Goal: Use online tool/utility: Utilize a website feature to perform a specific function

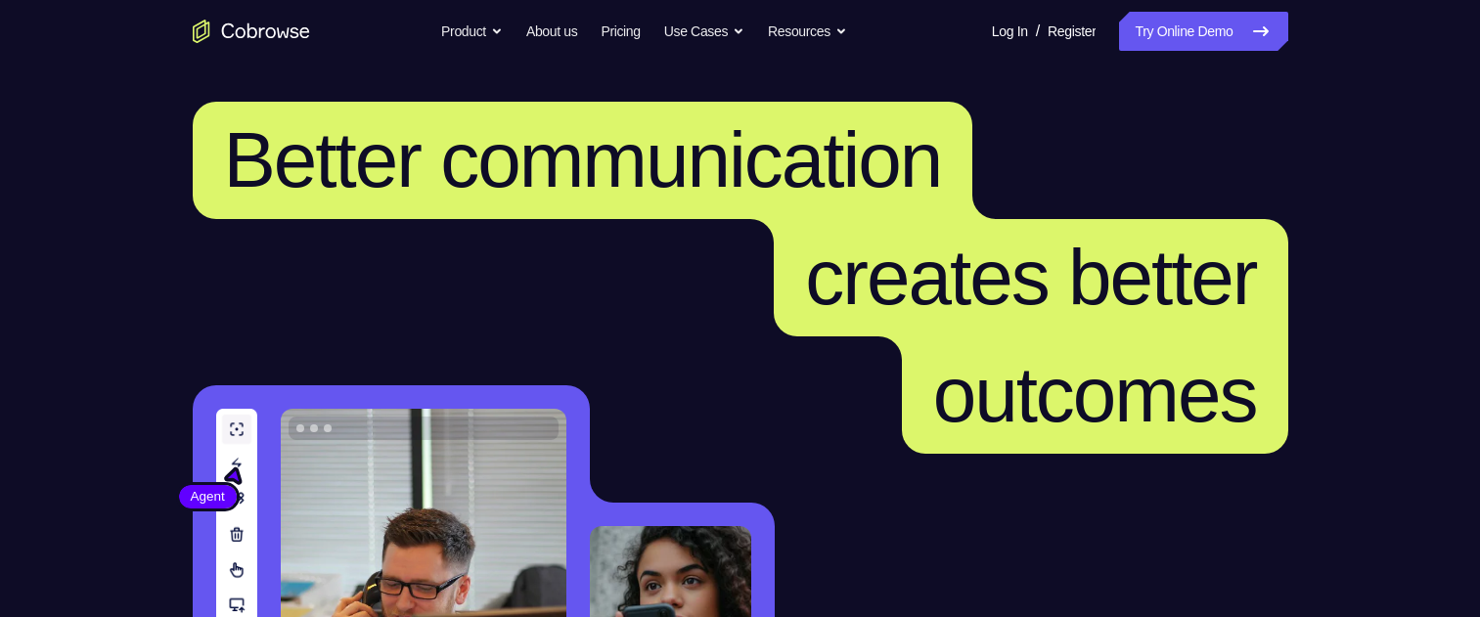
scroll to position [391, 0]
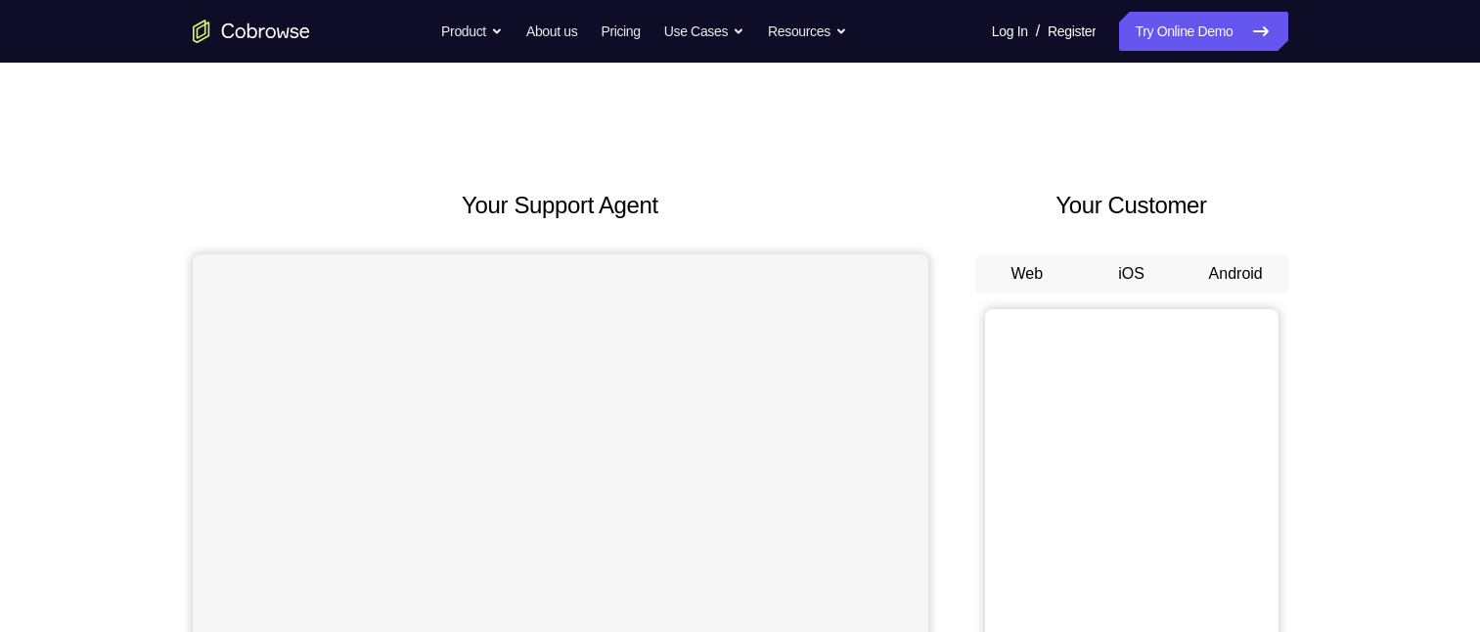
click at [1236, 276] on button "Android" at bounding box center [1235, 273] width 105 height 39
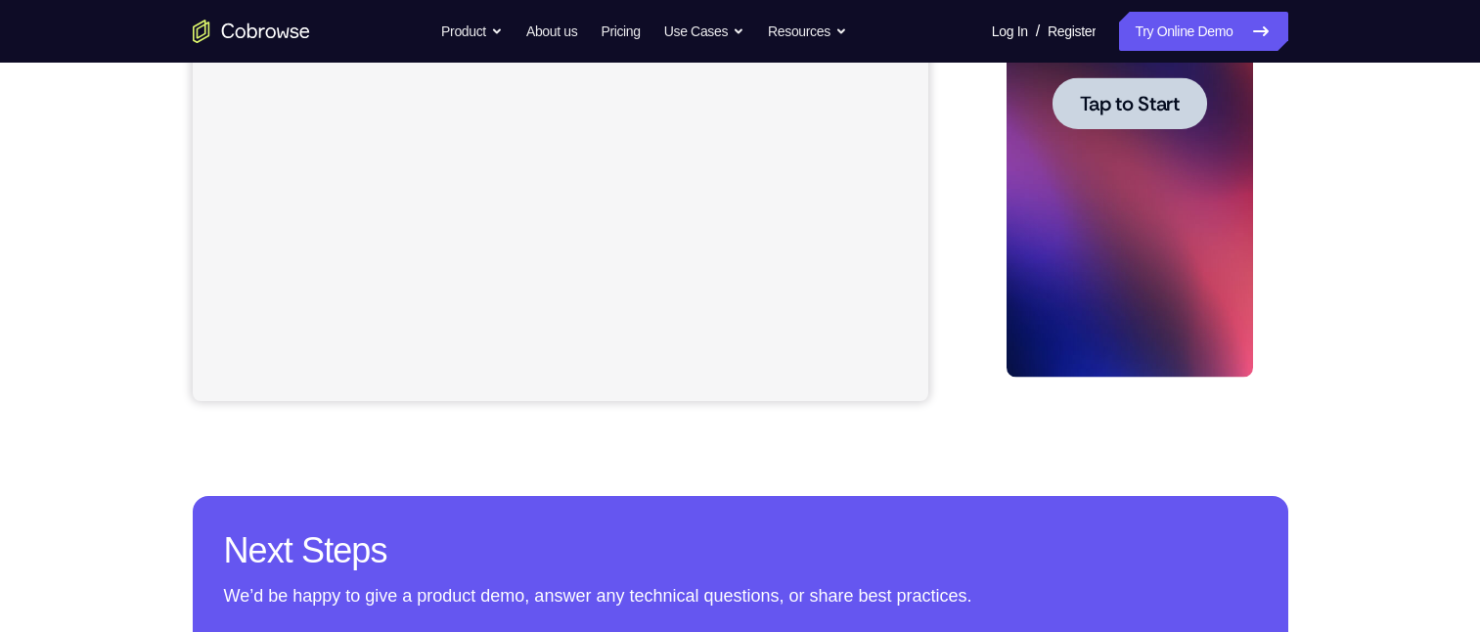
scroll to position [215, 0]
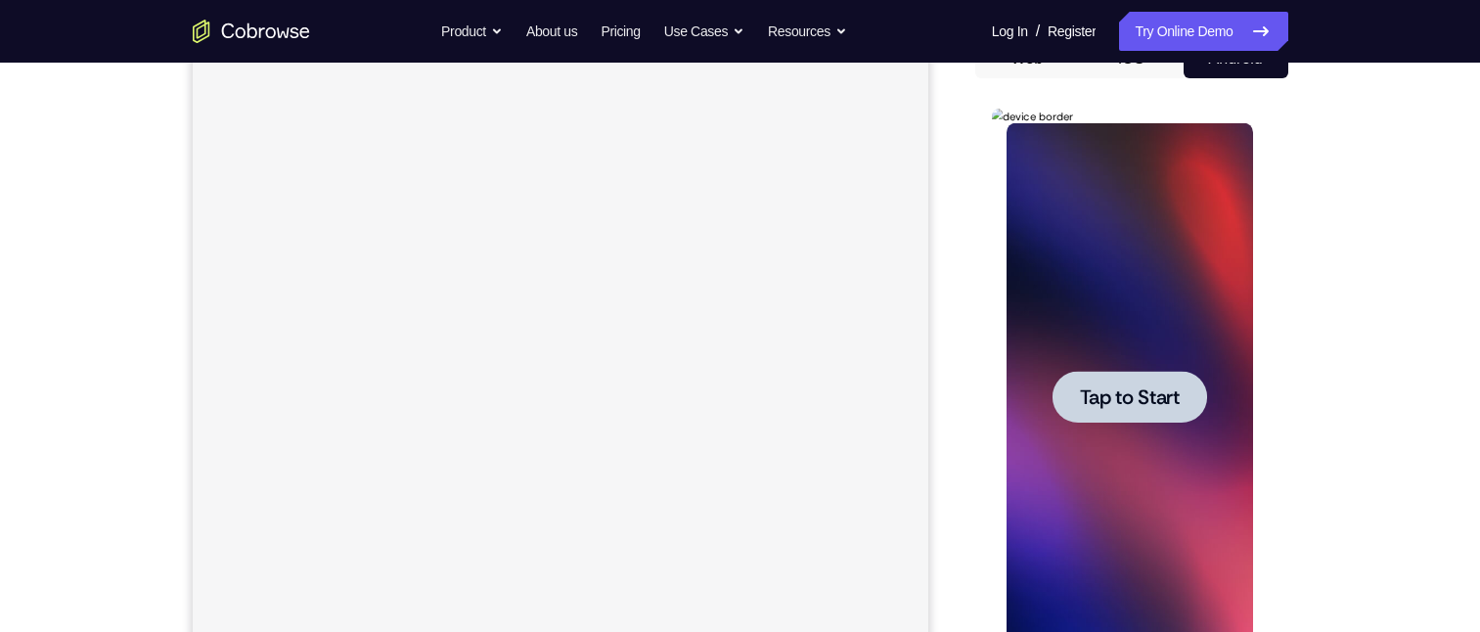
click at [1171, 399] on span "Tap to Start" at bounding box center [1130, 397] width 100 height 20
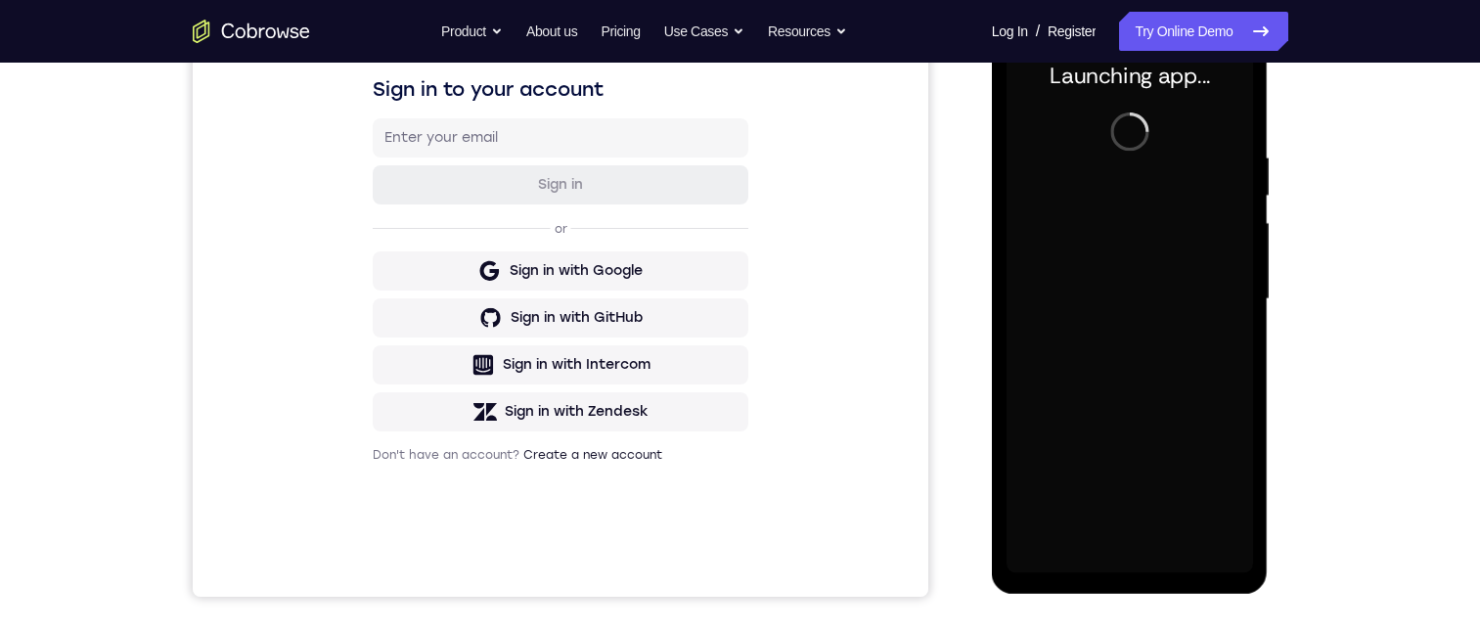
scroll to position [0, 0]
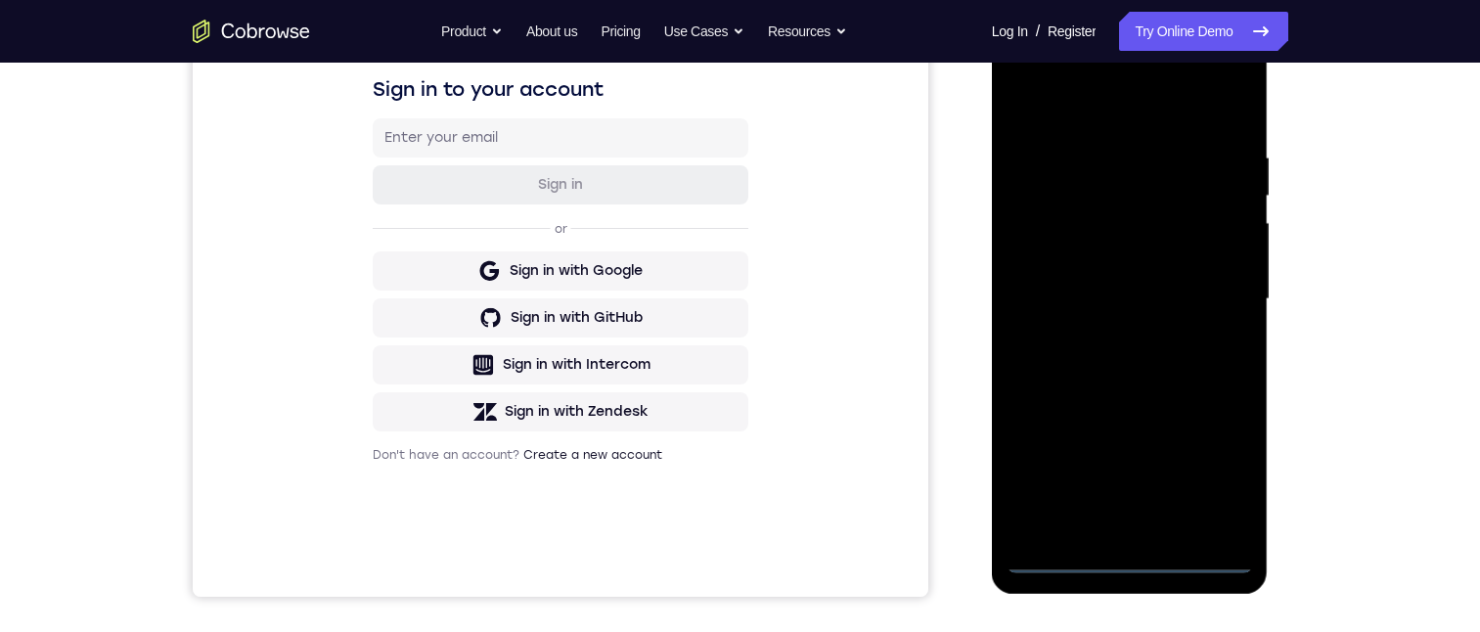
click at [1127, 557] on div at bounding box center [1129, 299] width 246 height 548
click at [1132, 527] on div at bounding box center [1129, 299] width 246 height 548
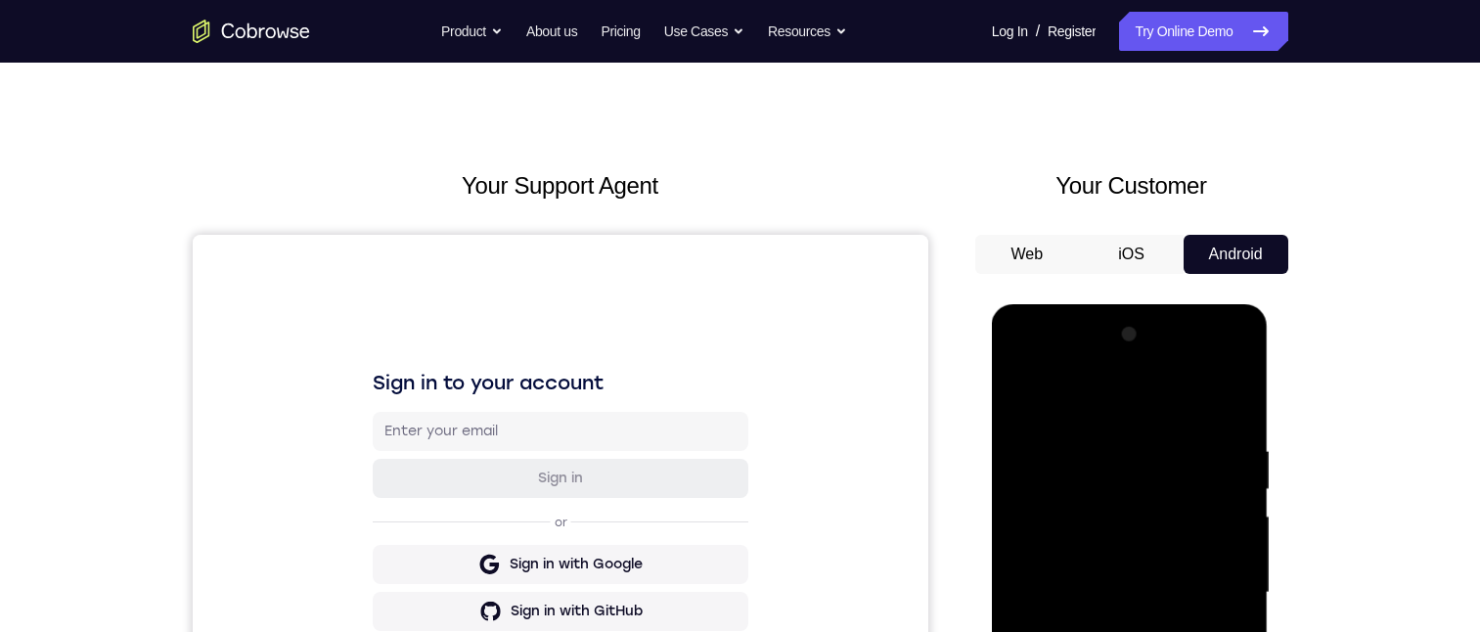
click at [1046, 437] on div at bounding box center [1129, 593] width 246 height 548
click at [1145, 617] on div at bounding box center [1129, 593] width 246 height 548
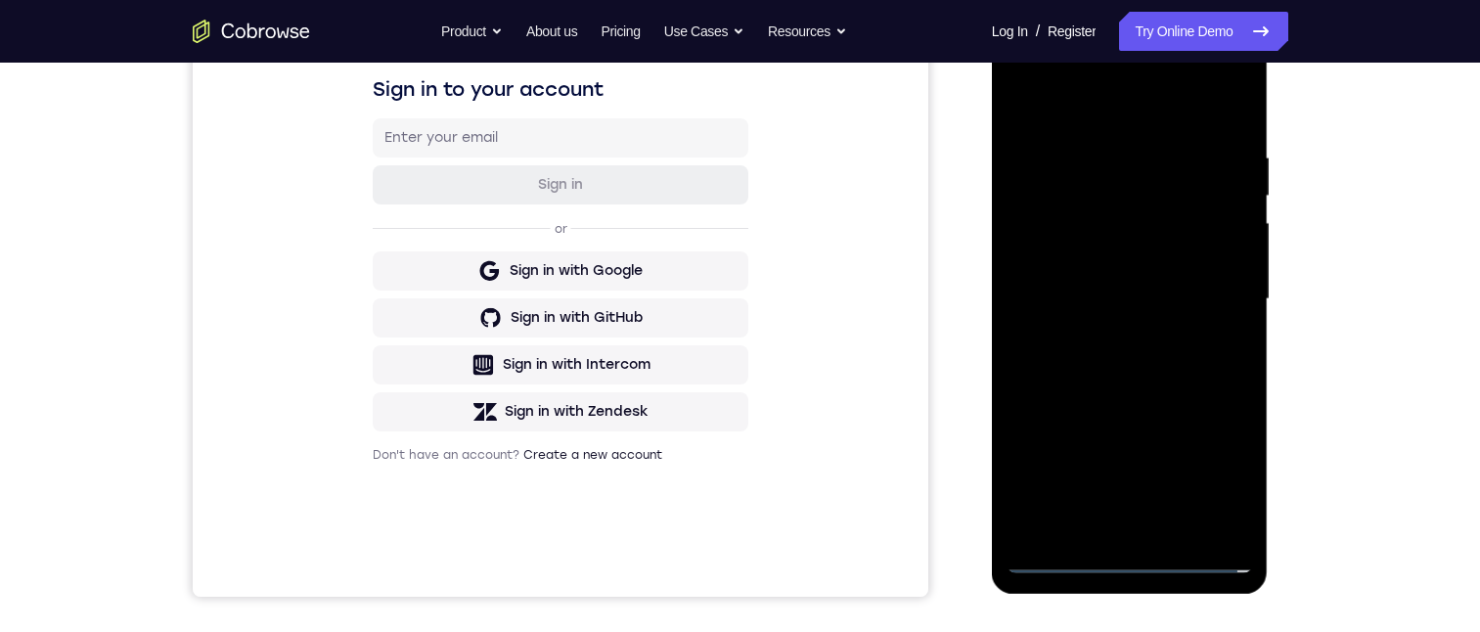
click at [1142, 523] on div at bounding box center [1129, 299] width 246 height 548
click at [1185, 531] on div at bounding box center [1129, 299] width 246 height 548
click at [1219, 308] on div at bounding box center [1129, 299] width 246 height 548
click at [1213, 317] on div at bounding box center [1129, 299] width 246 height 548
click at [1119, 235] on div at bounding box center [1129, 299] width 246 height 548
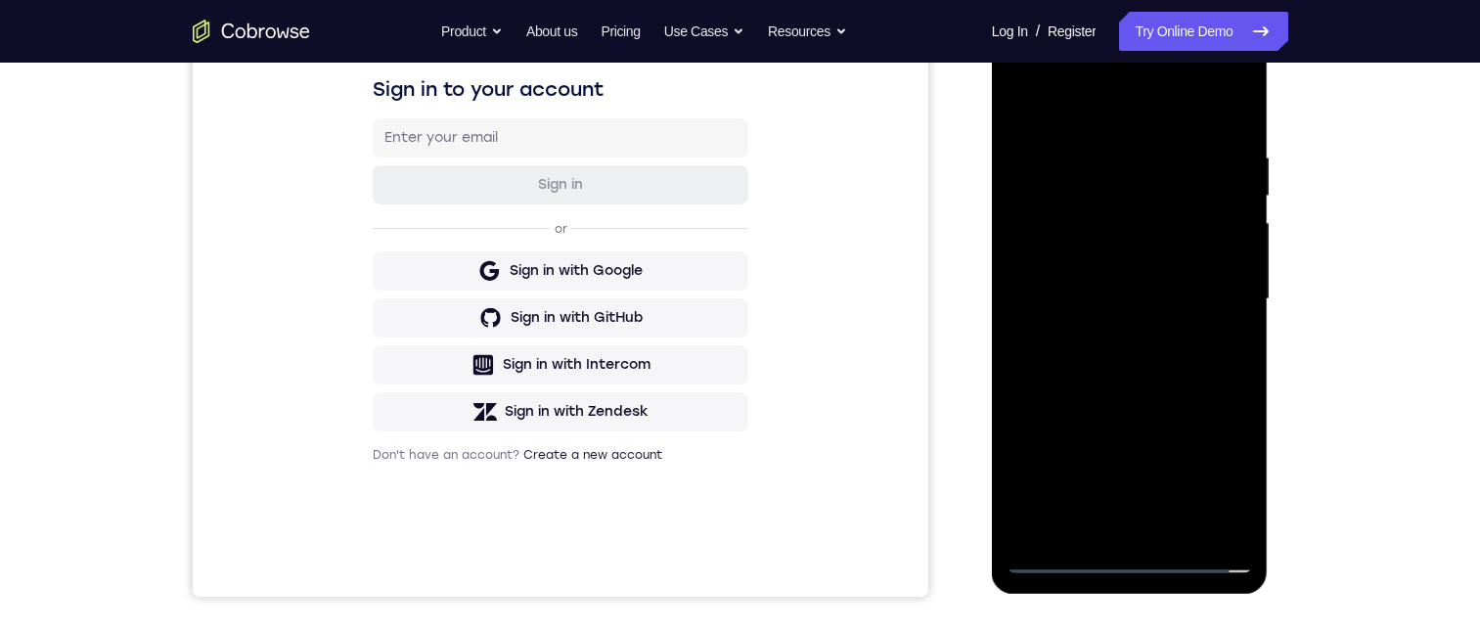
click at [1079, 173] on div at bounding box center [1129, 299] width 246 height 548
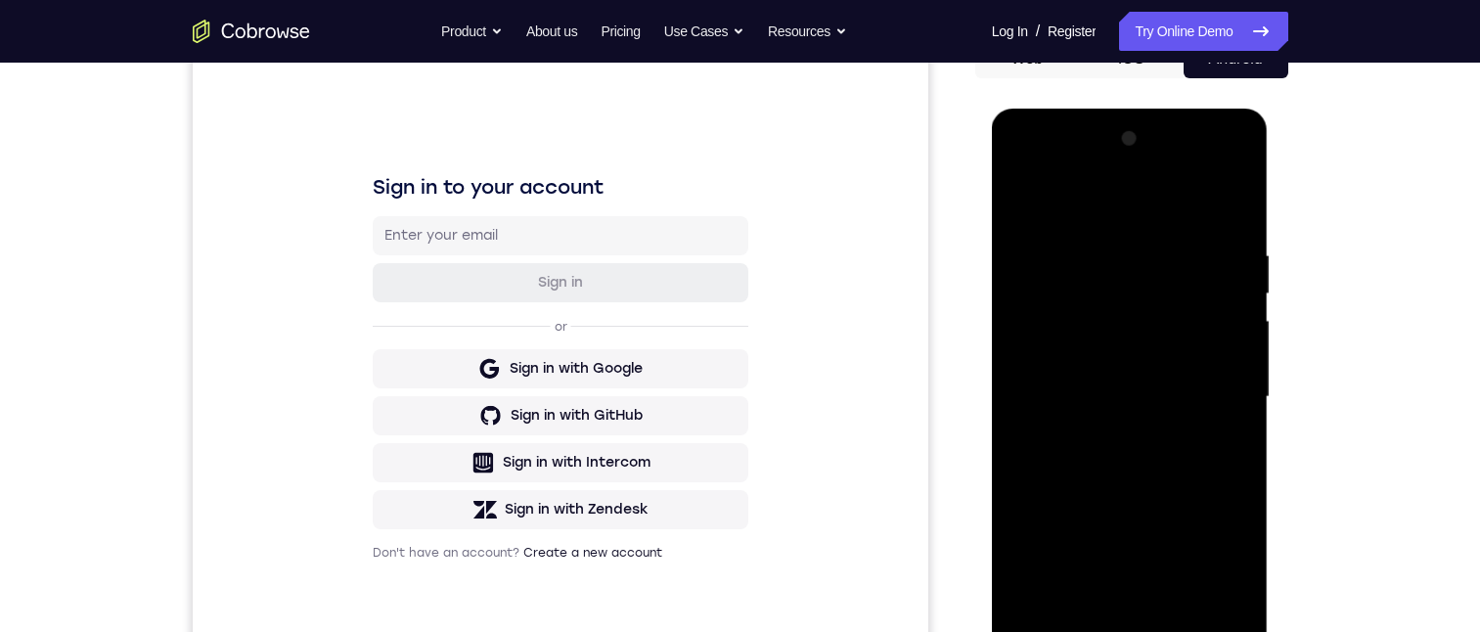
click at [1084, 328] on div at bounding box center [1129, 397] width 246 height 548
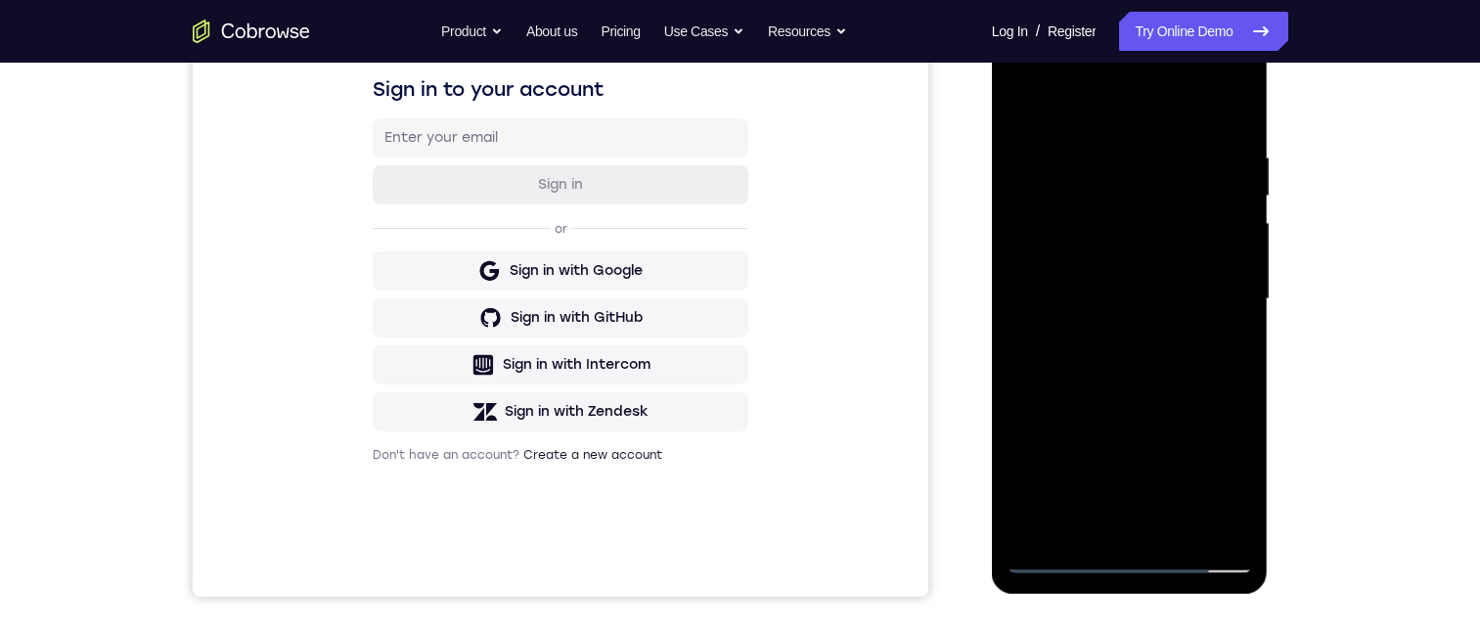
click at [1095, 227] on div at bounding box center [1129, 299] width 246 height 548
click at [1102, 234] on div at bounding box center [1129, 299] width 246 height 548
click at [1211, 523] on div at bounding box center [1129, 299] width 246 height 548
click at [1213, 519] on div at bounding box center [1129, 299] width 246 height 548
click at [1134, 229] on div at bounding box center [1129, 299] width 246 height 548
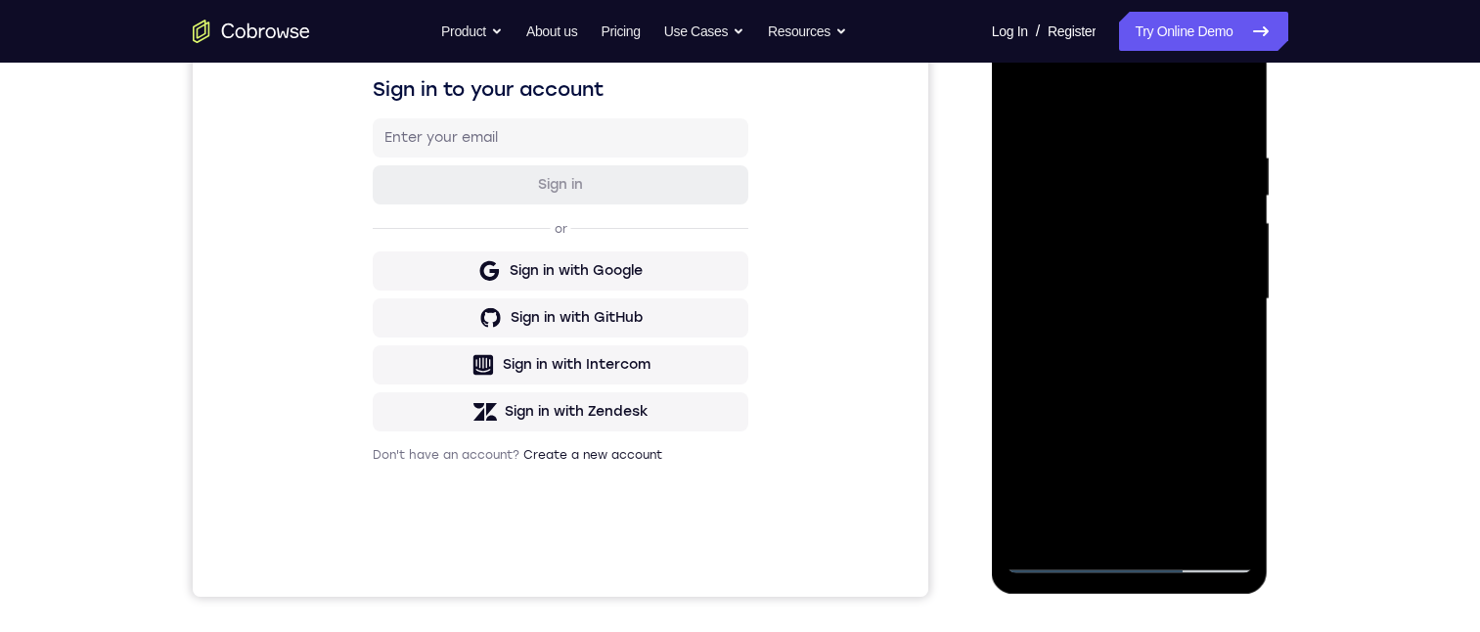
click at [1181, 529] on div at bounding box center [1129, 299] width 246 height 548
drag, startPoint x: 1215, startPoint y: 284, endPoint x: 2286, endPoint y: 305, distance: 1072.0
click at [1215, 285] on div at bounding box center [1129, 299] width 246 height 548
drag, startPoint x: 1189, startPoint y: 441, endPoint x: 1204, endPoint y: 354, distance: 88.3
click at [1204, 352] on div at bounding box center [1129, 299] width 246 height 548
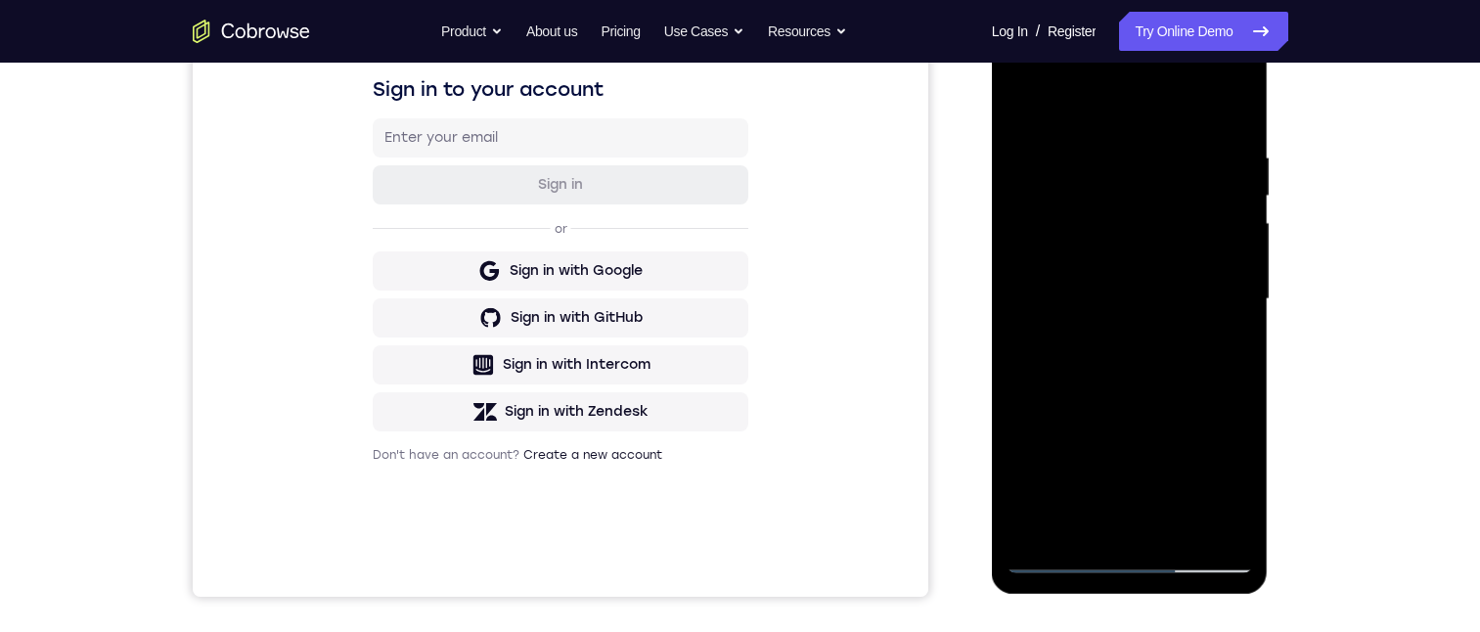
scroll to position [411, 0]
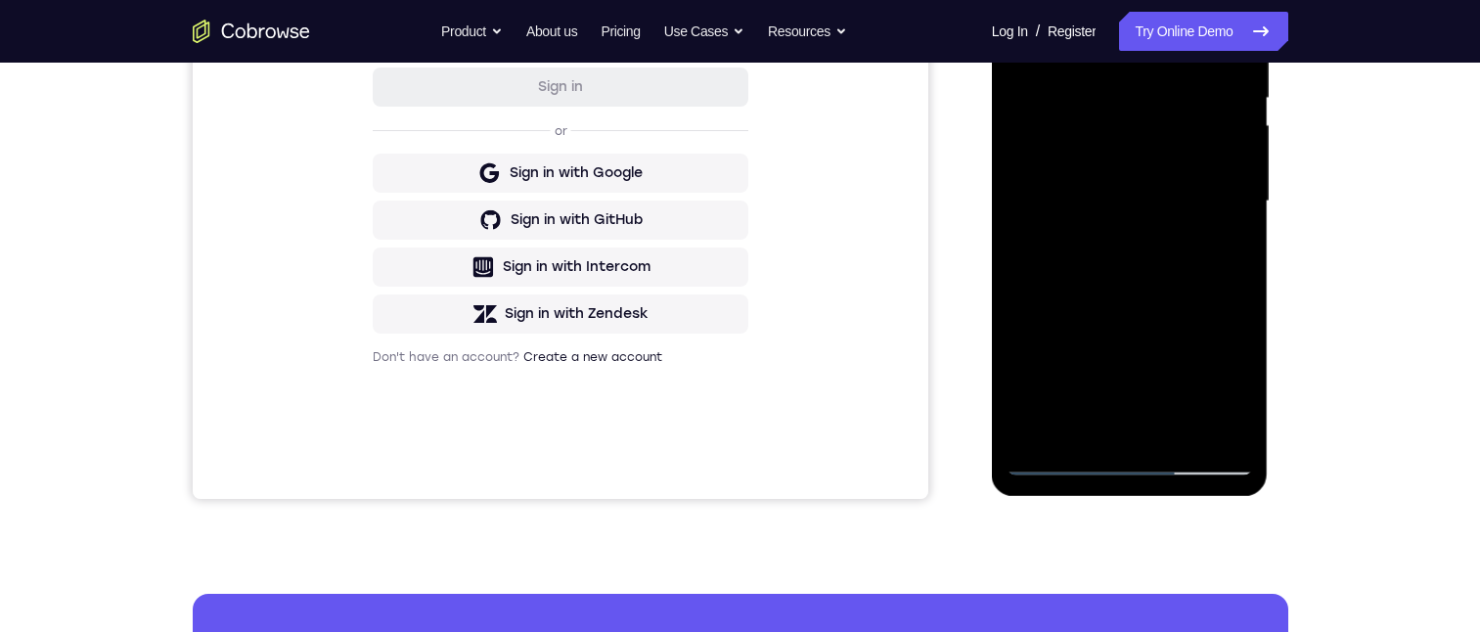
drag, startPoint x: 1148, startPoint y: 372, endPoint x: 1170, endPoint y: 325, distance: 51.6
click at [1166, 298] on div at bounding box center [1129, 202] width 246 height 548
click at [1116, 130] on div at bounding box center [1129, 202] width 246 height 548
click at [1146, 236] on div at bounding box center [1129, 202] width 246 height 548
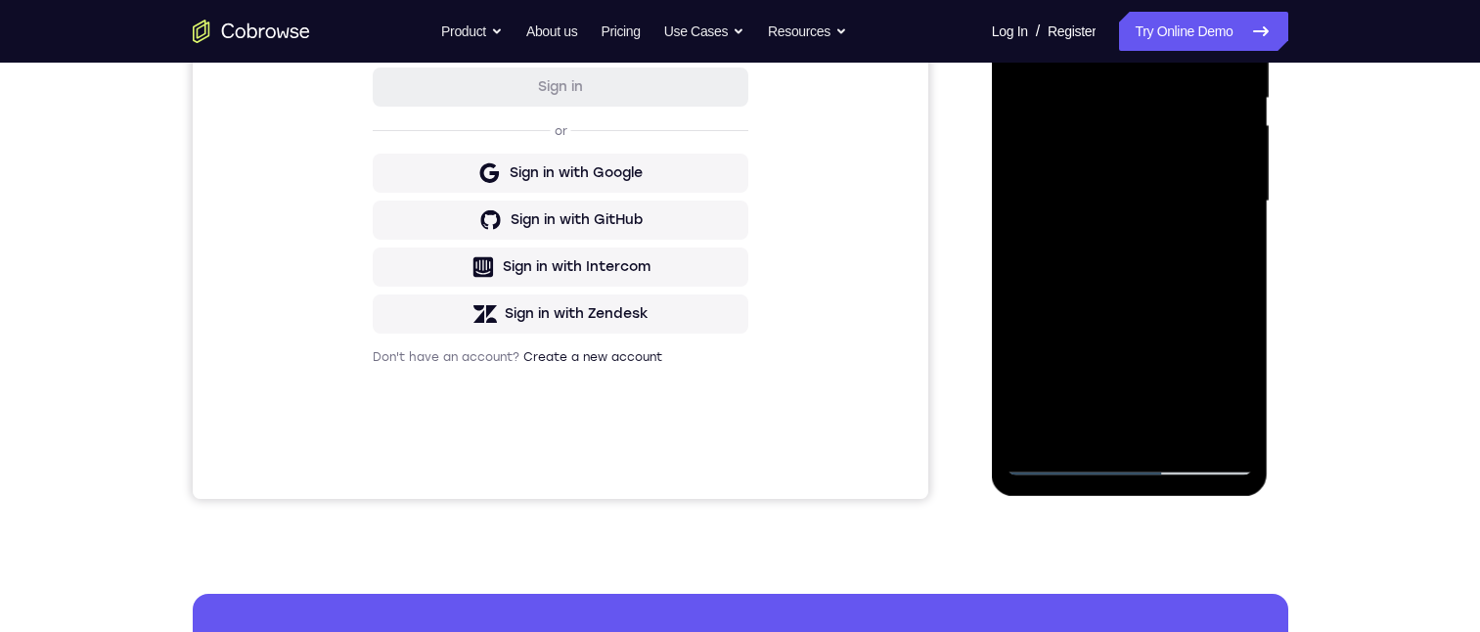
drag, startPoint x: 1205, startPoint y: 362, endPoint x: 1221, endPoint y: 268, distance: 95.3
click at [1220, 269] on div at bounding box center [1129, 202] width 246 height 548
drag, startPoint x: 1235, startPoint y: 396, endPoint x: 1232, endPoint y: 239, distance: 157.5
click at [1234, 243] on div at bounding box center [1129, 202] width 246 height 548
click at [1060, 463] on div at bounding box center [1129, 202] width 246 height 548
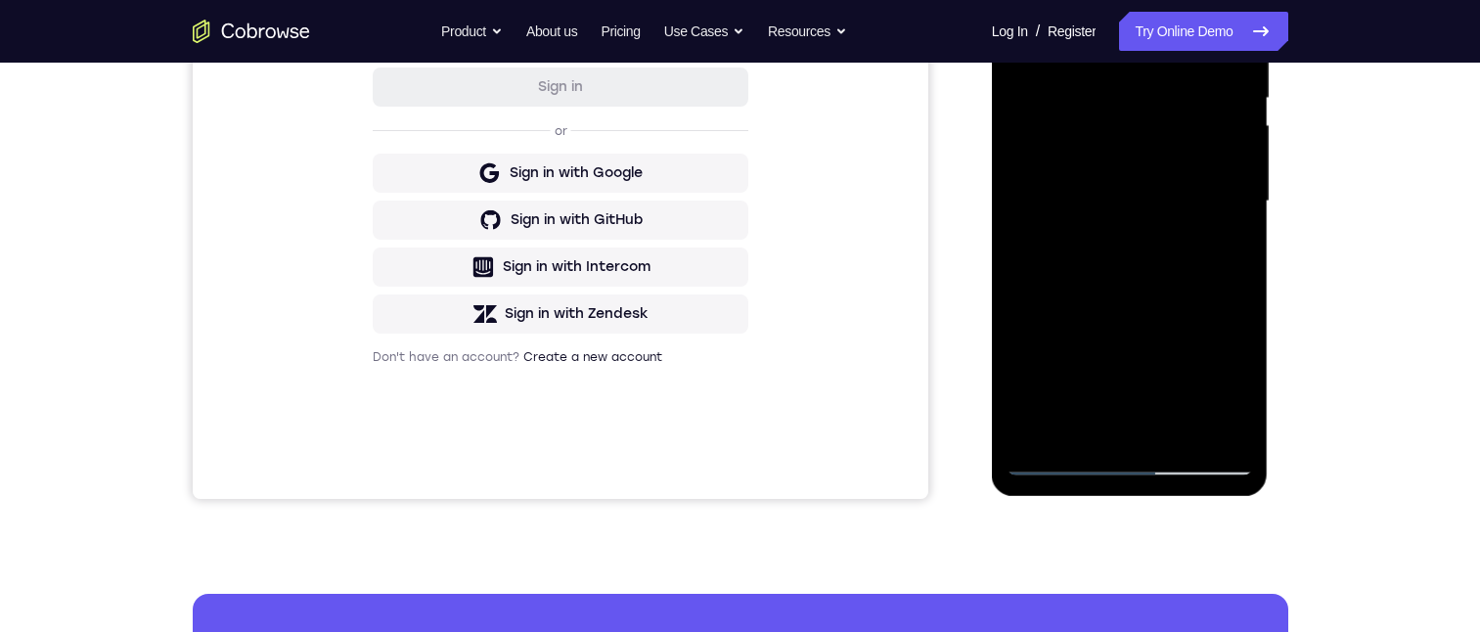
click at [1057, 460] on div at bounding box center [1129, 202] width 246 height 548
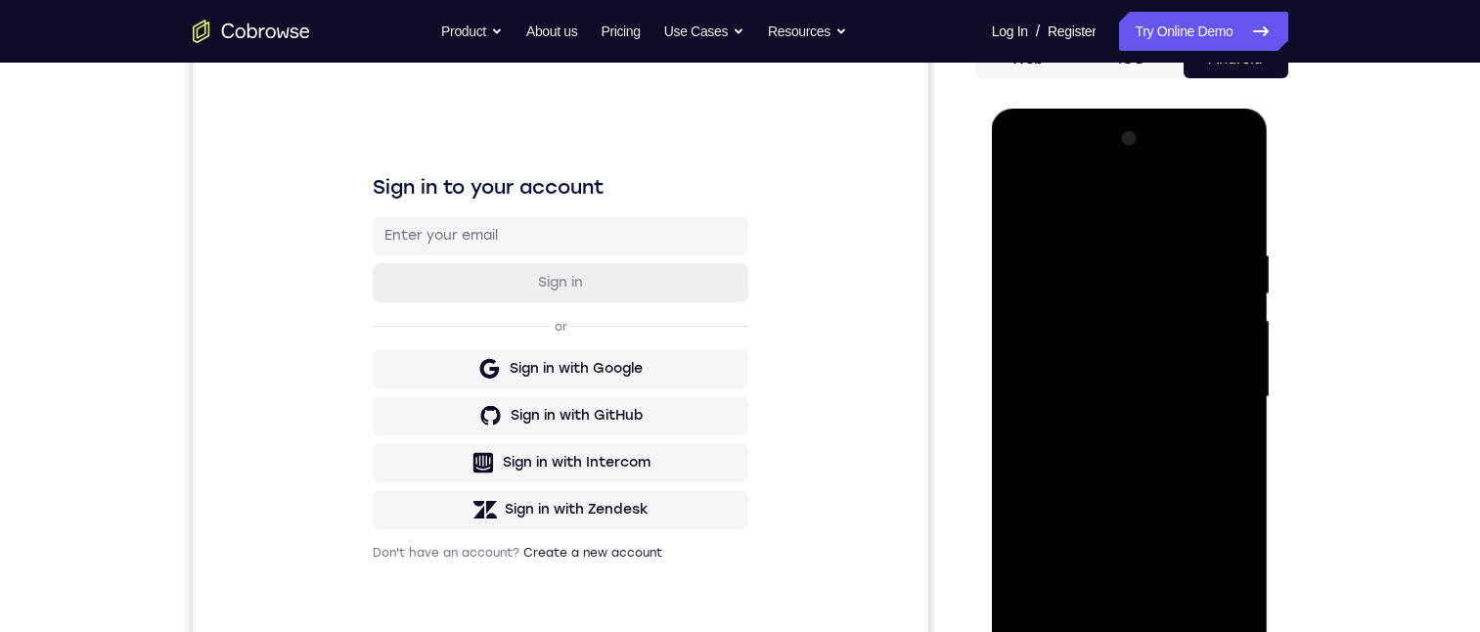
scroll to position [313, 0]
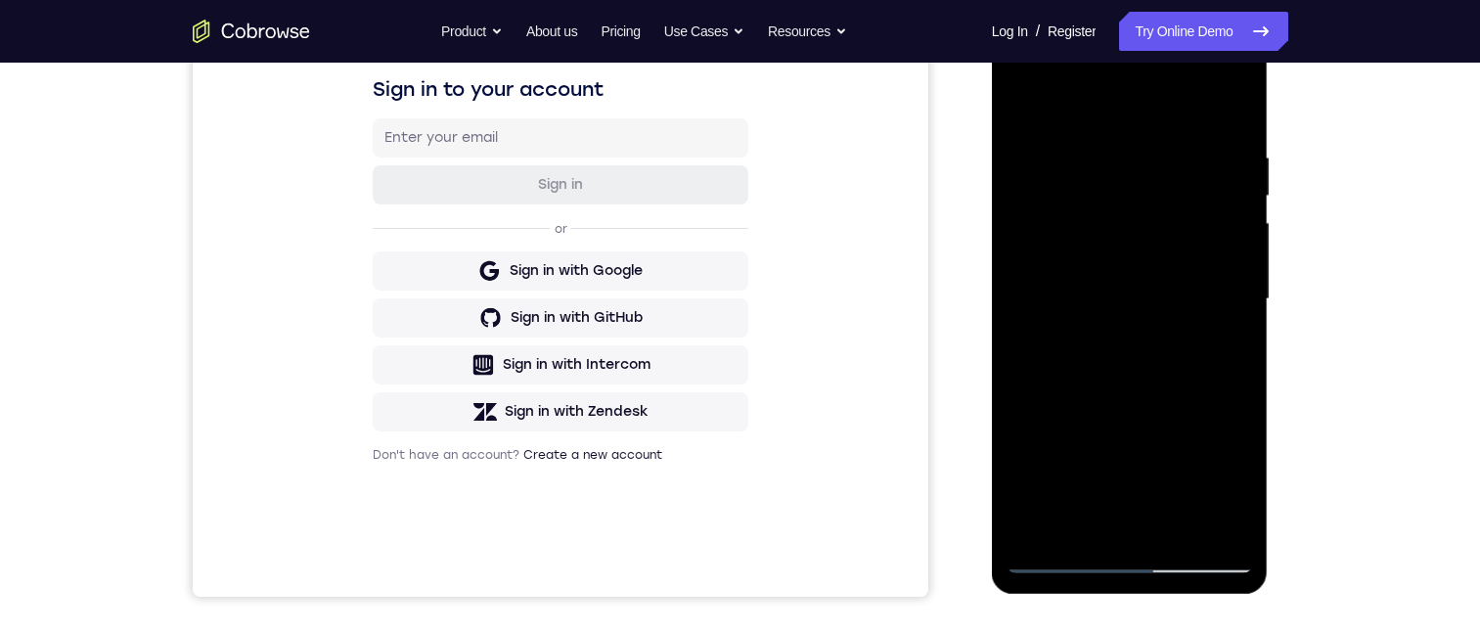
click at [1020, 75] on div at bounding box center [1129, 299] width 246 height 548
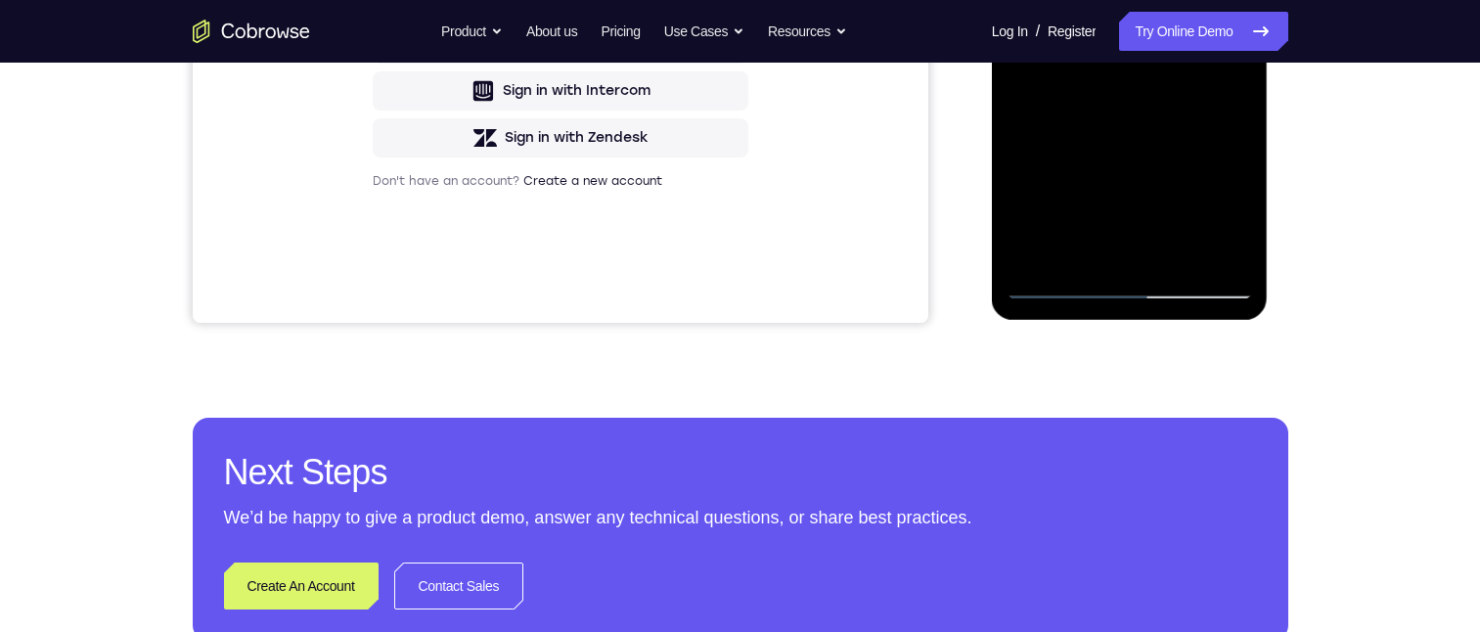
scroll to position [98, 0]
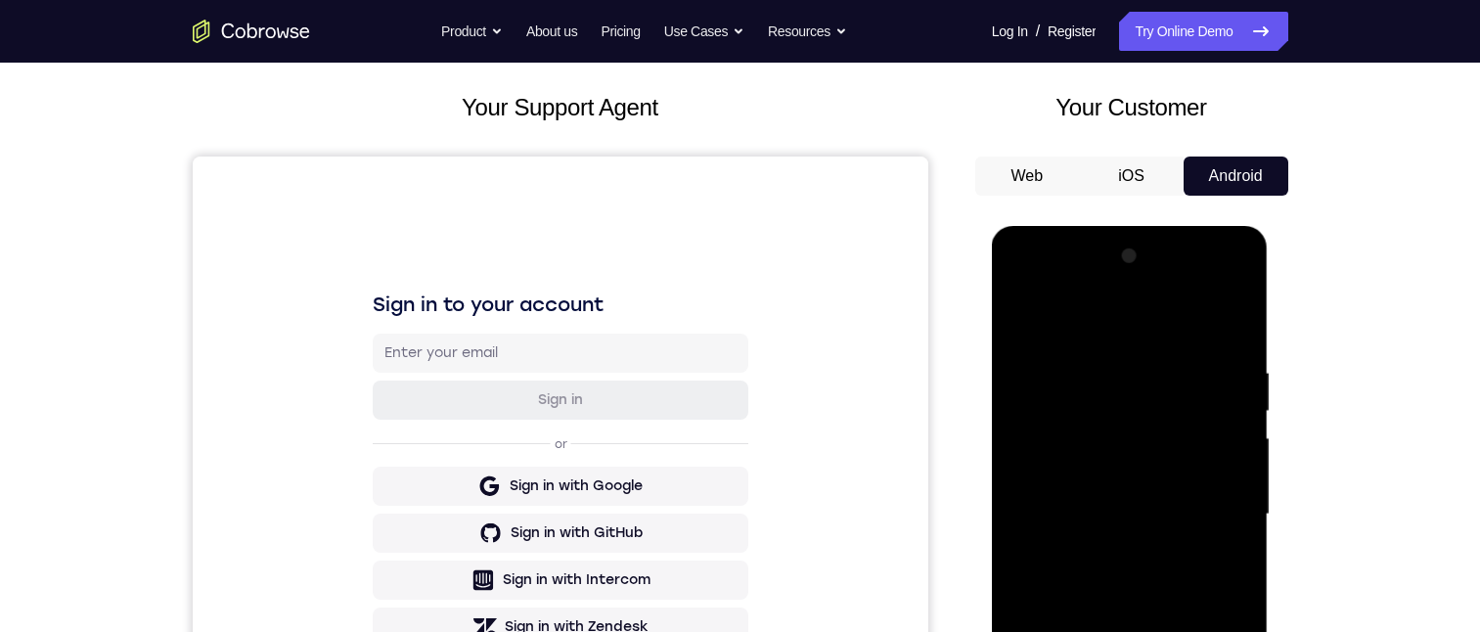
click at [1040, 355] on div at bounding box center [1129, 515] width 246 height 548
click at [1184, 556] on div at bounding box center [1129, 515] width 246 height 548
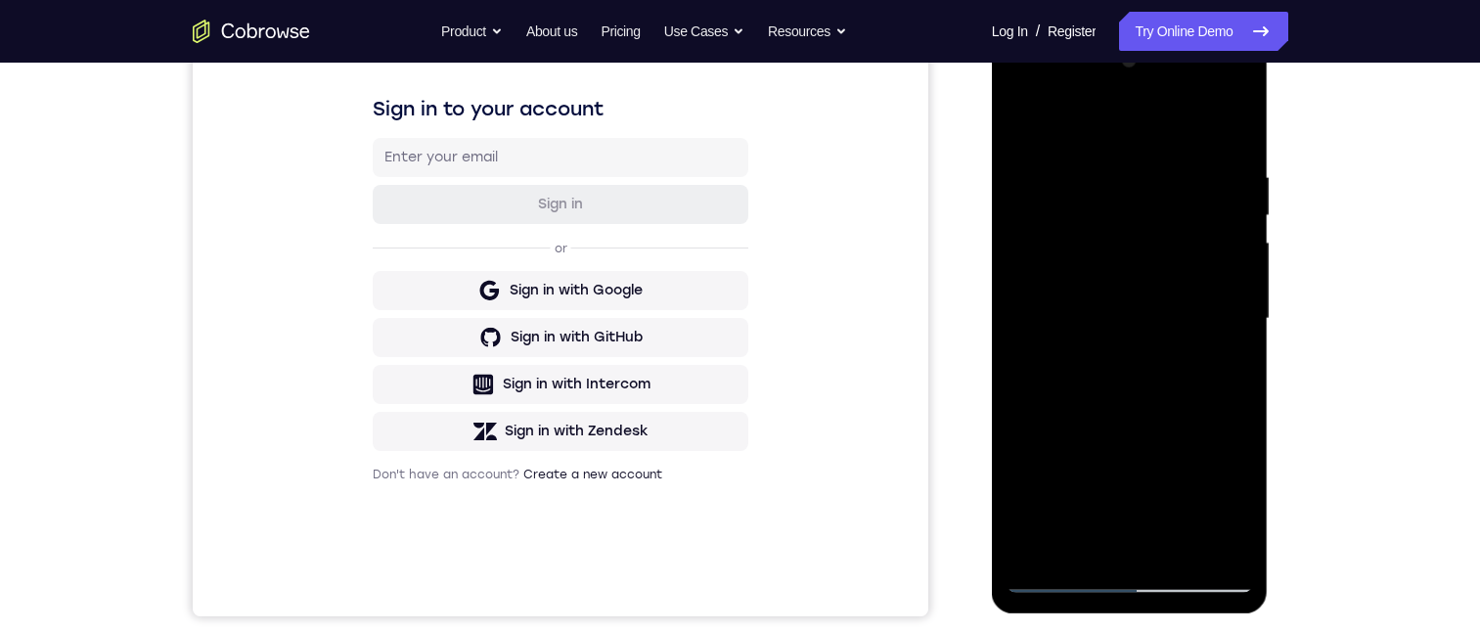
click at [1060, 574] on div at bounding box center [1129, 319] width 246 height 548
click at [1051, 293] on div at bounding box center [1129, 319] width 246 height 548
drag, startPoint x: 1154, startPoint y: 416, endPoint x: 1151, endPoint y: 296, distance: 119.3
click at [1151, 299] on div at bounding box center [1129, 319] width 246 height 548
drag, startPoint x: 1171, startPoint y: 367, endPoint x: 1177, endPoint y: 307, distance: 60.0
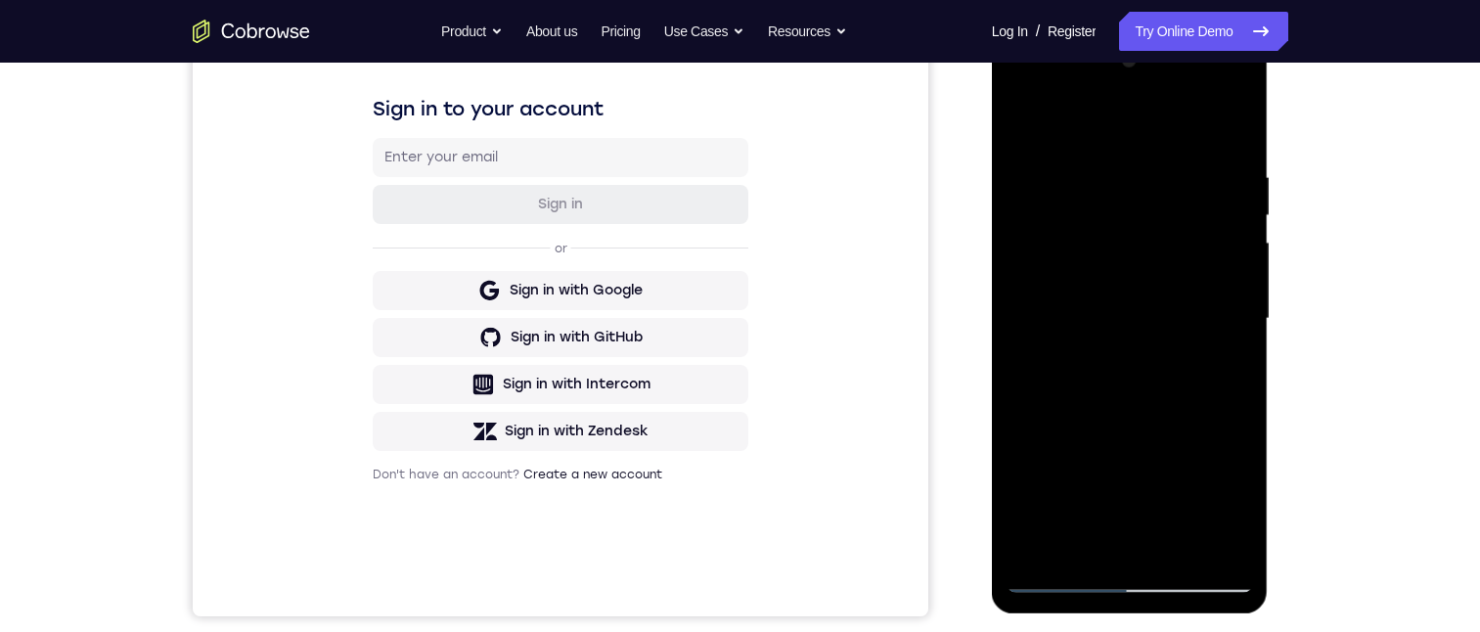
click at [1176, 308] on div at bounding box center [1129, 319] width 246 height 548
drag, startPoint x: 1172, startPoint y: 403, endPoint x: 1190, endPoint y: 295, distance: 109.0
click at [1192, 296] on div at bounding box center [1129, 319] width 246 height 548
drag, startPoint x: 1193, startPoint y: 476, endPoint x: 1192, endPoint y: 304, distance: 172.1
click at [1193, 306] on div at bounding box center [1129, 319] width 246 height 548
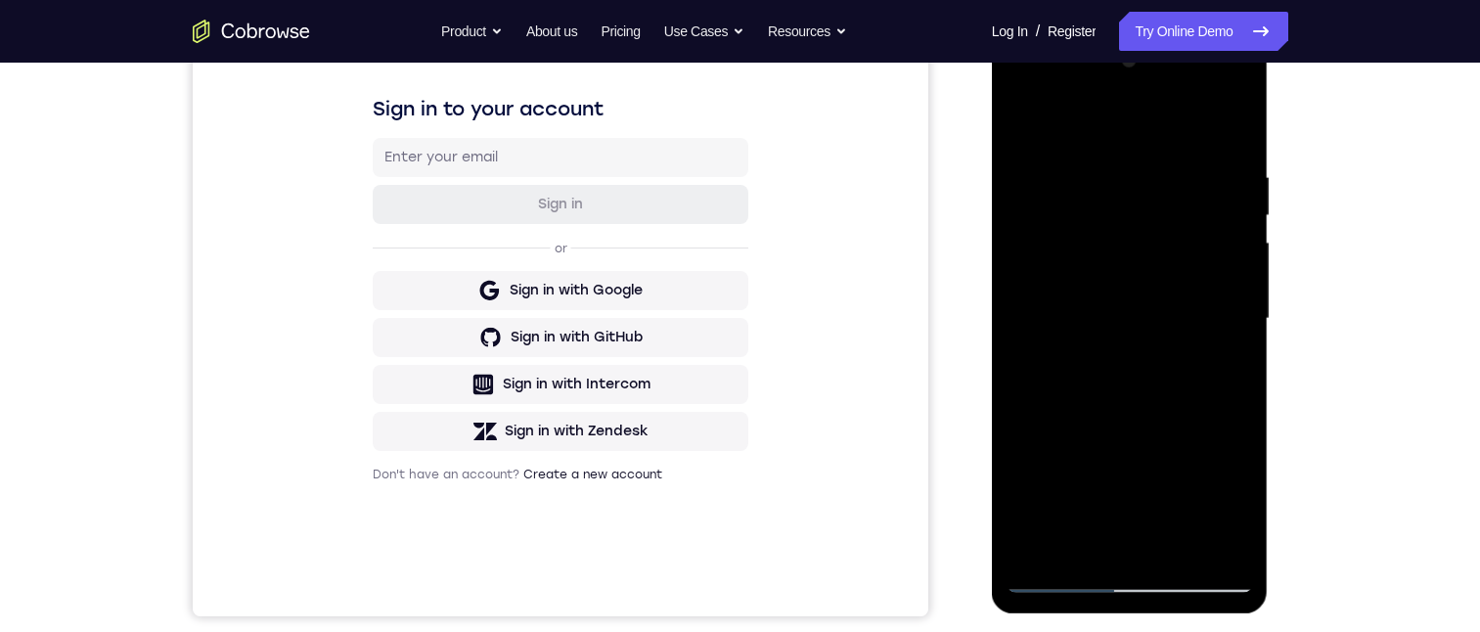
drag, startPoint x: 1149, startPoint y: 483, endPoint x: 1179, endPoint y: 283, distance: 202.7
click at [1183, 288] on div at bounding box center [1129, 319] width 246 height 548
drag, startPoint x: 1139, startPoint y: 349, endPoint x: 1140, endPoint y: 325, distance: 24.5
click at [1139, 333] on div at bounding box center [1129, 319] width 246 height 548
drag, startPoint x: 1153, startPoint y: 489, endPoint x: 1143, endPoint y: 411, distance: 78.8
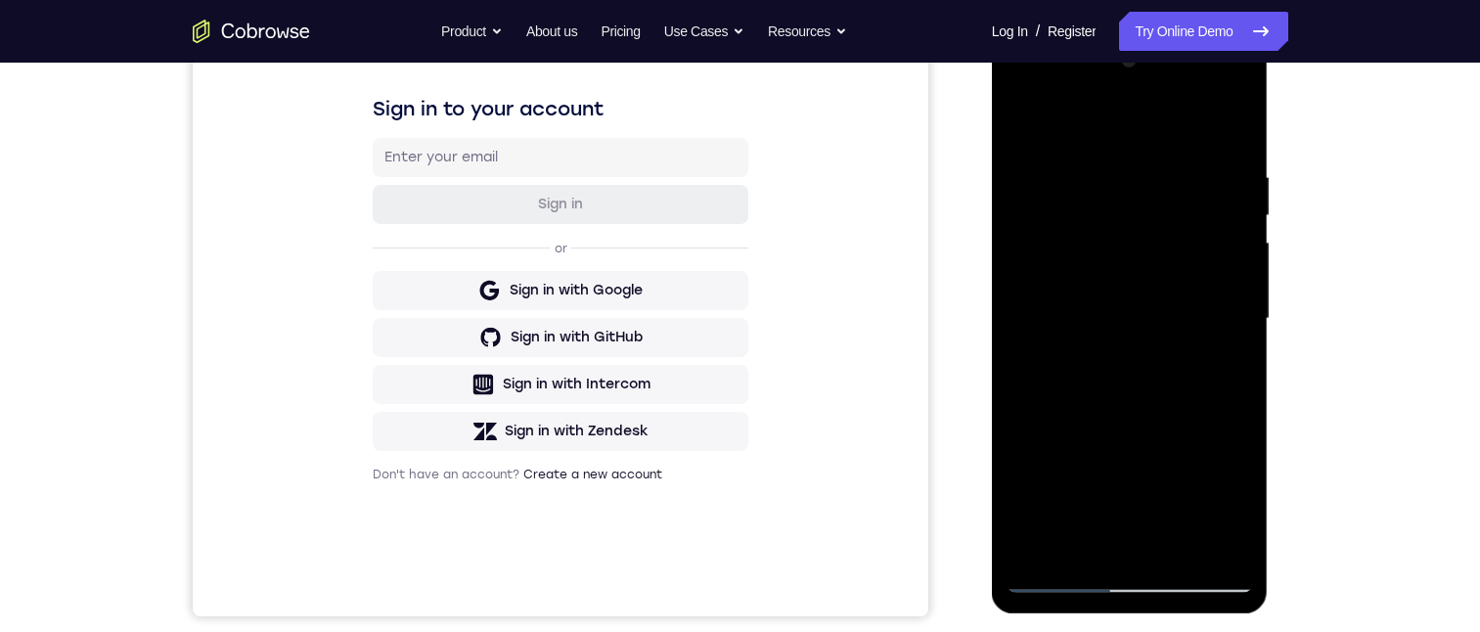
click at [1153, 317] on div at bounding box center [1129, 319] width 246 height 548
click at [1061, 580] on div at bounding box center [1129, 319] width 246 height 548
click at [1062, 561] on div at bounding box center [1129, 319] width 246 height 548
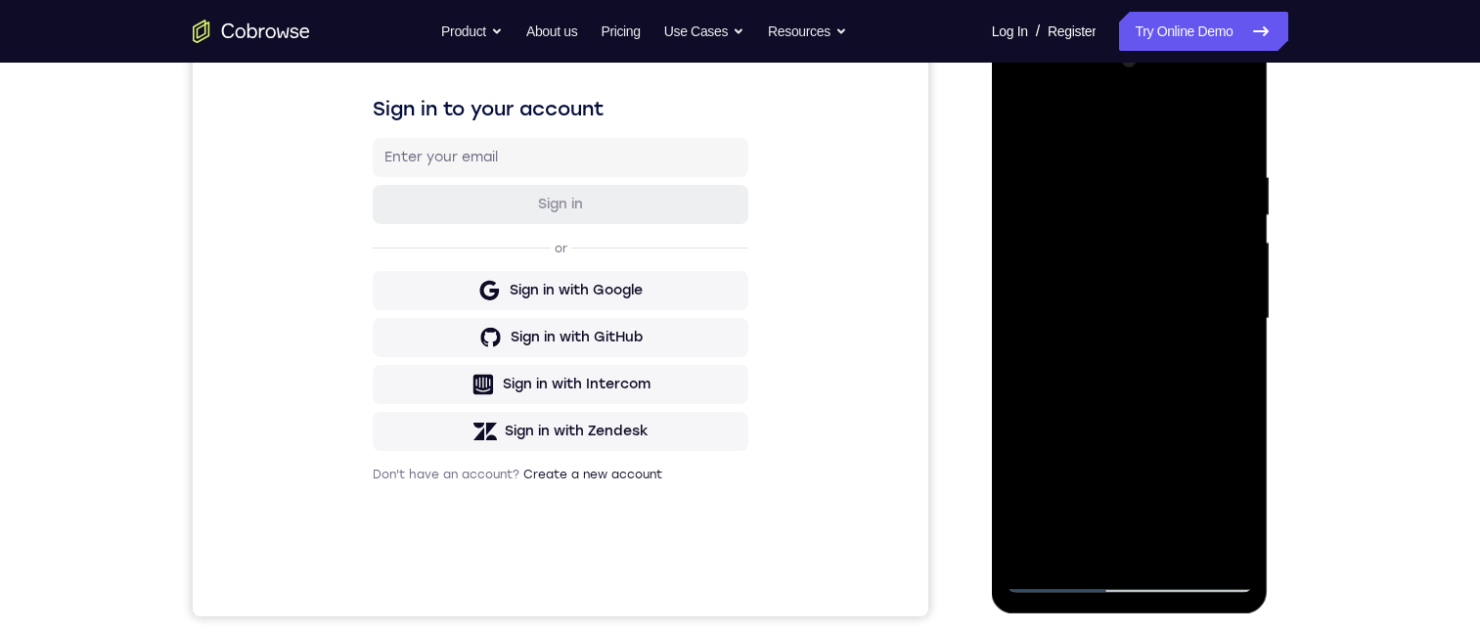
click at [1126, 580] on div at bounding box center [1129, 319] width 246 height 548
click at [1210, 499] on div at bounding box center [1129, 319] width 246 height 548
click at [1019, 88] on div at bounding box center [1129, 319] width 246 height 548
click at [1213, 311] on div at bounding box center [1129, 319] width 246 height 548
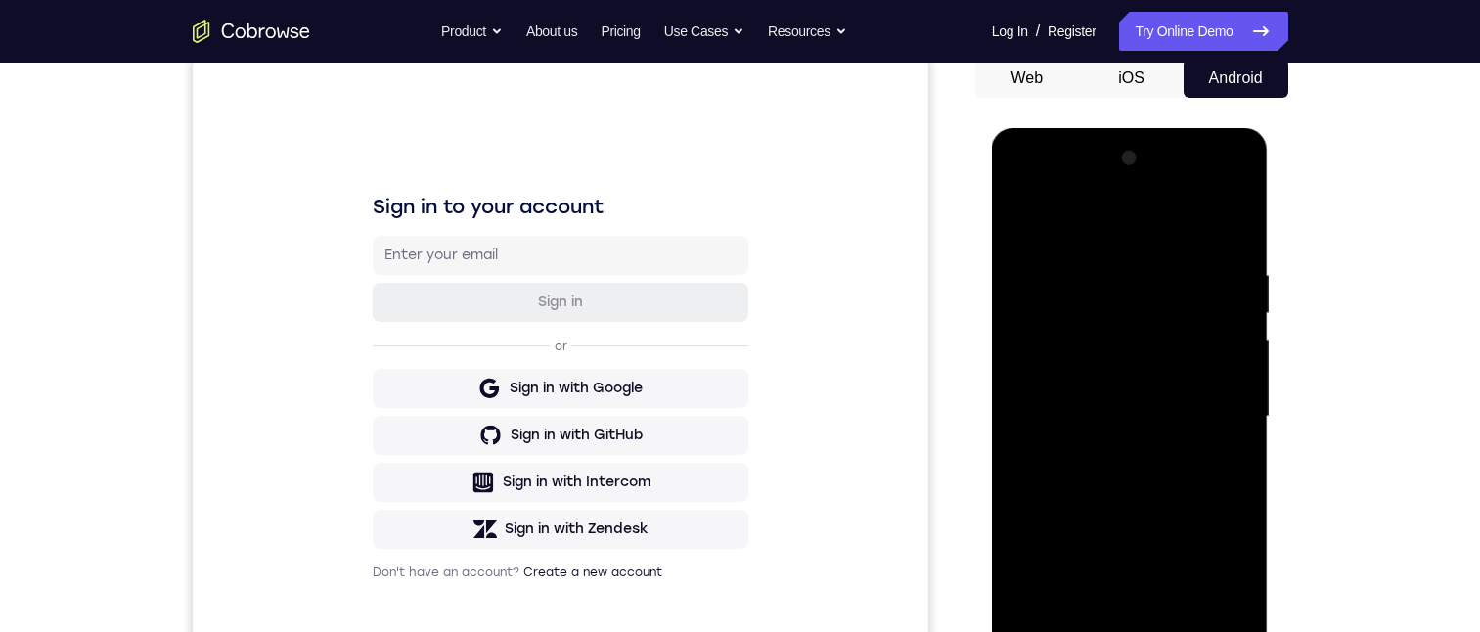
click at [1103, 446] on div at bounding box center [1129, 417] width 246 height 548
click at [1087, 395] on div at bounding box center [1129, 417] width 246 height 548
click at [1125, 374] on div at bounding box center [1129, 417] width 246 height 548
click at [1152, 417] on div at bounding box center [1129, 417] width 246 height 548
click at [1170, 496] on div at bounding box center [1129, 417] width 246 height 548
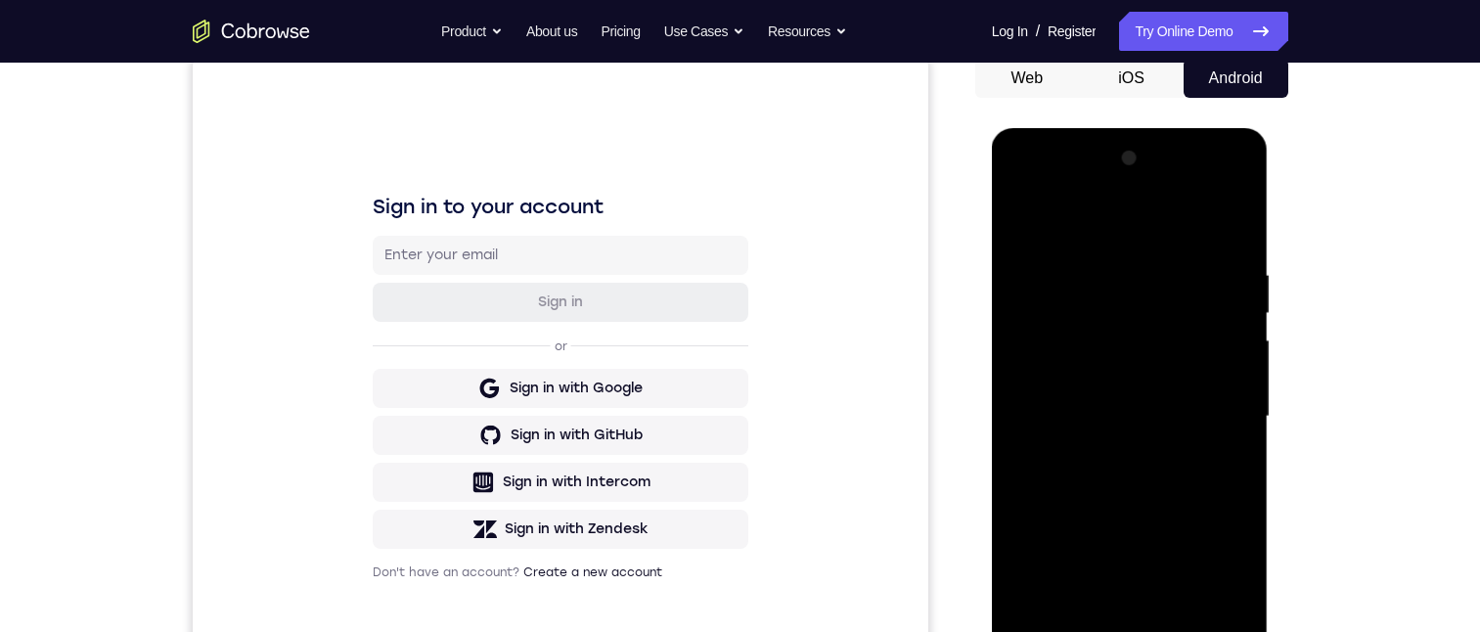
click at [1171, 395] on div at bounding box center [1129, 417] width 246 height 548
click at [1172, 403] on div at bounding box center [1129, 417] width 246 height 548
click at [1173, 421] on div at bounding box center [1129, 417] width 246 height 548
click at [1152, 494] on div at bounding box center [1129, 417] width 246 height 548
click at [1118, 398] on div at bounding box center [1129, 417] width 246 height 548
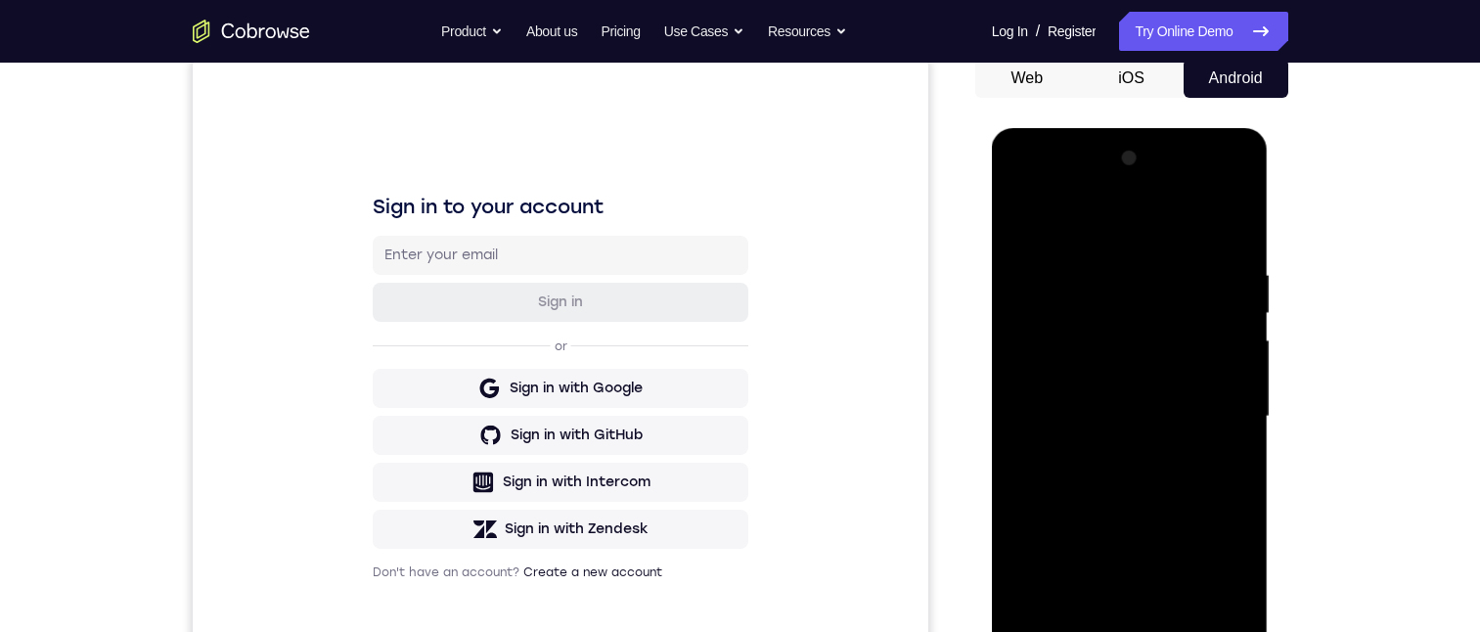
click at [1105, 411] on div at bounding box center [1129, 417] width 246 height 548
click at [1125, 505] on div at bounding box center [1129, 417] width 246 height 548
click at [1086, 399] on div at bounding box center [1129, 417] width 246 height 548
click at [1121, 421] on div at bounding box center [1129, 417] width 246 height 548
click at [1142, 496] on div at bounding box center [1129, 417] width 246 height 548
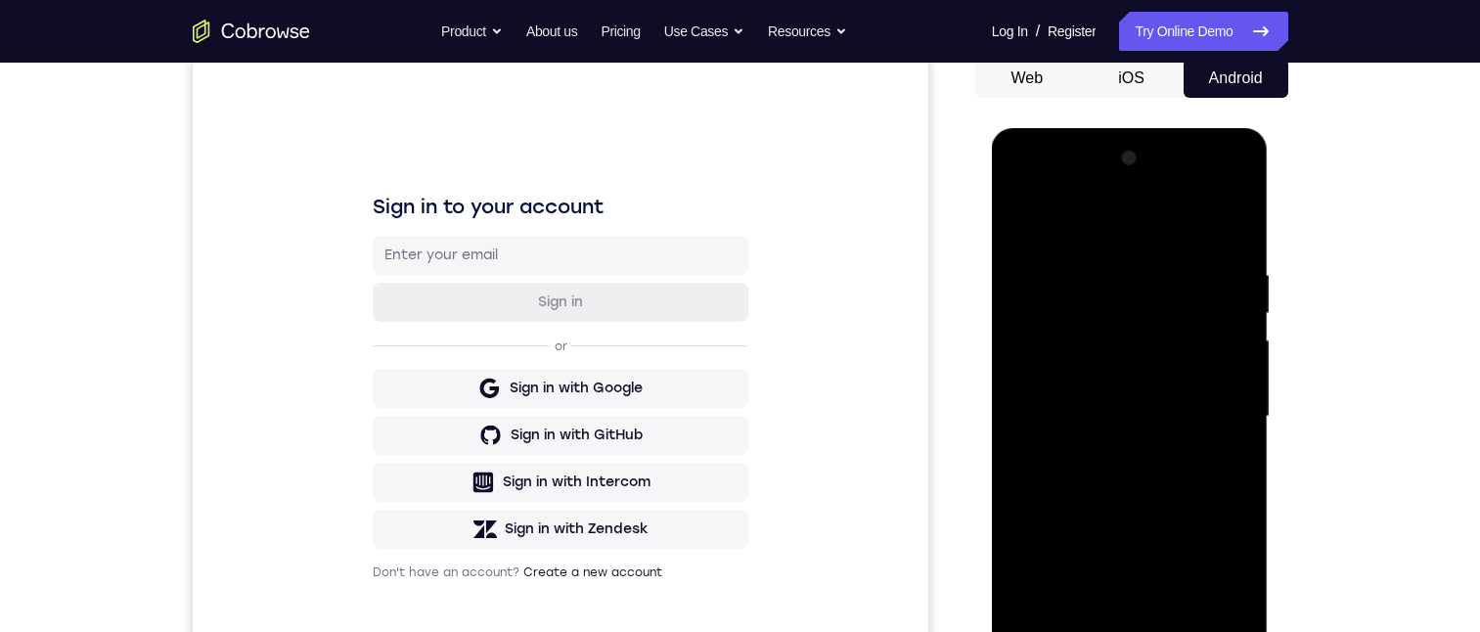
click at [1100, 409] on div at bounding box center [1129, 417] width 246 height 548
click at [1097, 408] on div at bounding box center [1129, 417] width 246 height 548
click at [1139, 498] on div at bounding box center [1129, 417] width 246 height 548
click at [1087, 396] on div at bounding box center [1129, 417] width 246 height 548
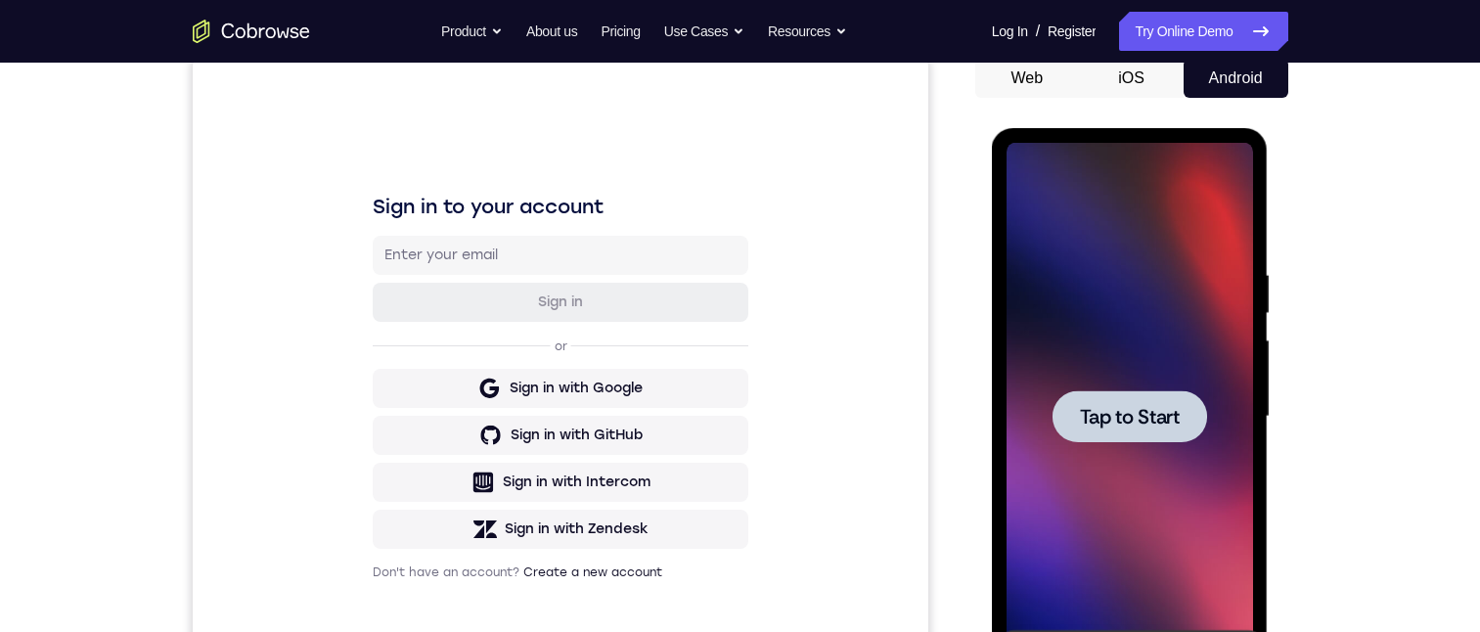
click at [1103, 424] on span "Tap to Start" at bounding box center [1130, 417] width 100 height 20
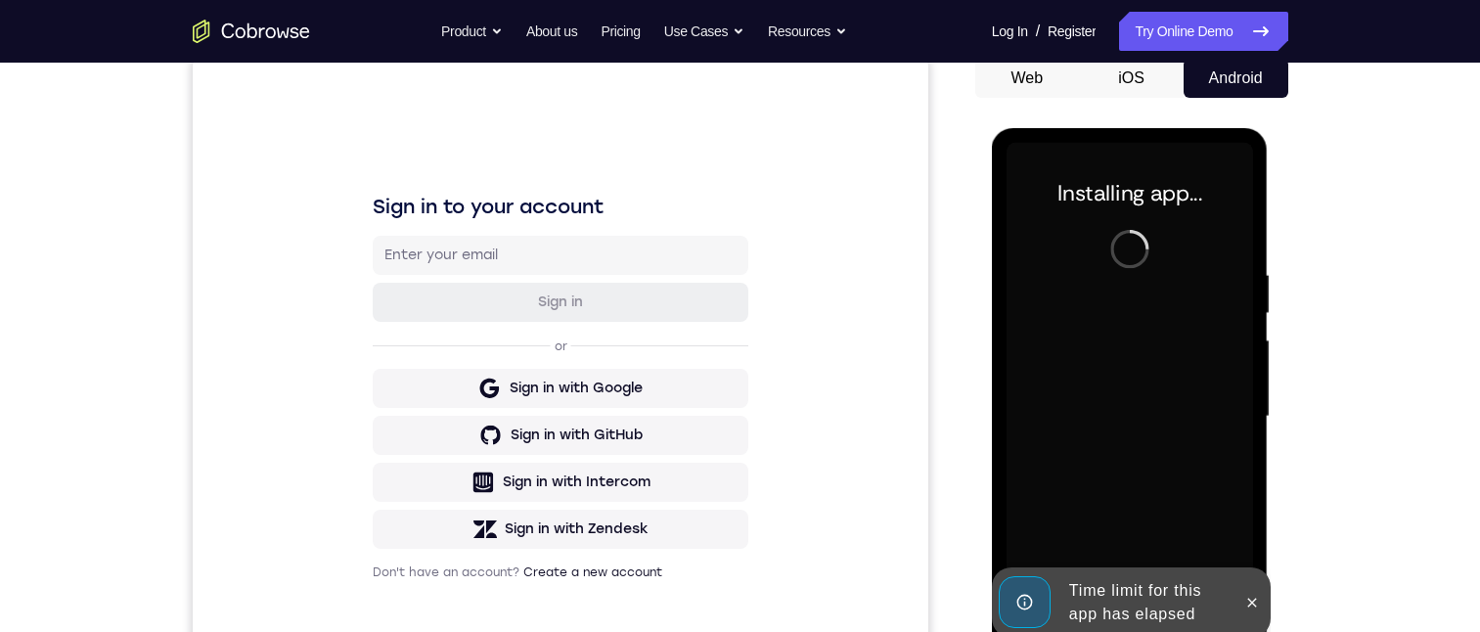
scroll to position [391, 0]
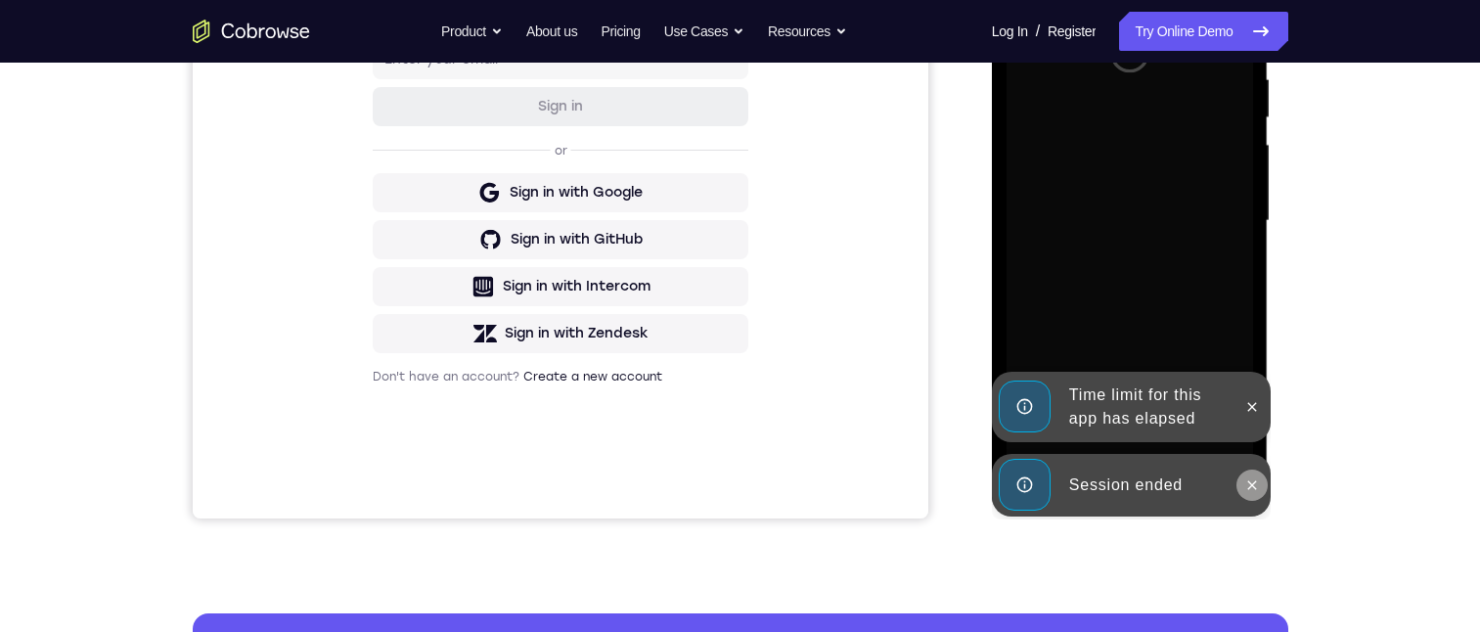
click at [1244, 487] on icon at bounding box center [1252, 485] width 16 height 16
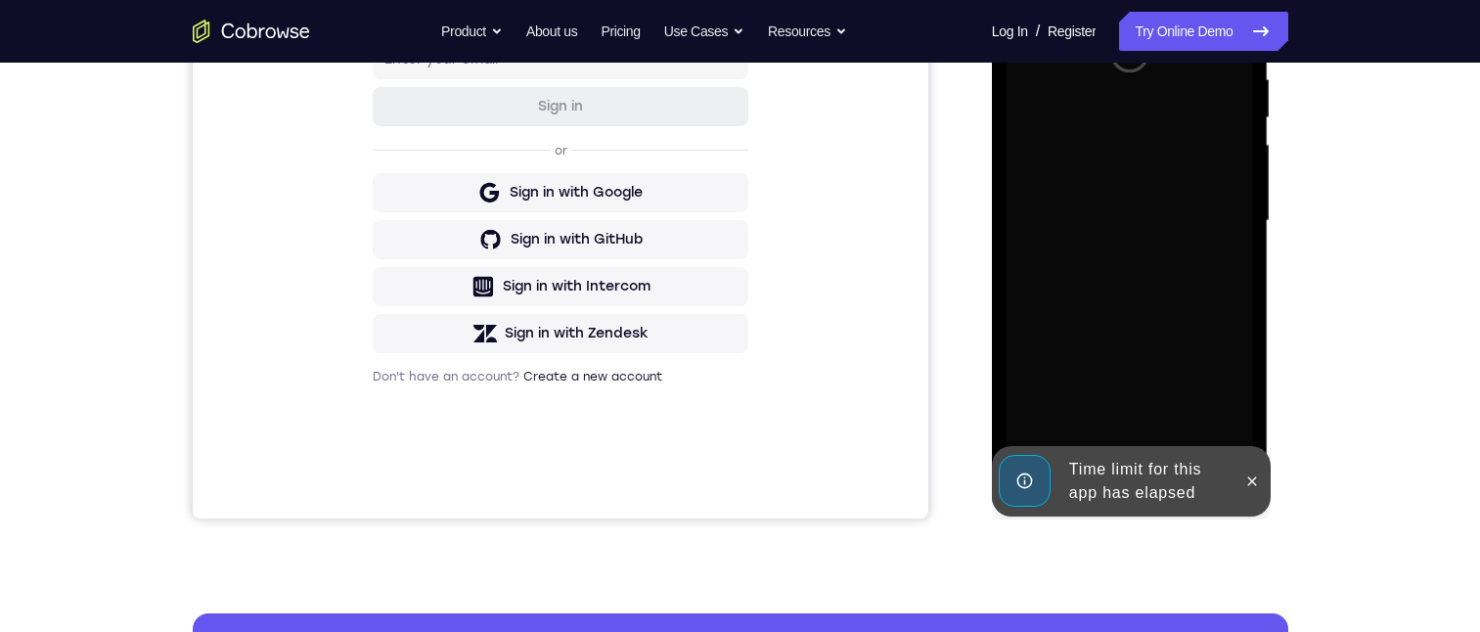
click at [1250, 410] on div at bounding box center [1129, 221] width 246 height 548
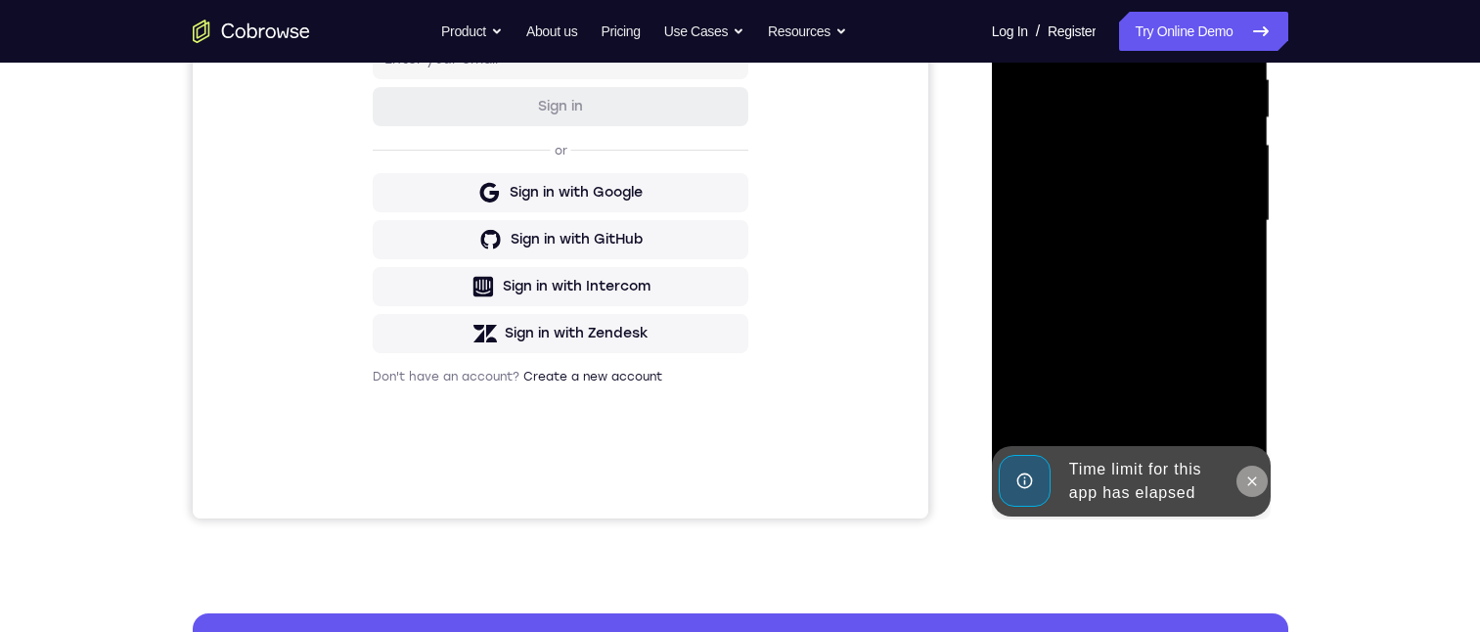
click at [1252, 469] on button at bounding box center [1251, 480] width 31 height 31
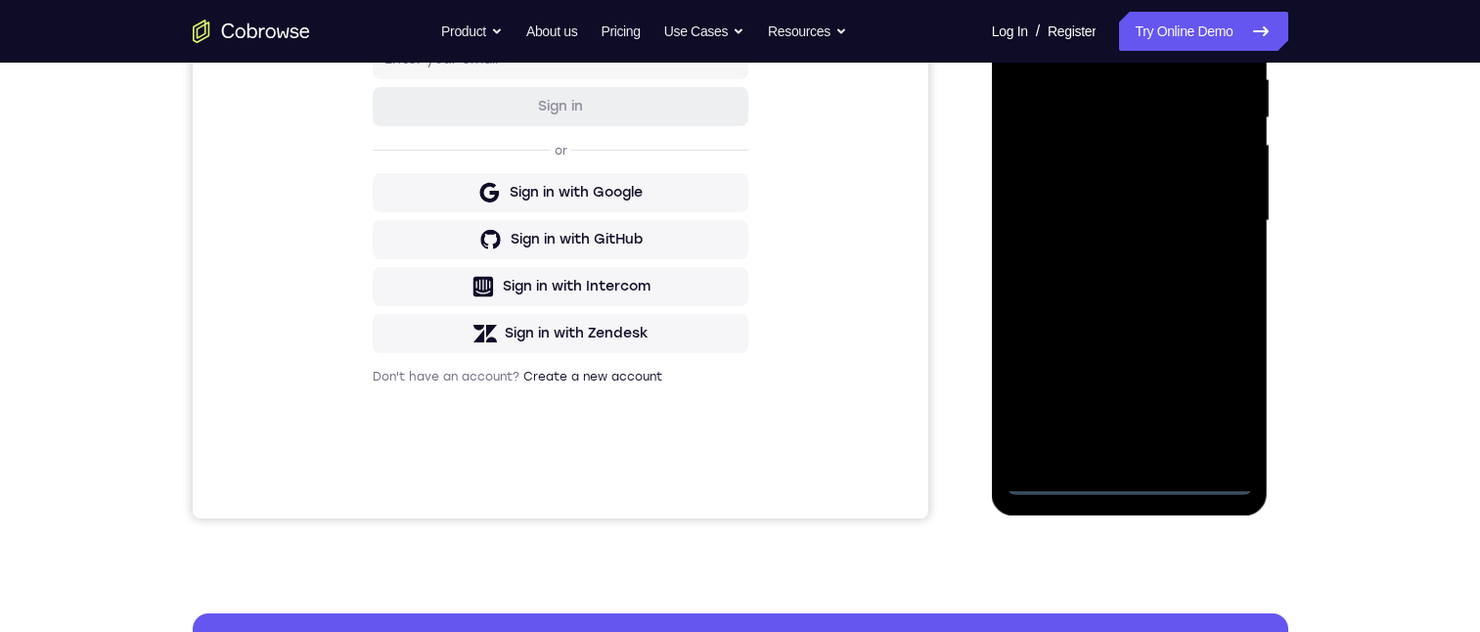
drag, startPoint x: 1133, startPoint y: 476, endPoint x: 2144, endPoint y: 452, distance: 1011.4
click at [1133, 476] on div at bounding box center [1129, 221] width 246 height 548
click at [1222, 397] on div at bounding box center [1129, 221] width 246 height 548
click at [1030, 0] on div at bounding box center [1129, 221] width 246 height 548
click at [1088, 116] on div at bounding box center [1129, 221] width 246 height 548
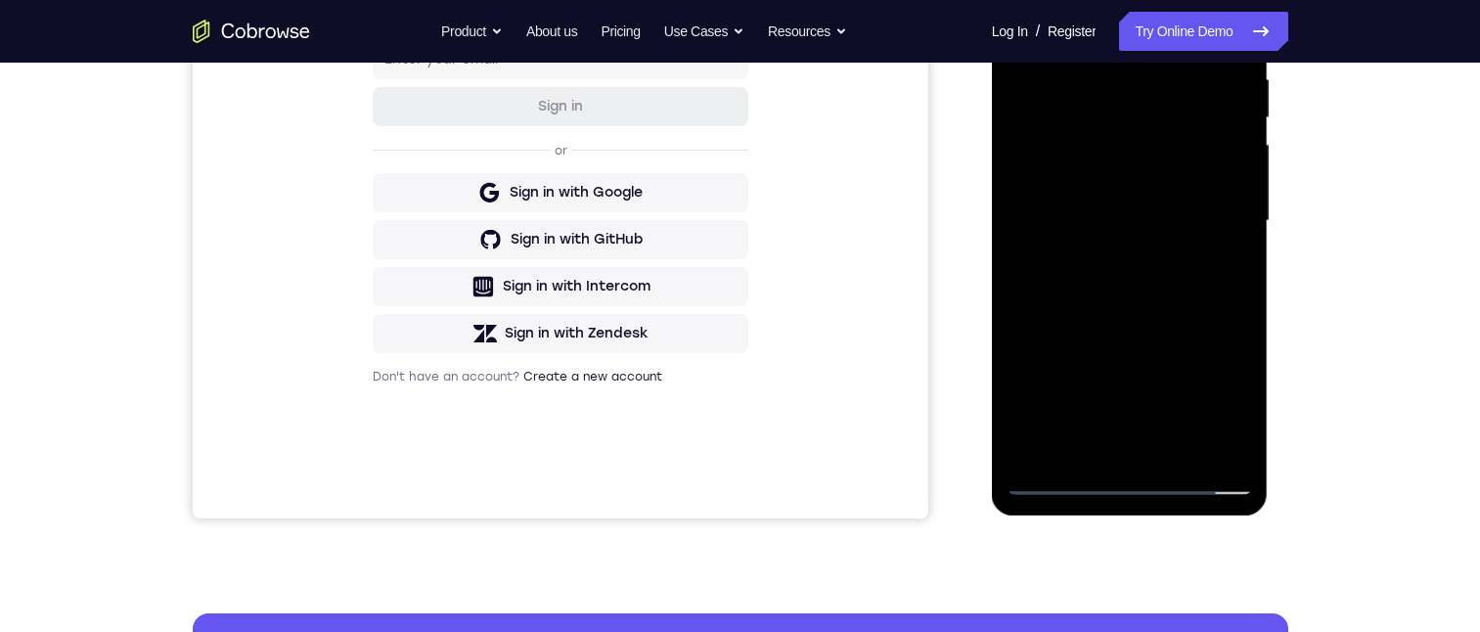
drag, startPoint x: 1132, startPoint y: 374, endPoint x: 1137, endPoint y: 280, distance: 94.0
click at [1137, 280] on div at bounding box center [1129, 221] width 246 height 548
drag, startPoint x: 1129, startPoint y: 393, endPoint x: 1134, endPoint y: 307, distance: 86.2
click at [1134, 312] on div at bounding box center [1129, 221] width 246 height 548
click at [1070, 89] on div at bounding box center [1129, 221] width 246 height 548
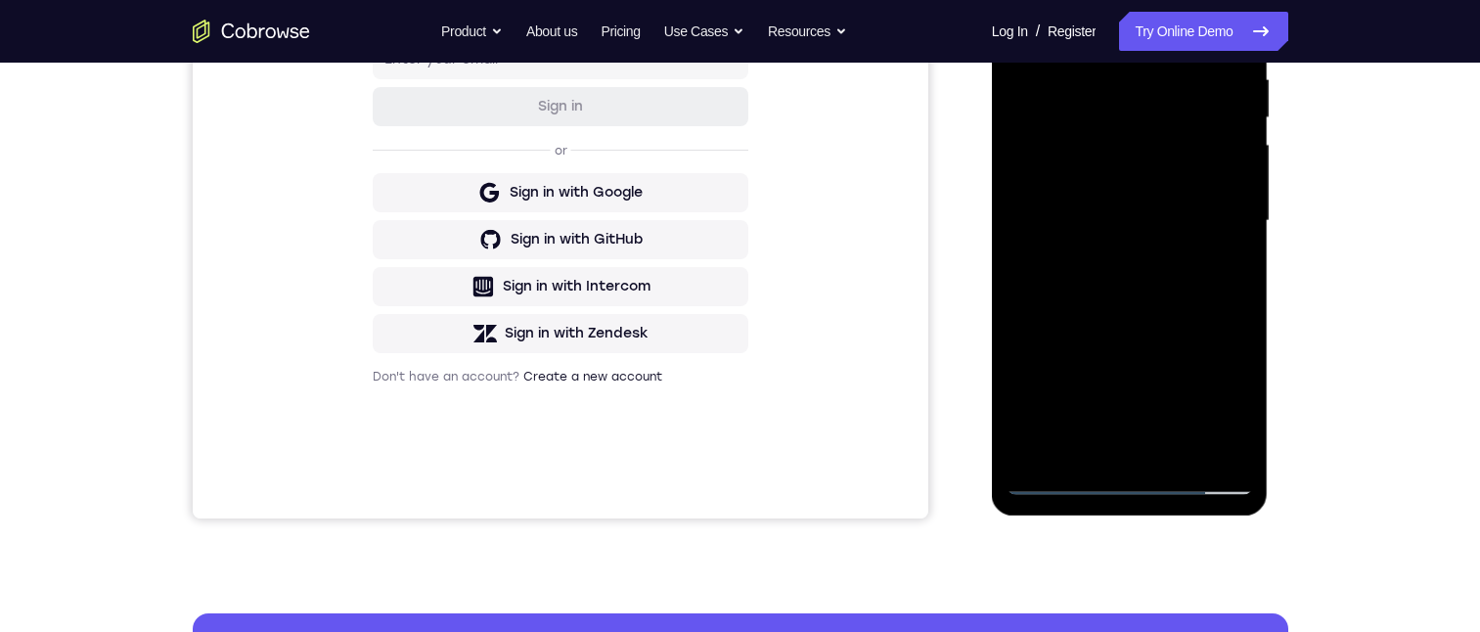
drag, startPoint x: 1172, startPoint y: 265, endPoint x: 1173, endPoint y: 255, distance: 9.8
click at [1172, 260] on div at bounding box center [1129, 221] width 246 height 548
drag, startPoint x: 1215, startPoint y: 258, endPoint x: 1212, endPoint y: 548, distance: 289.5
click at [1212, 519] on html "Online web based iOS Simulators and Android Emulators. Run iPhone, iPad, Mobile…" at bounding box center [1131, 226] width 279 height 587
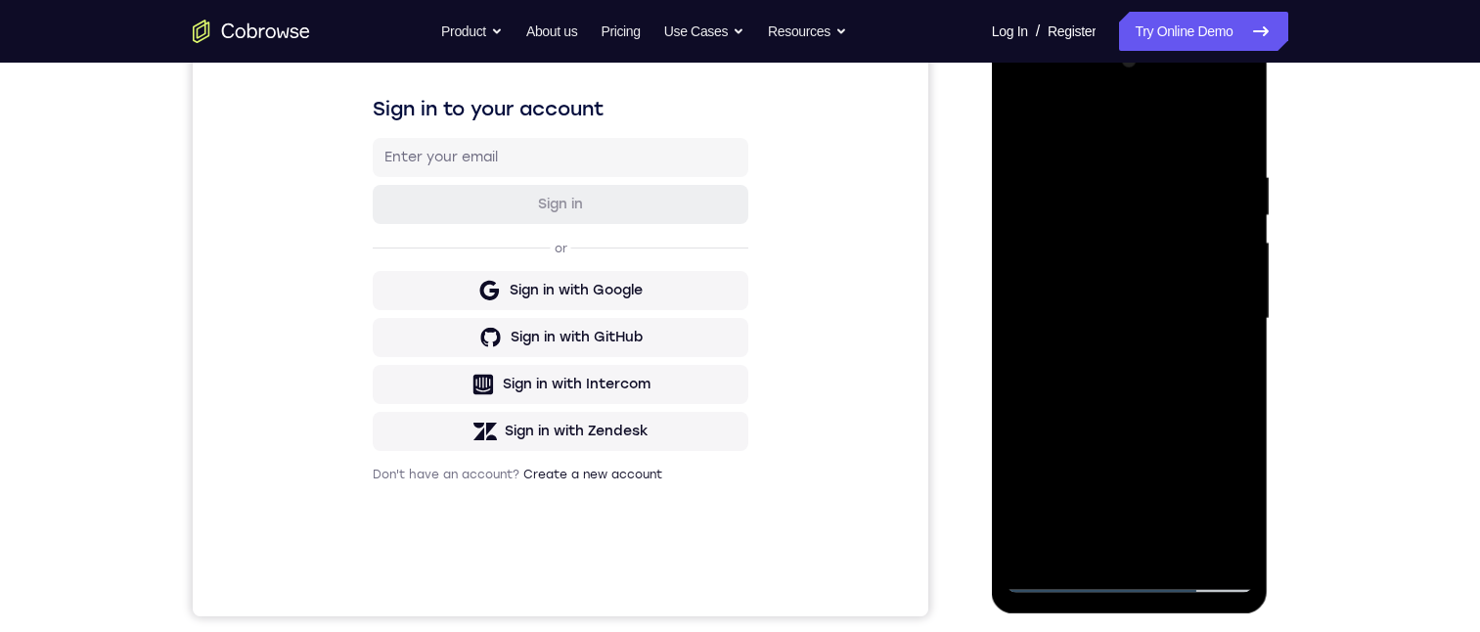
click at [1022, 511] on div at bounding box center [1129, 319] width 246 height 548
click at [1056, 578] on div at bounding box center [1129, 319] width 246 height 548
click at [1214, 314] on div at bounding box center [1129, 319] width 246 height 548
click at [1130, 577] on div at bounding box center [1129, 319] width 246 height 548
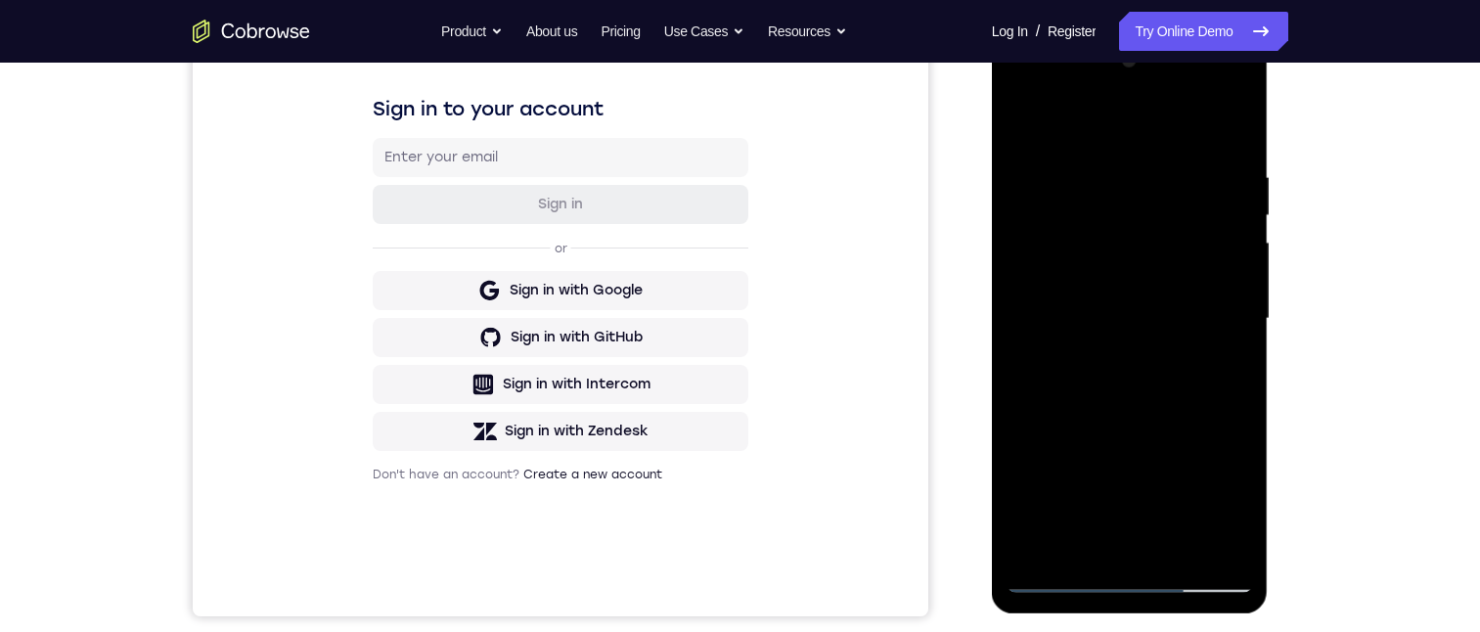
click at [1130, 550] on div at bounding box center [1129, 319] width 246 height 548
click at [1131, 580] on div at bounding box center [1129, 319] width 246 height 548
click at [1220, 501] on div at bounding box center [1129, 319] width 246 height 548
click at [1207, 90] on div at bounding box center [1129, 319] width 246 height 548
click at [1107, 127] on div at bounding box center [1129, 319] width 246 height 548
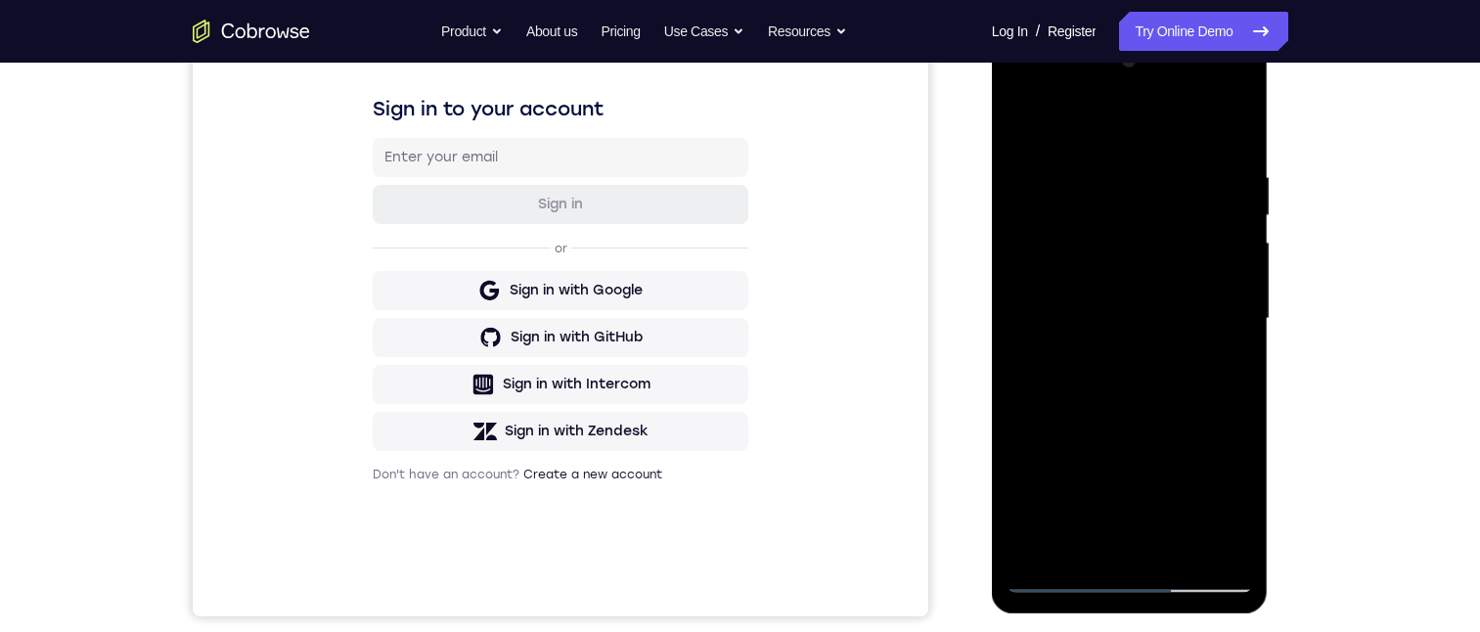
click at [1108, 206] on div at bounding box center [1129, 319] width 246 height 548
drag, startPoint x: 1149, startPoint y: 334, endPoint x: 1154, endPoint y: 249, distance: 85.2
click at [1161, 253] on div at bounding box center [1129, 319] width 246 height 548
drag, startPoint x: 1206, startPoint y: 389, endPoint x: 1224, endPoint y: 256, distance: 134.3
click at [1224, 256] on div at bounding box center [1129, 319] width 246 height 548
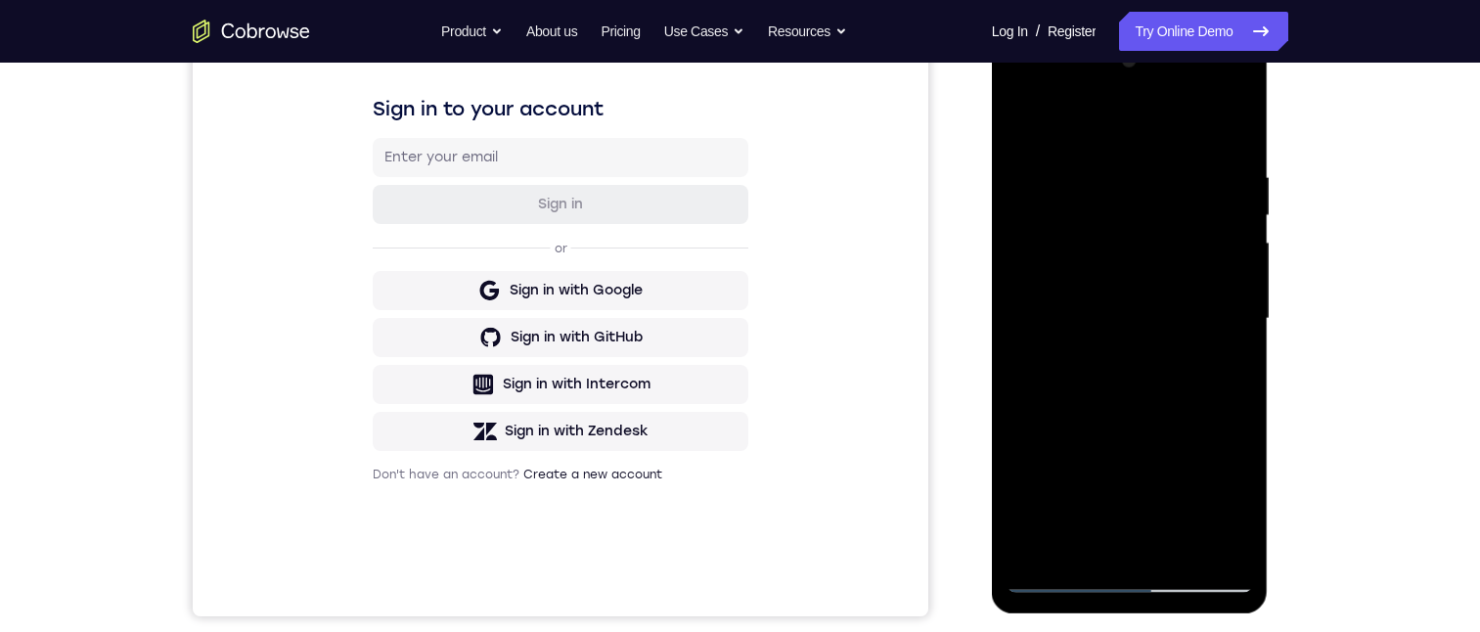
click at [1146, 261] on div at bounding box center [1129, 319] width 246 height 548
click at [1142, 389] on div at bounding box center [1129, 319] width 246 height 548
drag, startPoint x: 1177, startPoint y: 424, endPoint x: 1201, endPoint y: 235, distance: 191.2
click at [1201, 234] on div at bounding box center [1129, 319] width 246 height 548
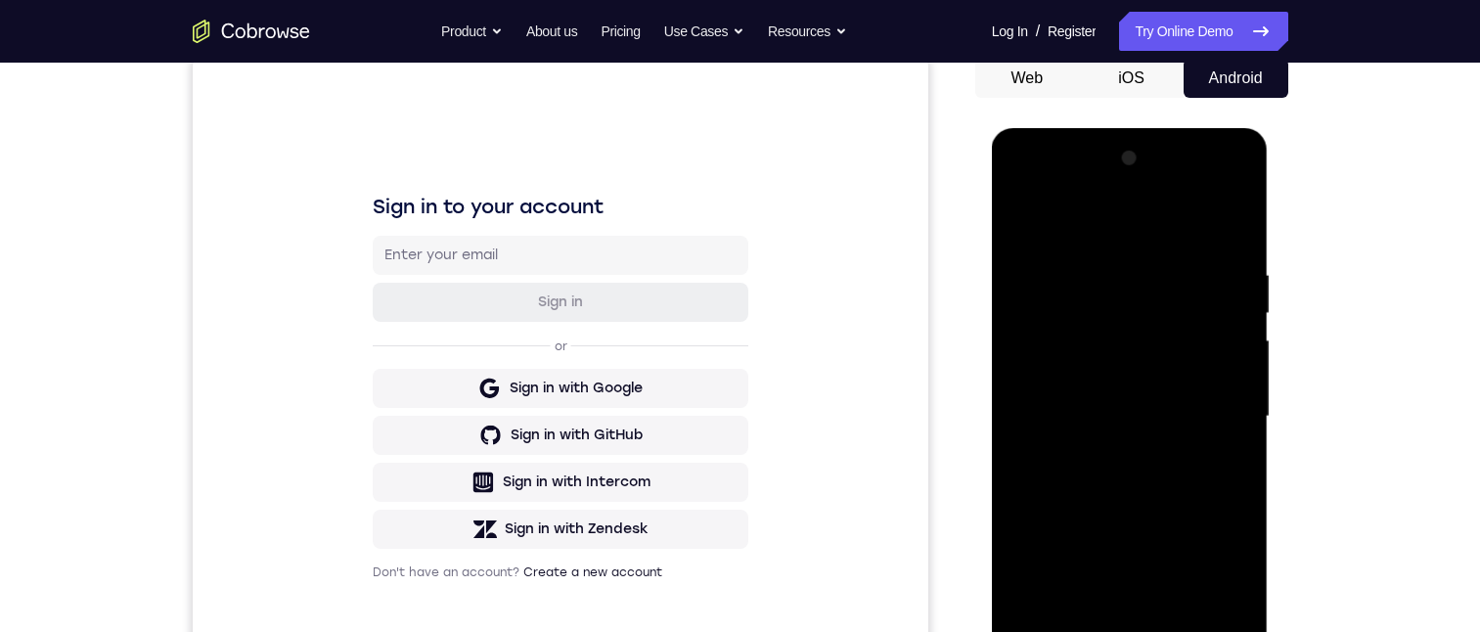
scroll to position [391, 0]
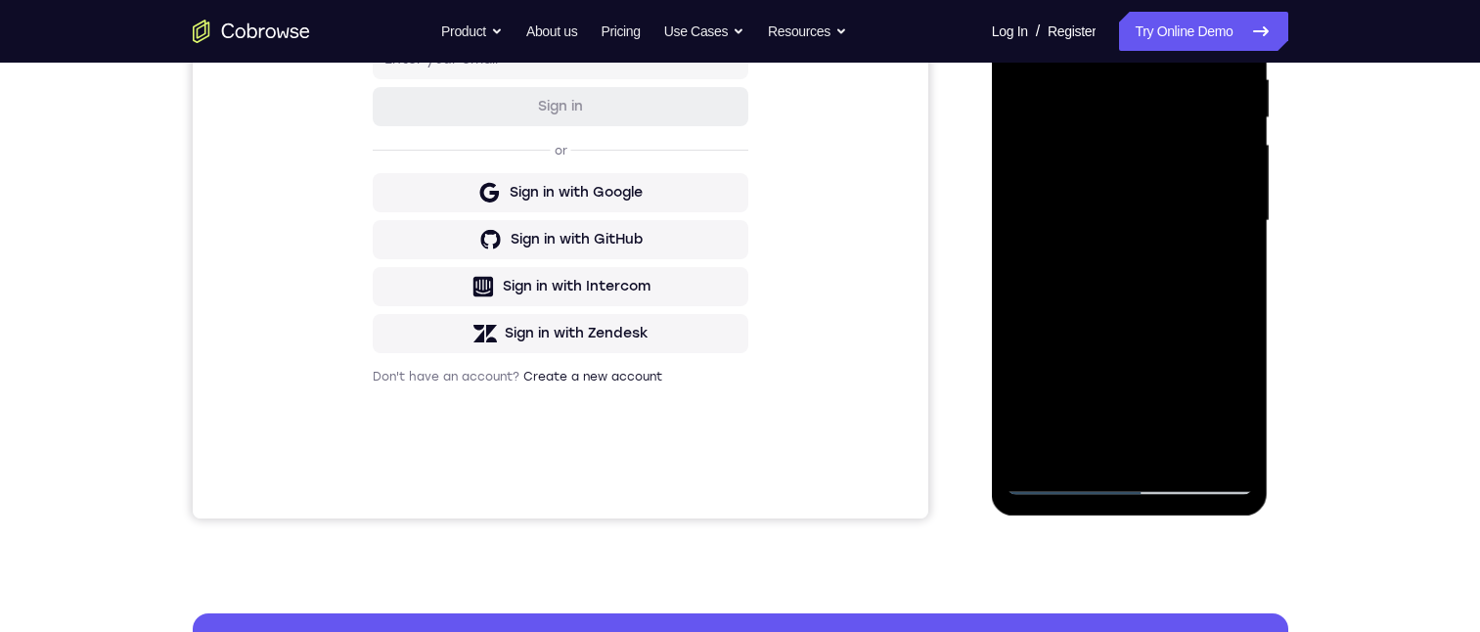
drag, startPoint x: 1134, startPoint y: 480, endPoint x: 2220, endPoint y: 454, distance: 1085.8
click at [1134, 479] on div at bounding box center [1129, 221] width 246 height 548
click at [1212, 392] on div at bounding box center [1129, 221] width 246 height 548
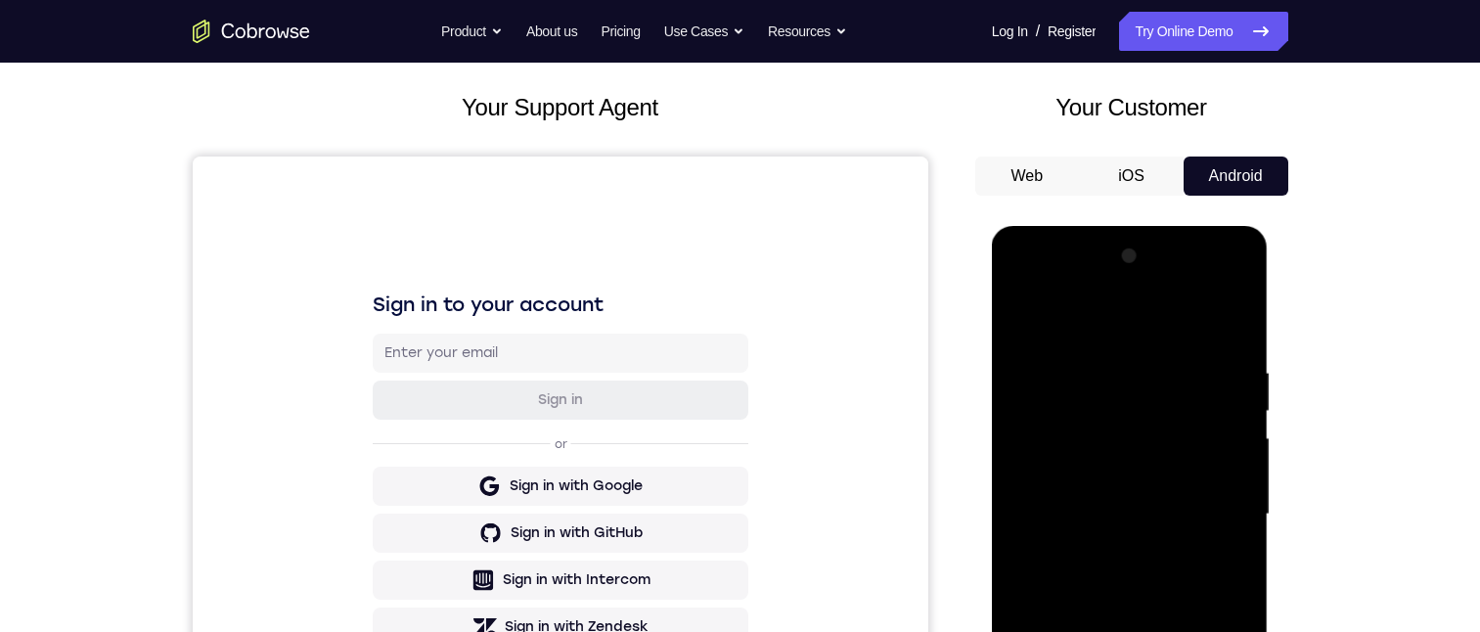
click at [1213, 288] on div at bounding box center [1129, 515] width 246 height 548
click at [1233, 287] on div at bounding box center [1129, 515] width 246 height 548
click at [1023, 284] on div at bounding box center [1129, 515] width 246 height 548
click at [1024, 284] on div at bounding box center [1129, 515] width 246 height 548
click at [1198, 508] on div at bounding box center [1129, 515] width 246 height 548
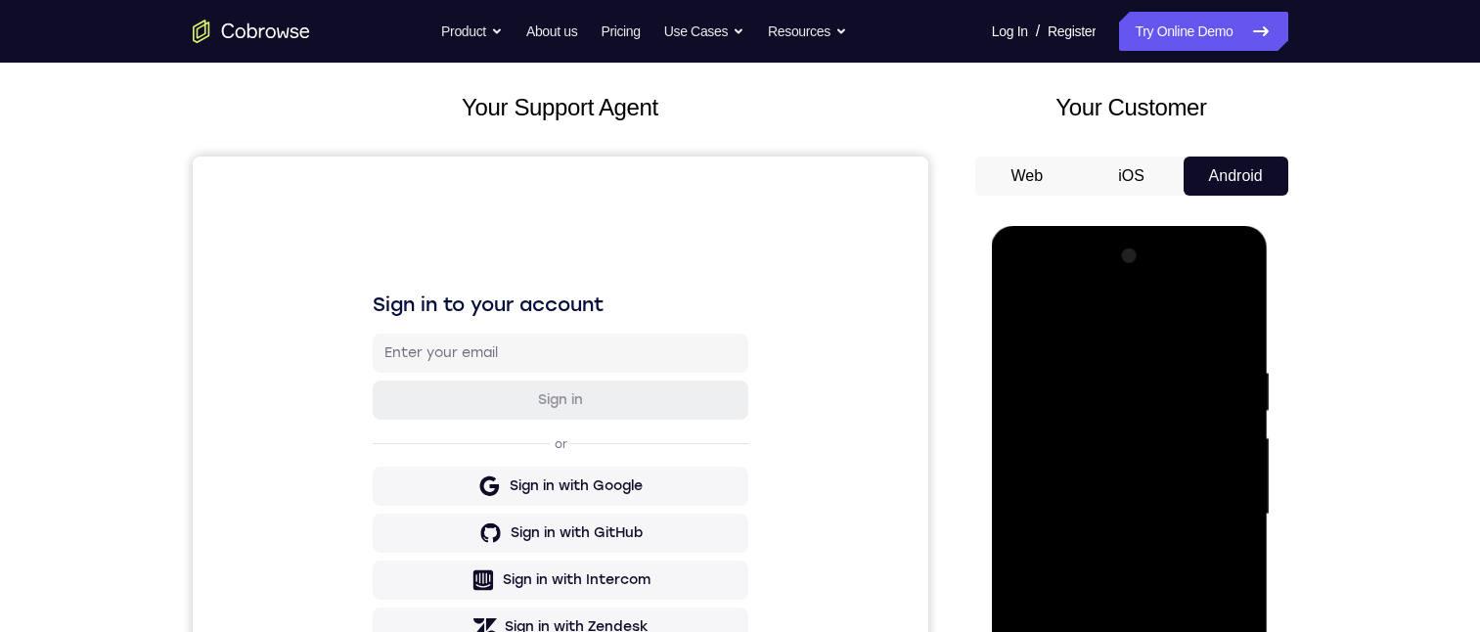
click at [1110, 552] on div at bounding box center [1129, 515] width 246 height 548
click at [1083, 500] on div at bounding box center [1129, 515] width 246 height 548
click at [1107, 476] on div at bounding box center [1129, 515] width 246 height 548
click at [1134, 521] on div at bounding box center [1129, 515] width 246 height 548
click at [1156, 598] on div at bounding box center [1129, 515] width 246 height 548
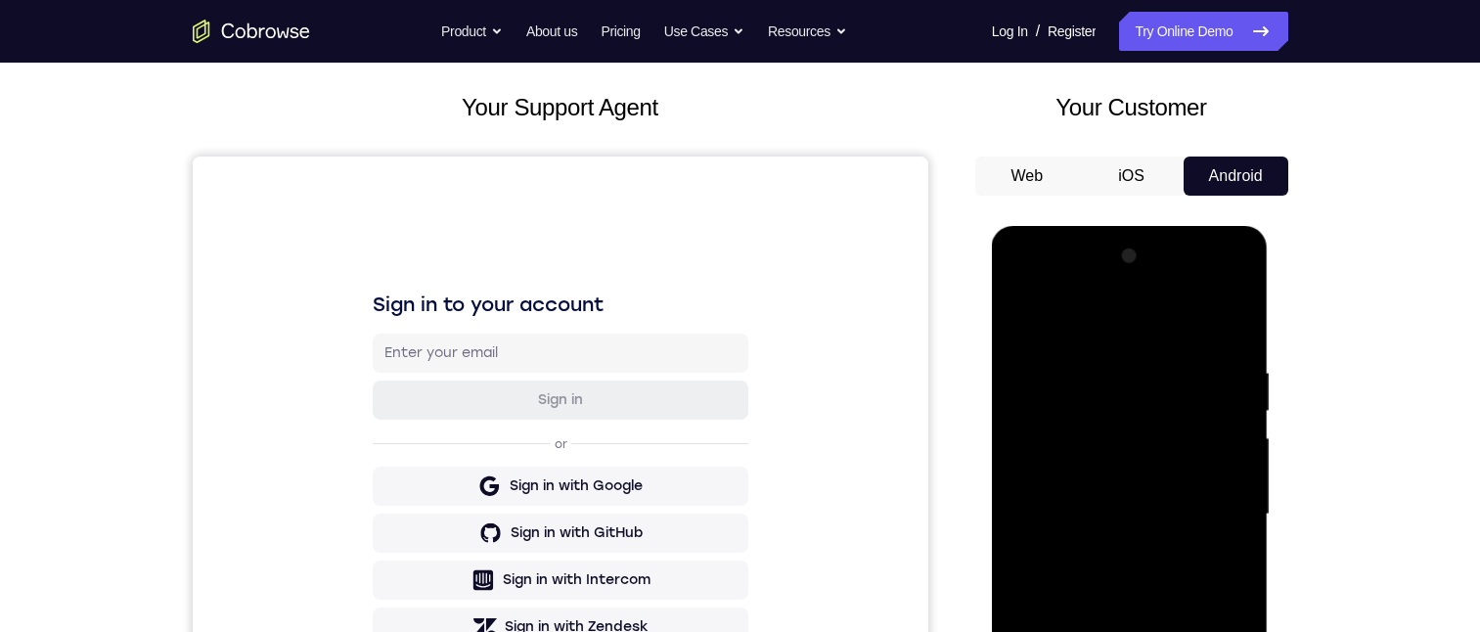
click at [1228, 544] on div at bounding box center [1129, 515] width 246 height 548
click at [1104, 433] on div at bounding box center [1129, 515] width 246 height 548
click at [1228, 430] on div at bounding box center [1129, 515] width 246 height 548
click at [1210, 517] on div at bounding box center [1129, 515] width 246 height 548
click at [1160, 597] on div at bounding box center [1129, 515] width 246 height 548
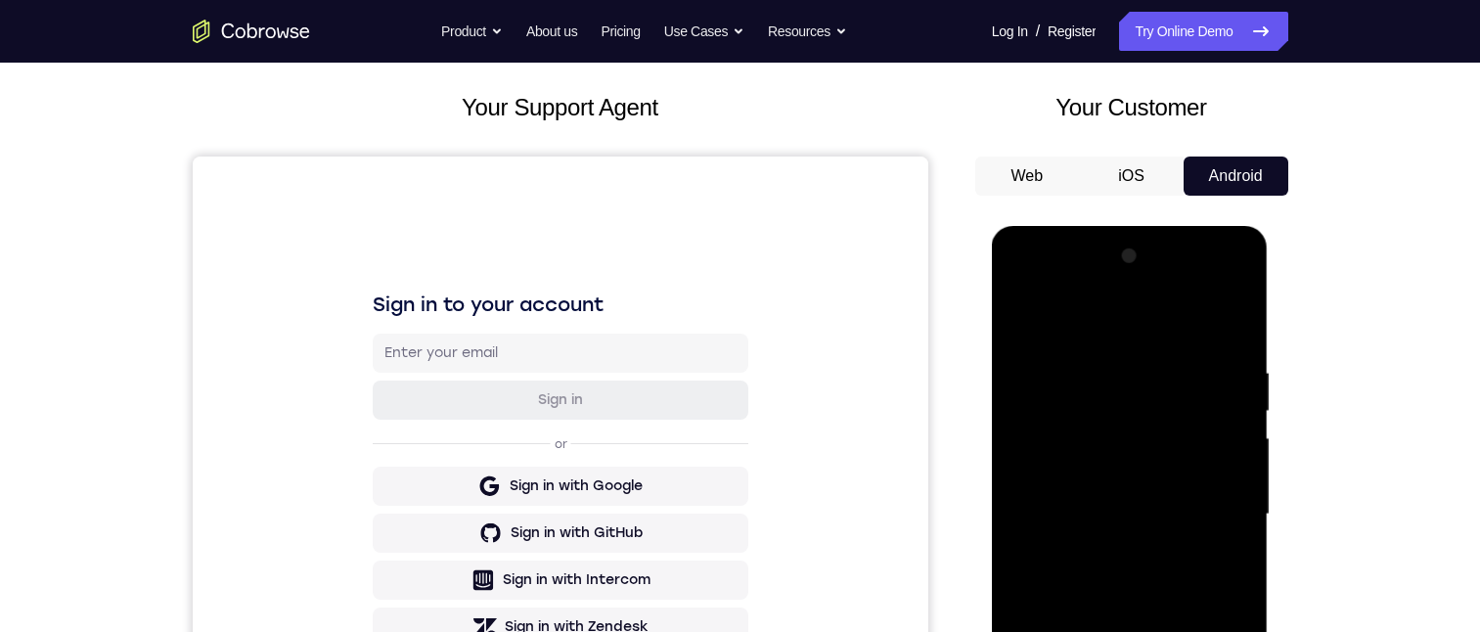
click at [1210, 279] on div at bounding box center [1129, 515] width 246 height 548
click at [1146, 328] on div at bounding box center [1129, 515] width 246 height 548
click at [1209, 286] on div at bounding box center [1129, 515] width 246 height 548
click at [1027, 287] on div at bounding box center [1129, 515] width 246 height 548
click at [1067, 407] on div at bounding box center [1129, 515] width 246 height 548
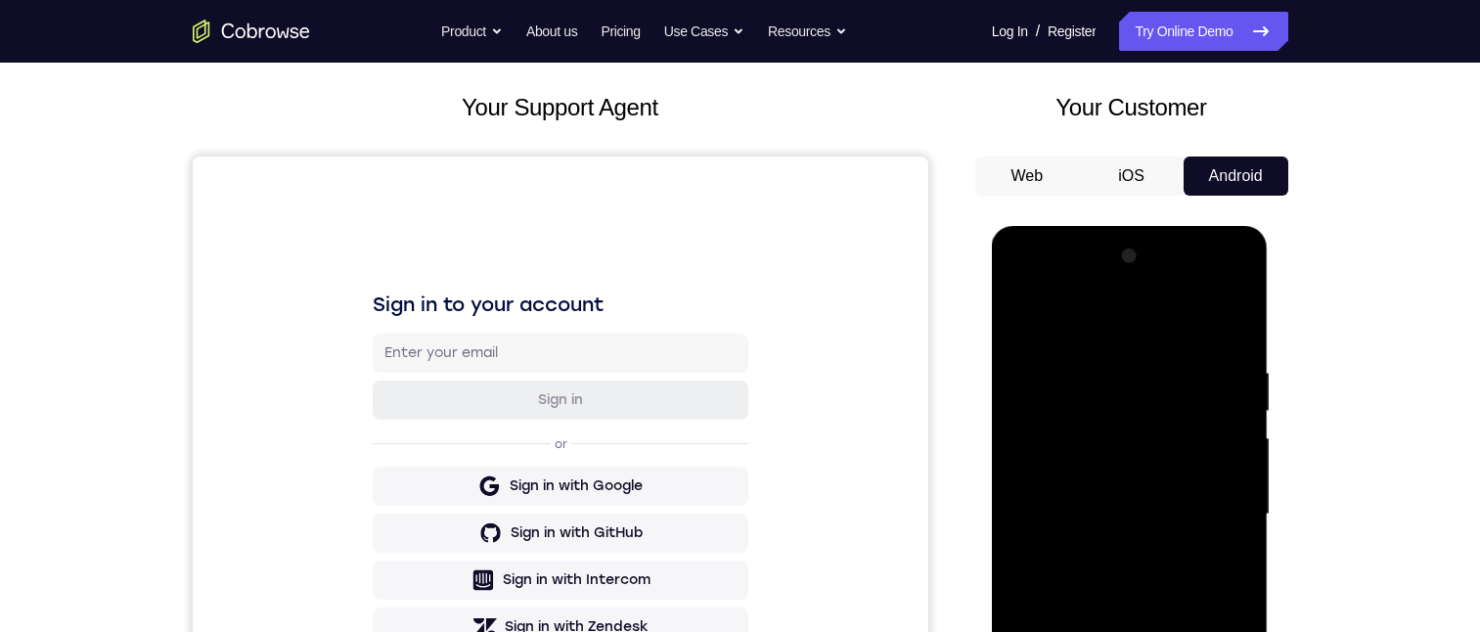
scroll to position [196, 0]
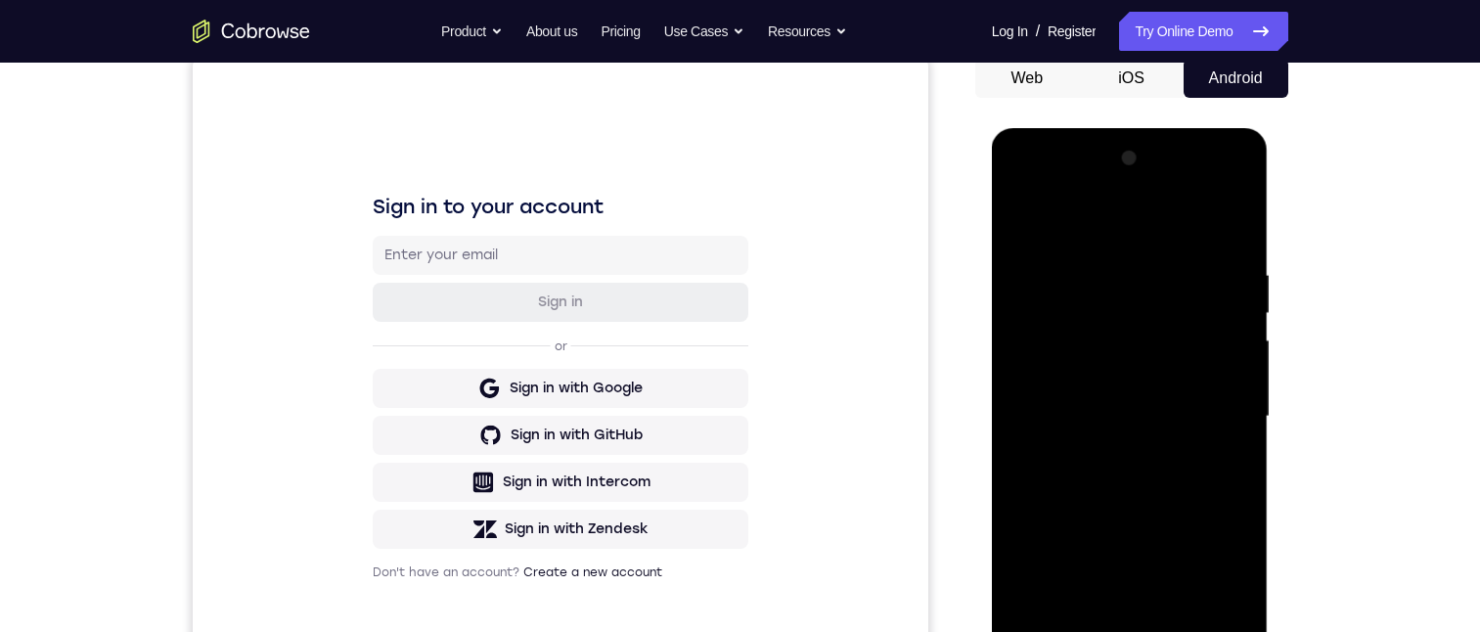
drag, startPoint x: 1149, startPoint y: 543, endPoint x: 1166, endPoint y: 394, distance: 149.6
click at [1160, 400] on div at bounding box center [1129, 417] width 246 height 548
click at [1115, 466] on div at bounding box center [1129, 417] width 246 height 548
drag, startPoint x: 1176, startPoint y: 437, endPoint x: 1189, endPoint y: 352, distance: 86.0
click at [1186, 355] on div at bounding box center [1129, 417] width 246 height 548
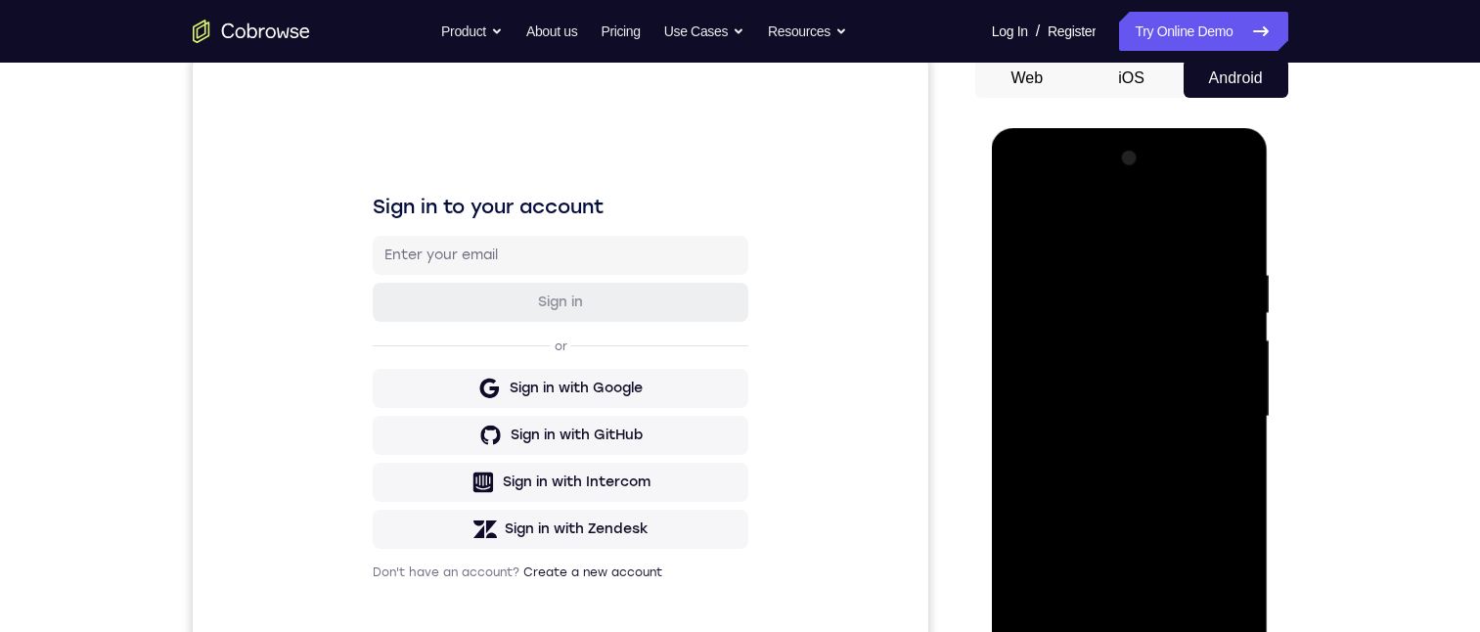
drag, startPoint x: 1188, startPoint y: 460, endPoint x: 1184, endPoint y: 370, distance: 90.0
click at [1183, 373] on div at bounding box center [1129, 417] width 246 height 548
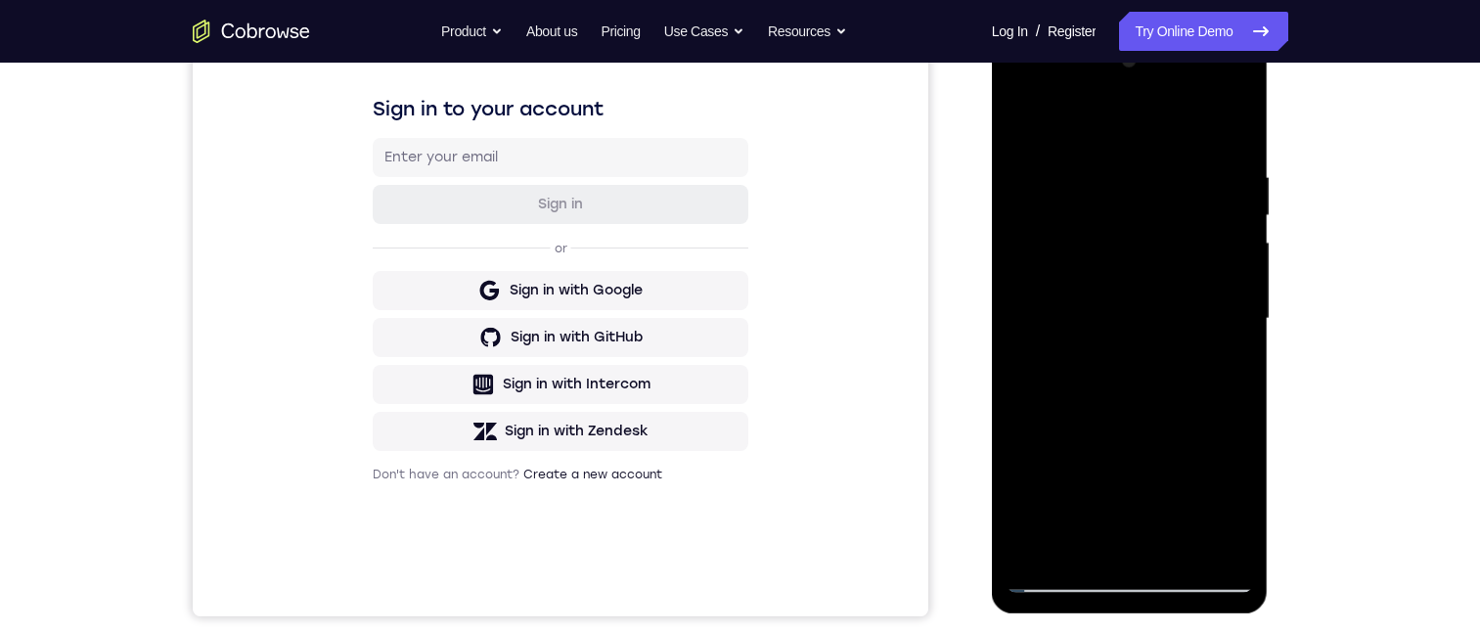
click at [1064, 578] on div at bounding box center [1129, 319] width 246 height 548
click at [1056, 566] on div at bounding box center [1129, 319] width 246 height 548
click at [1111, 521] on div at bounding box center [1129, 319] width 246 height 548
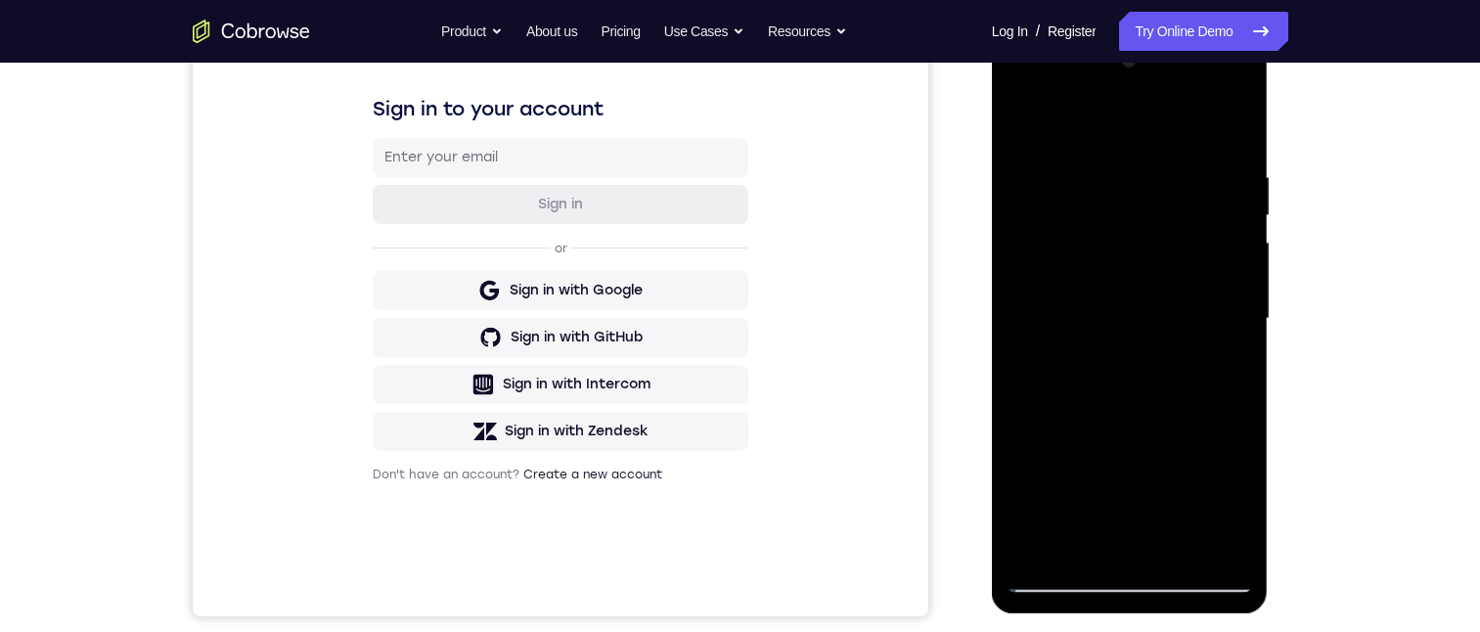
scroll to position [391, 0]
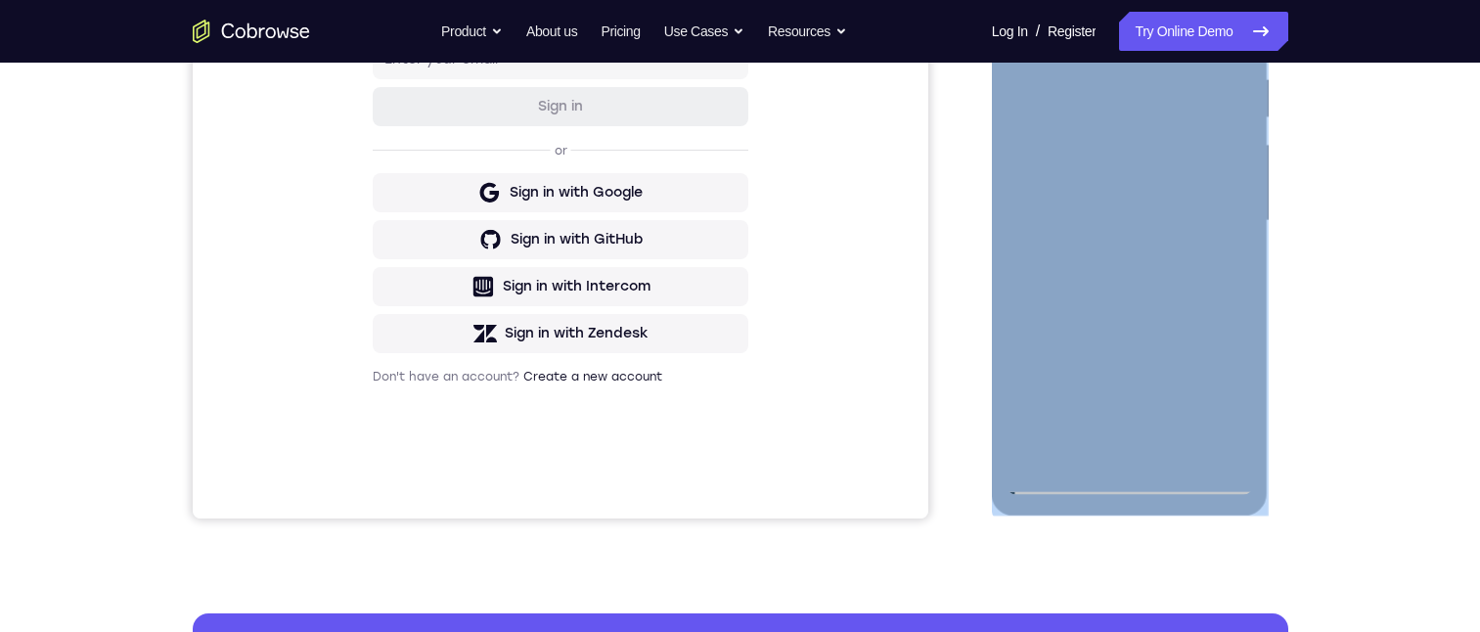
drag, startPoint x: 2119, startPoint y: 452, endPoint x: 1147, endPoint y: 415, distance: 972.7
click at [1147, 415] on div at bounding box center [1130, 224] width 277 height 583
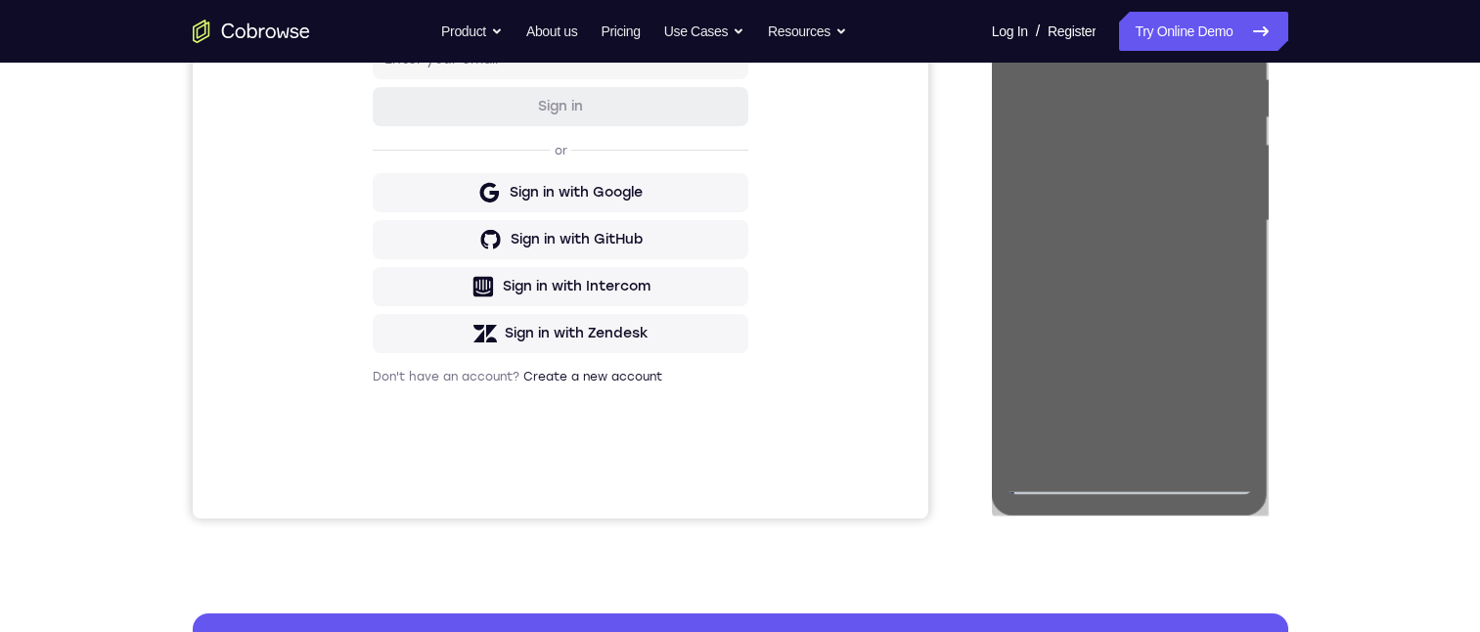
click at [1356, 468] on div "Your Support Agent Your Customer Web iOS Android Next Steps We’d be happy to gi…" at bounding box center [740, 316] width 1252 height 1290
click at [1295, 373] on div "Your Support Agent Your Customer Web iOS Android Next Steps We’d be happy to gi…" at bounding box center [740, 316] width 1252 height 1290
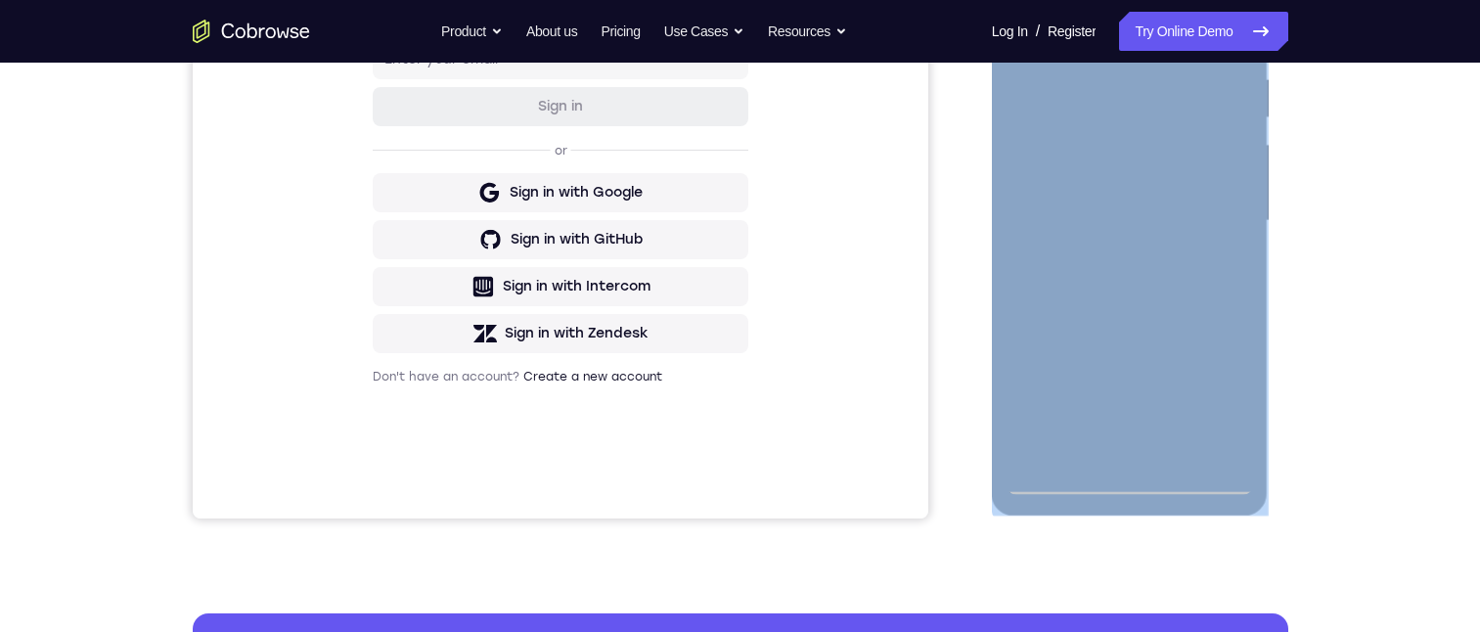
click at [1130, 479] on div at bounding box center [1129, 221] width 246 height 548
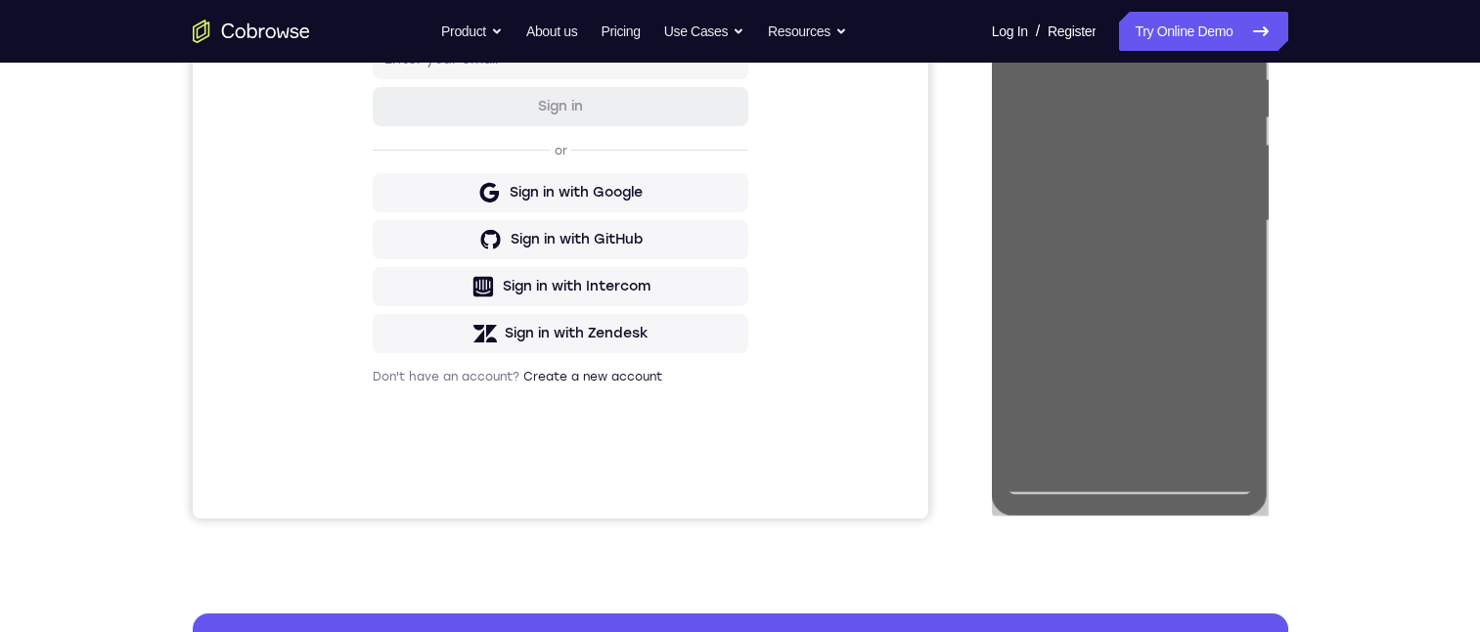
click at [1461, 468] on div "Your Support Agent Your Customer Web iOS Android Next Steps We’d be happy to gi…" at bounding box center [740, 316] width 1480 height 1290
click at [1428, 464] on div "Your Support Agent Your Customer Web iOS Android Next Steps We’d be happy to gi…" at bounding box center [740, 316] width 1480 height 1290
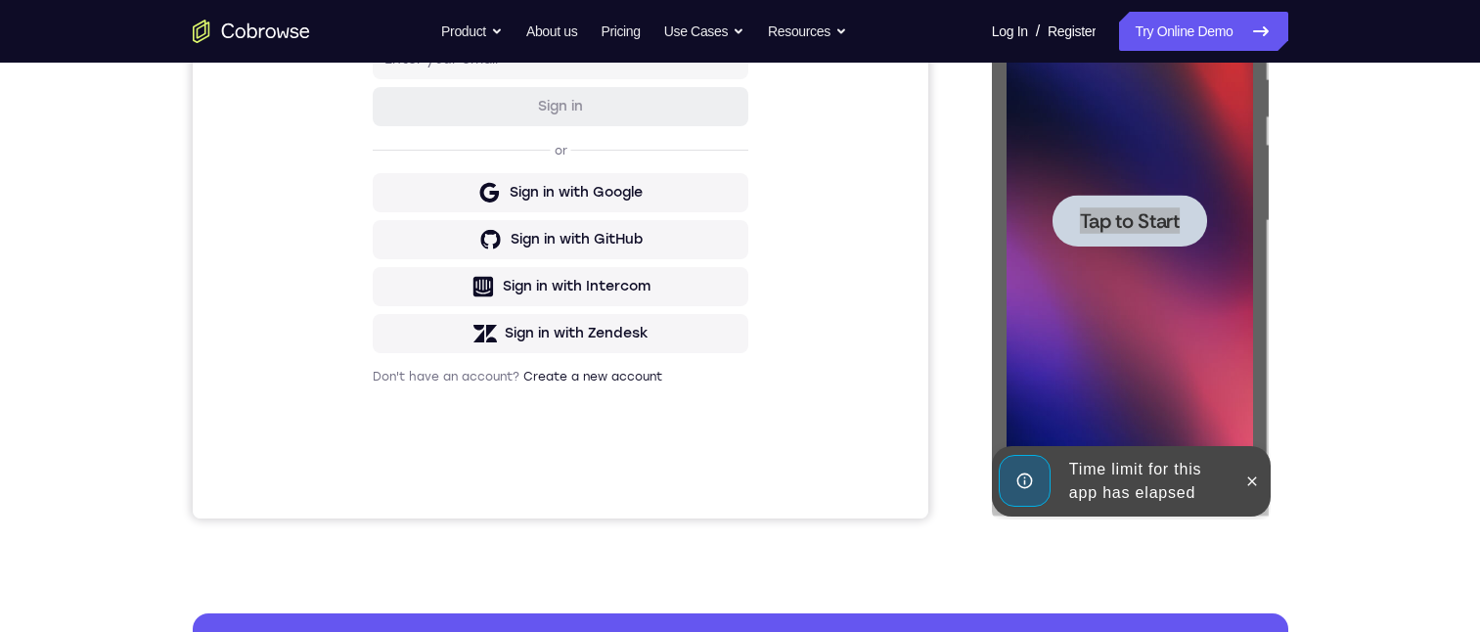
click at [1427, 403] on div "Your Support Agent Your Customer Web iOS Android Next Steps We’d be happy to gi…" at bounding box center [740, 316] width 1480 height 1290
click at [1335, 262] on div "Your Support Agent Your Customer Web iOS Android Next Steps We’d be happy to gi…" at bounding box center [740, 316] width 1252 height 1290
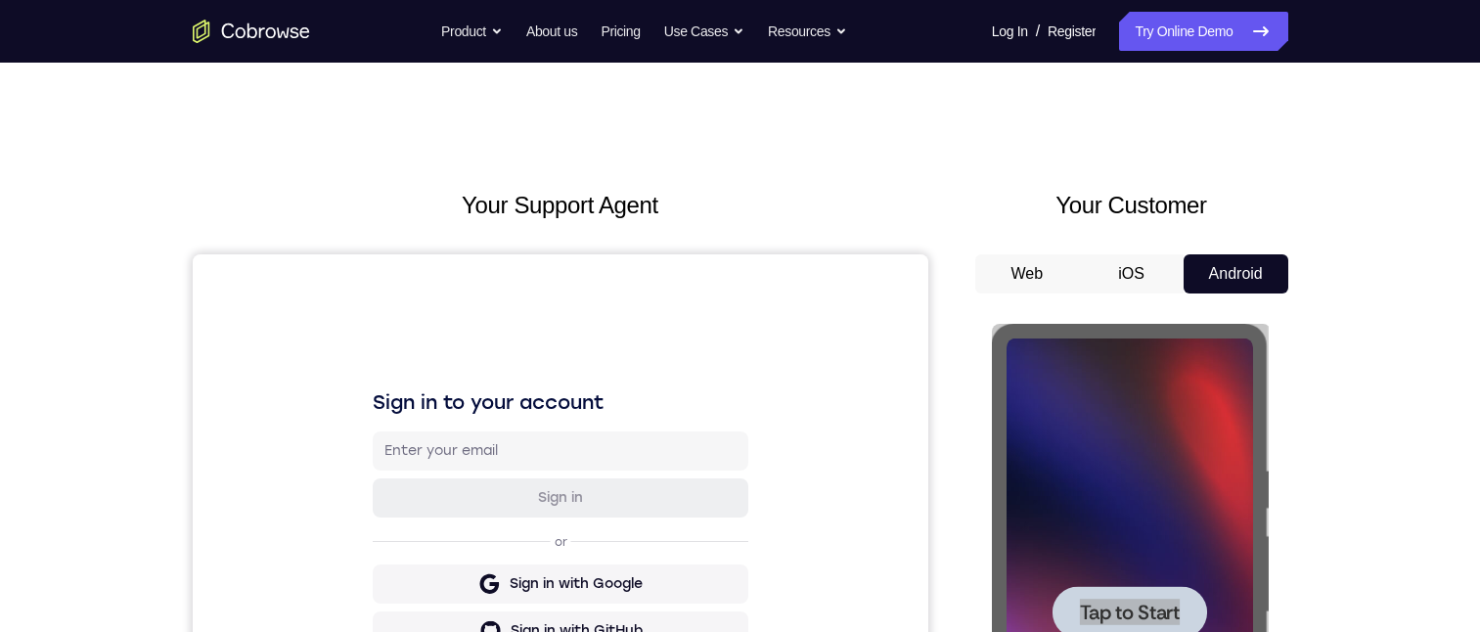
click at [1102, 278] on button "iOS" at bounding box center [1131, 273] width 105 height 39
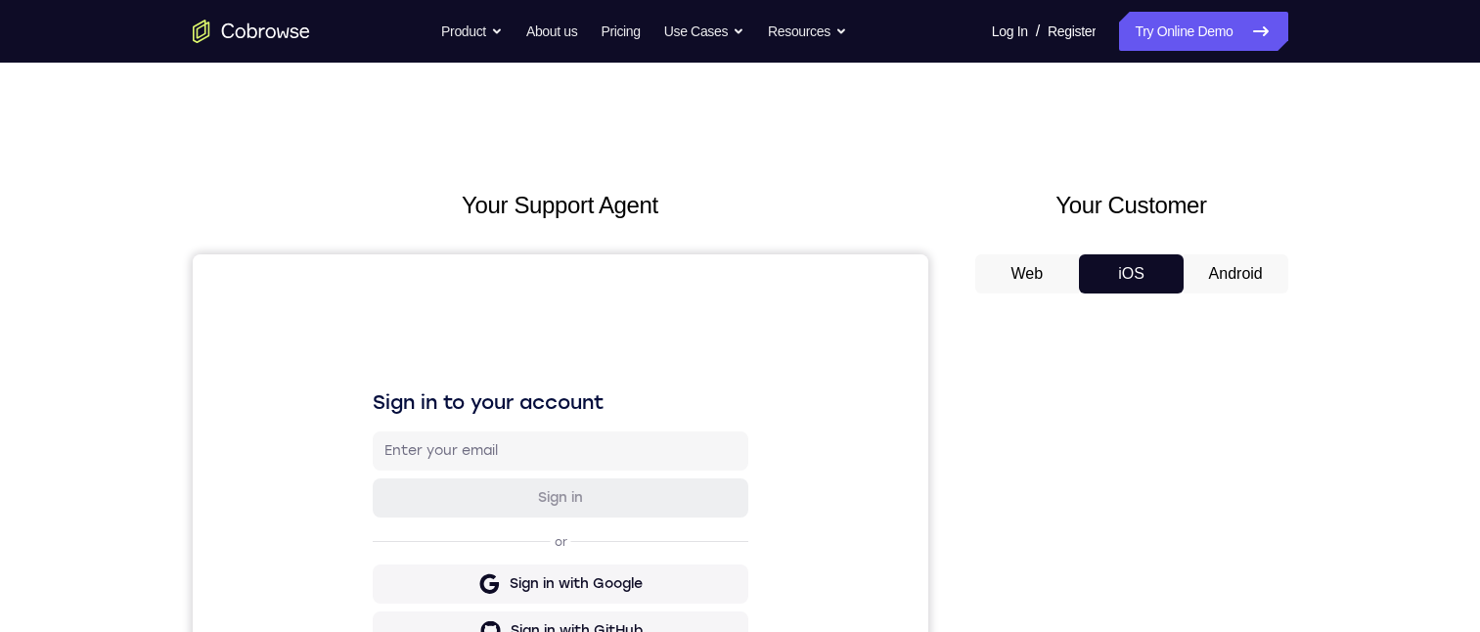
click at [1223, 282] on button "Android" at bounding box center [1235, 273] width 105 height 39
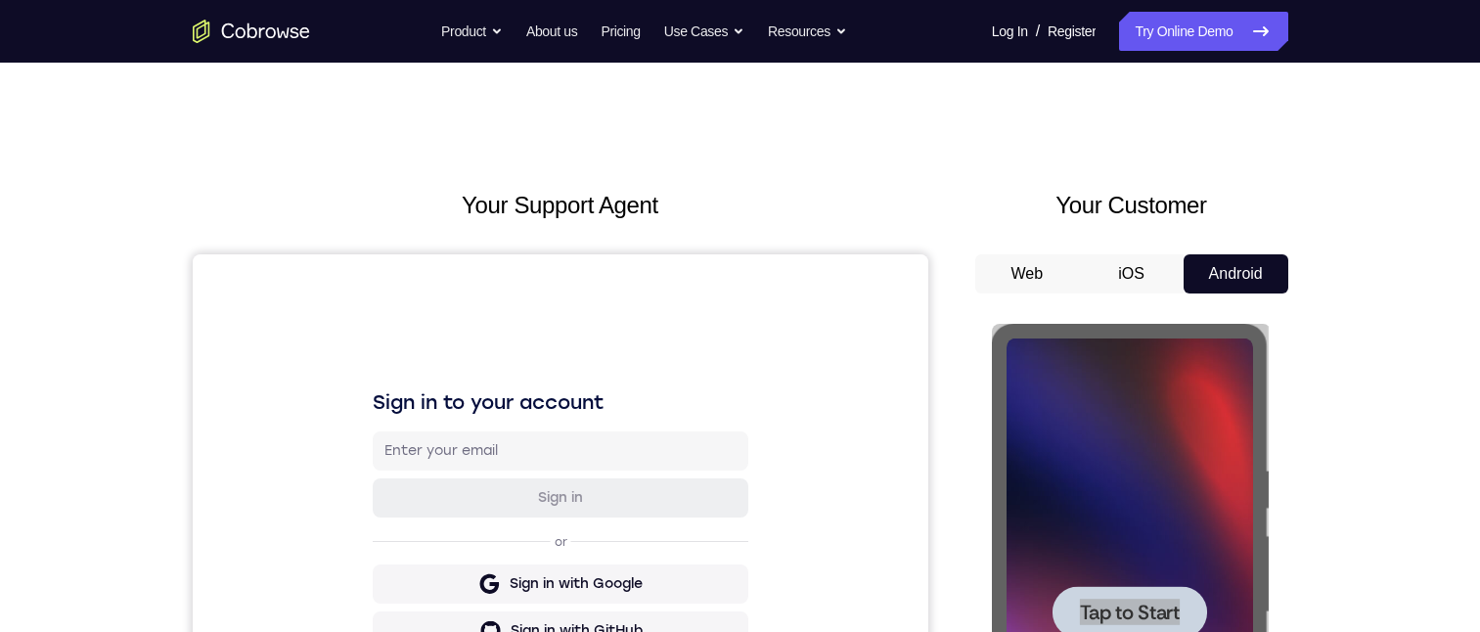
scroll to position [196, 0]
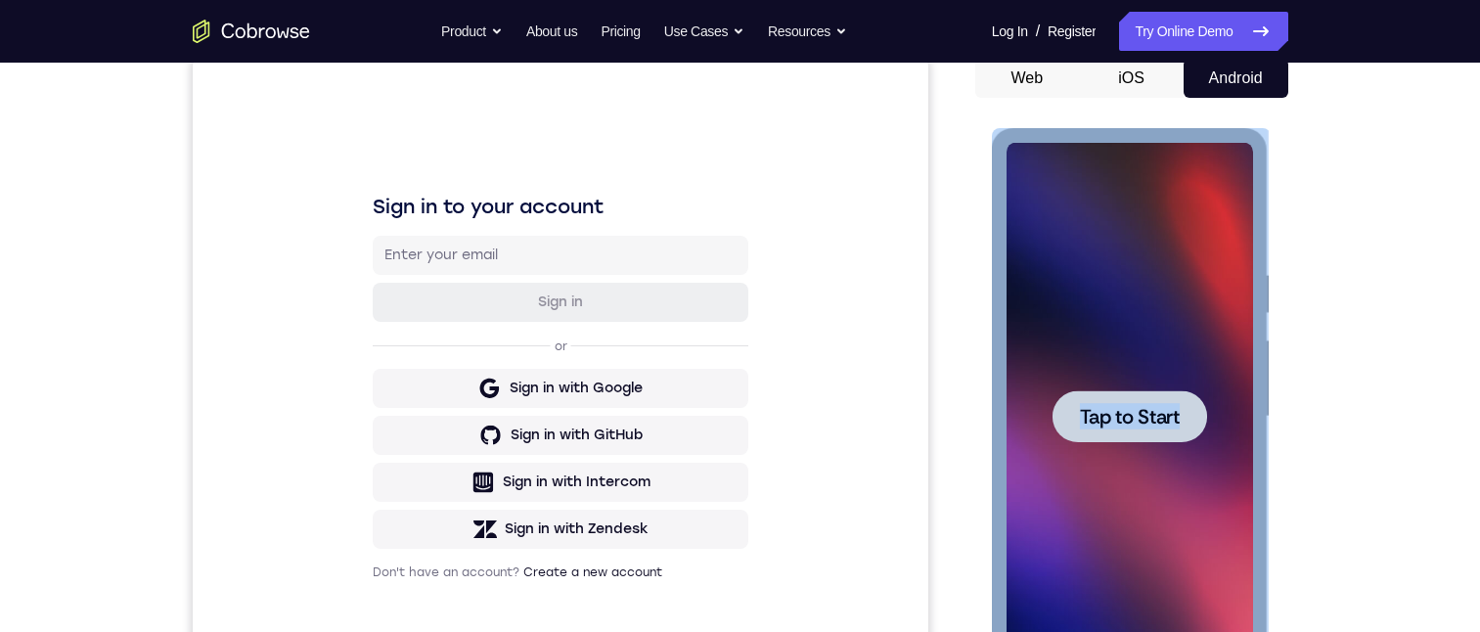
click at [1150, 417] on span "Tap to Start" at bounding box center [1130, 417] width 100 height 20
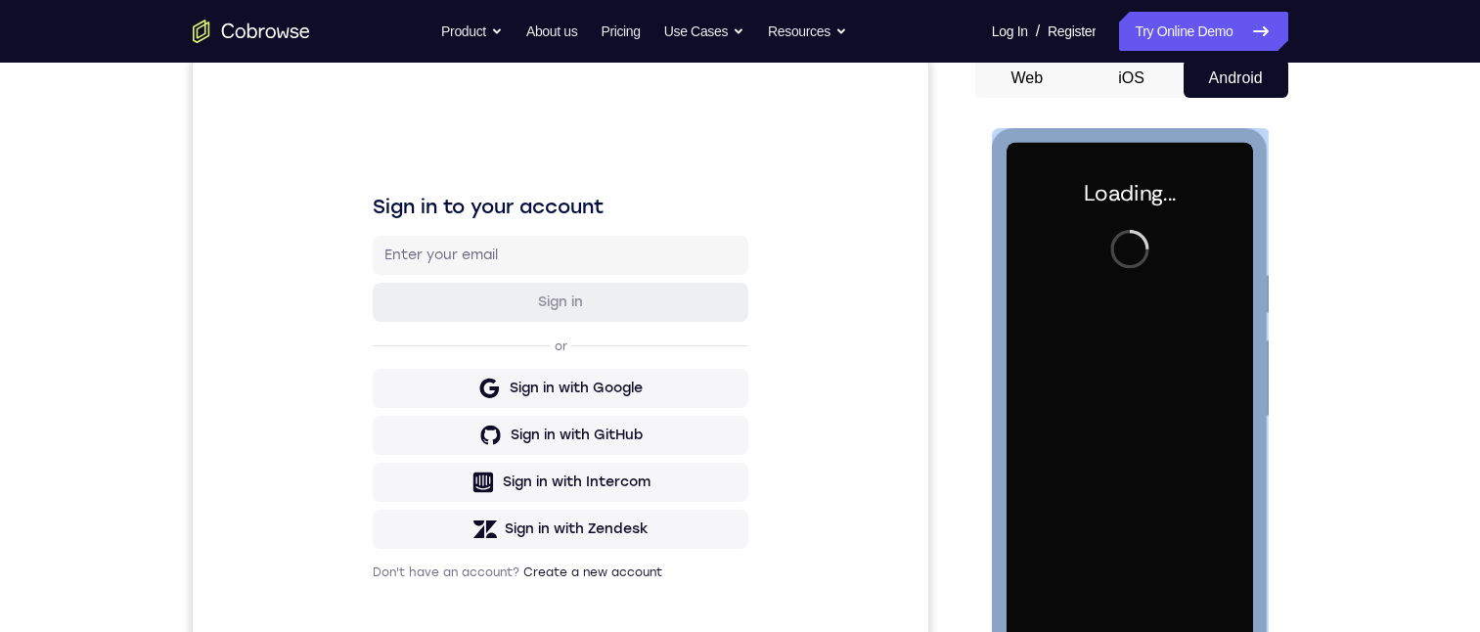
click at [1140, 386] on div at bounding box center [1129, 417] width 246 height 548
click at [1142, 384] on div at bounding box center [1129, 417] width 246 height 548
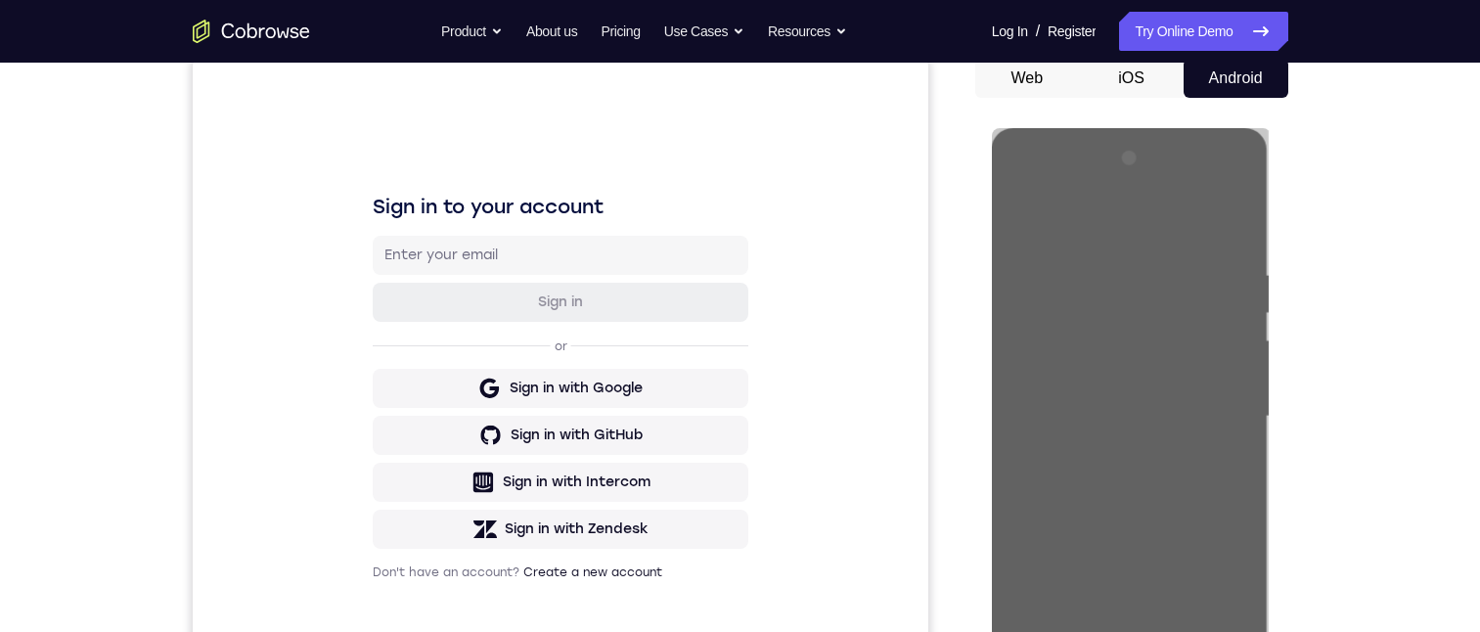
drag, startPoint x: 151, startPoint y: 256, endPoint x: 1313, endPoint y: 323, distance: 1164.6
click at [1369, 306] on div "Your Support Agent Your Customer Web iOS Android Next Steps We’d be happy to gi…" at bounding box center [740, 512] width 1480 height 1290
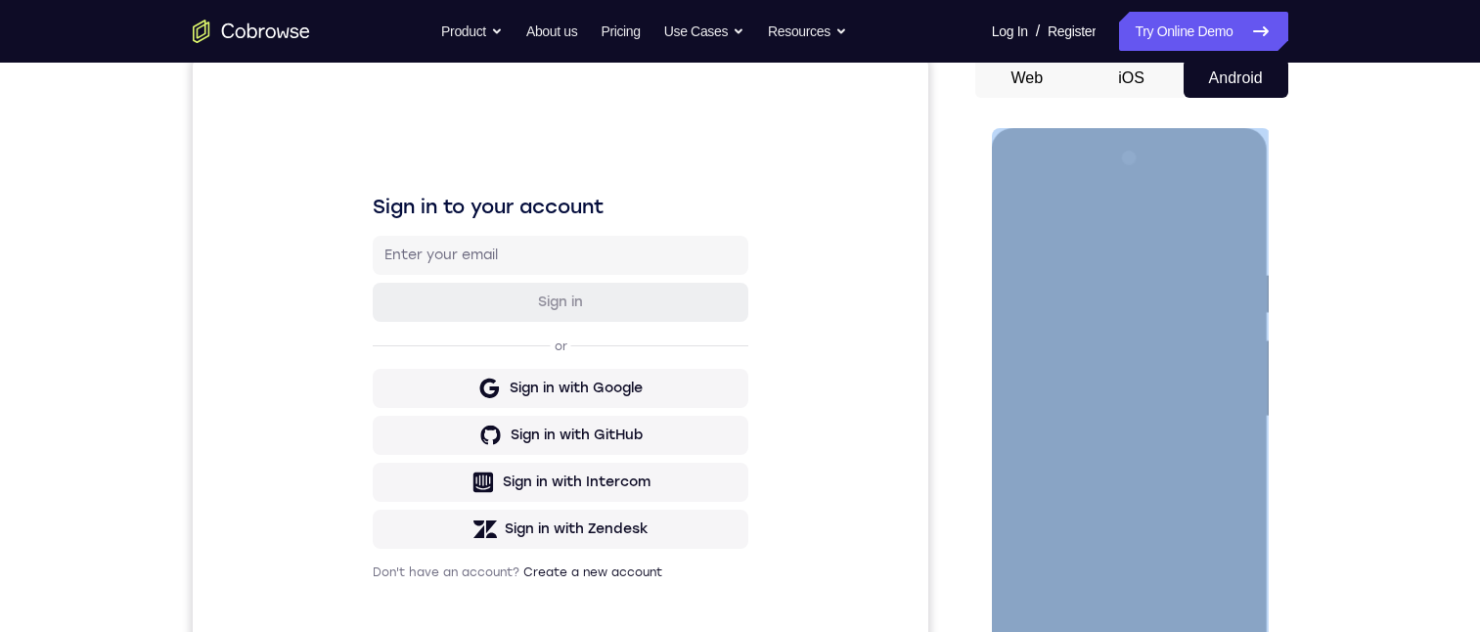
scroll to position [391, 0]
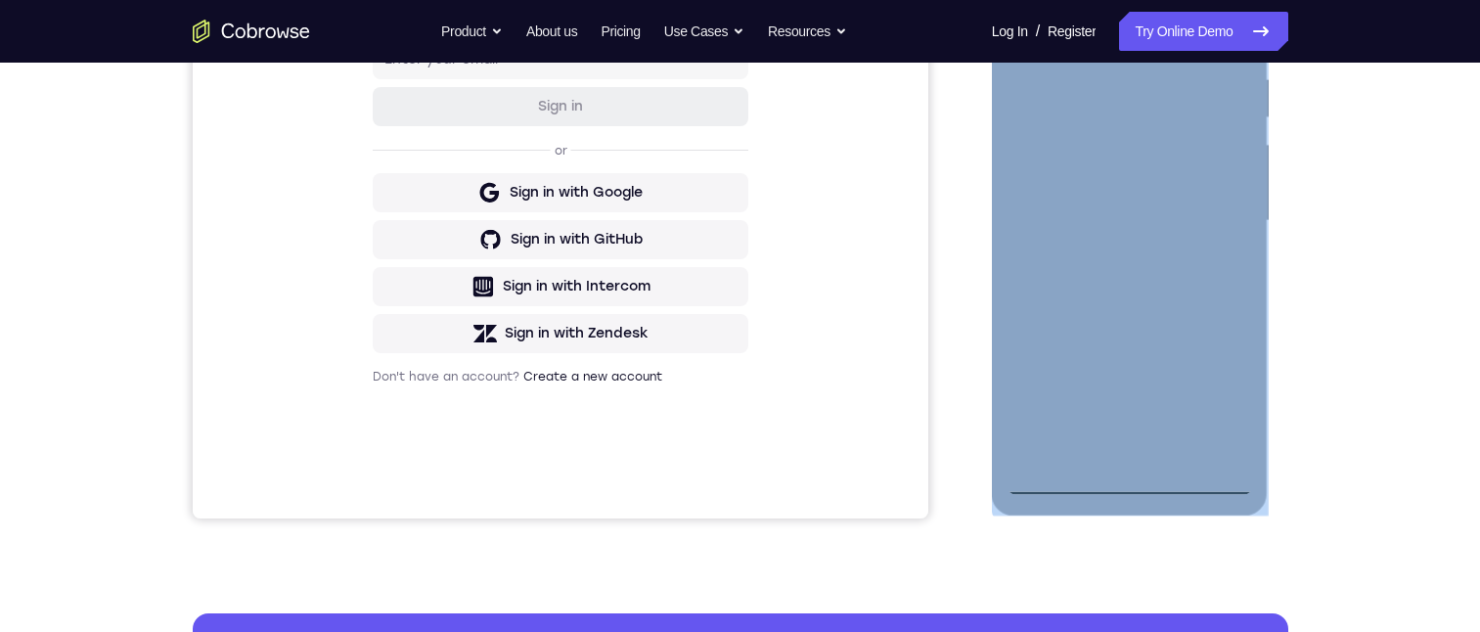
click at [1134, 484] on div at bounding box center [1129, 221] width 246 height 548
click at [1133, 484] on div at bounding box center [1129, 221] width 246 height 548
click at [1213, 396] on div at bounding box center [1129, 221] width 246 height 548
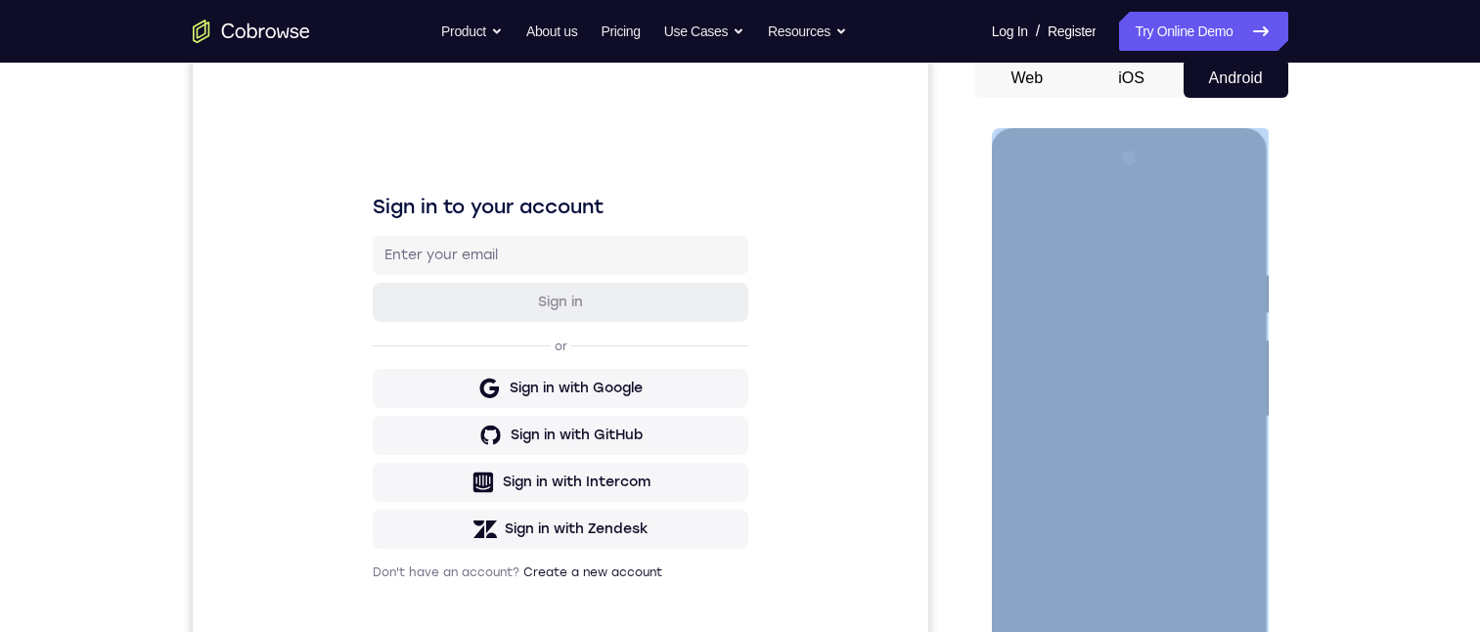
click at [1020, 188] on div at bounding box center [1129, 417] width 246 height 548
click at [1105, 312] on div at bounding box center [1129, 417] width 246 height 548
click at [1129, 516] on div at bounding box center [1129, 417] width 246 height 548
click at [1259, 518] on div at bounding box center [1130, 419] width 277 height 583
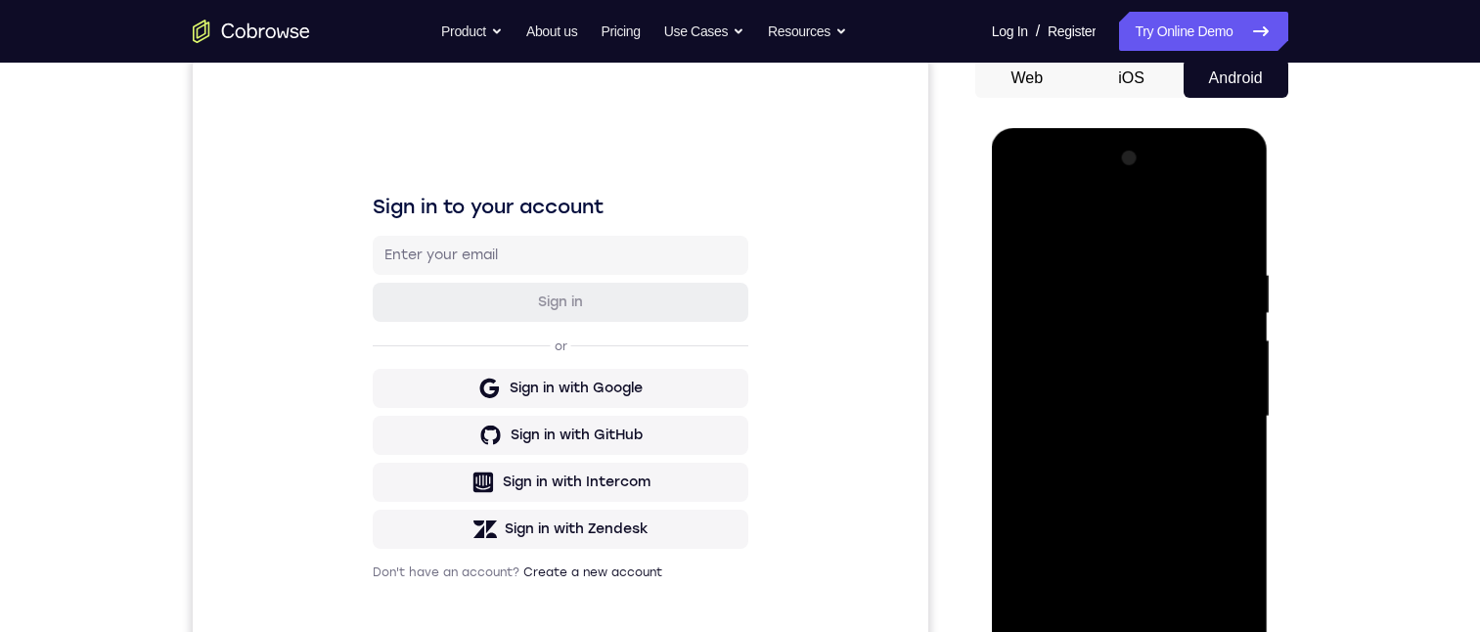
drag, startPoint x: 1161, startPoint y: 534, endPoint x: 1175, endPoint y: 459, distance: 76.7
click at [1177, 459] on div at bounding box center [1129, 417] width 246 height 548
drag, startPoint x: 1191, startPoint y: 525, endPoint x: 1196, endPoint y: 447, distance: 78.4
click at [1201, 438] on div at bounding box center [1129, 417] width 246 height 548
drag, startPoint x: 1199, startPoint y: 508, endPoint x: 1202, endPoint y: 459, distance: 49.0
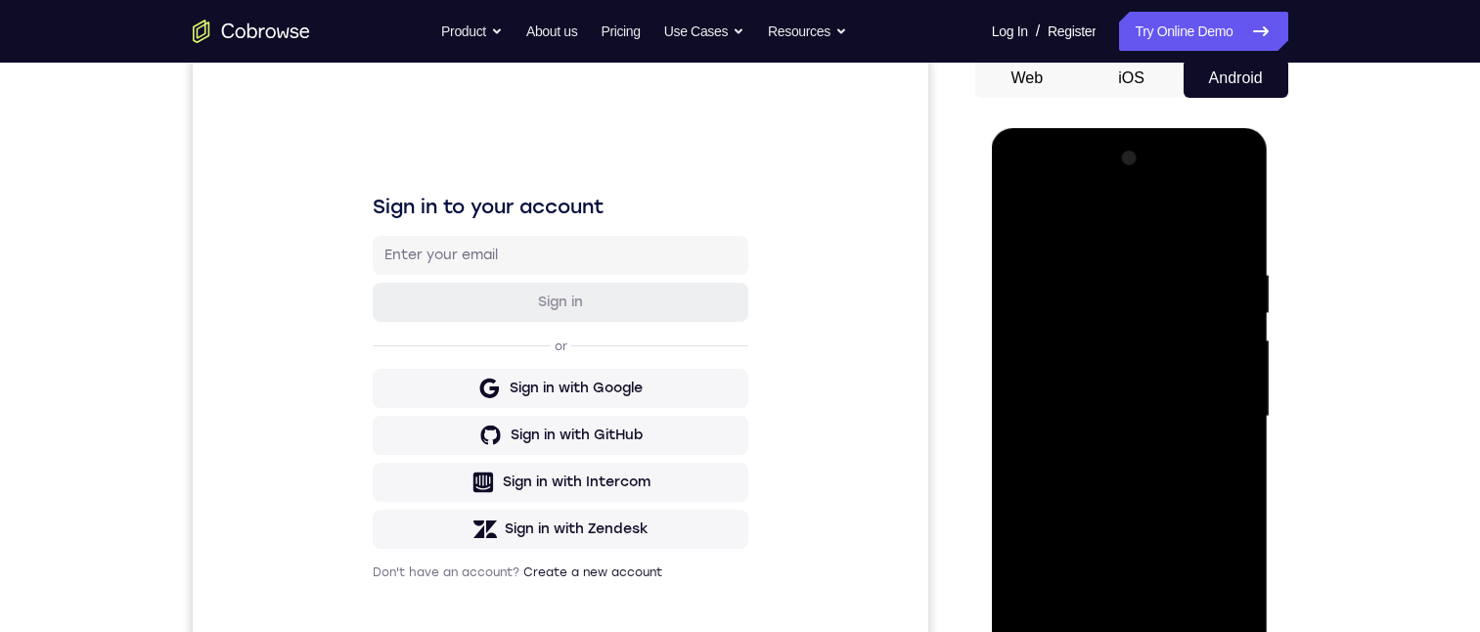
click at [1202, 460] on div at bounding box center [1129, 417] width 246 height 548
drag, startPoint x: 1201, startPoint y: 484, endPoint x: 1197, endPoint y: 417, distance: 67.6
click at [1197, 417] on div at bounding box center [1129, 417] width 246 height 548
drag, startPoint x: 1195, startPoint y: 478, endPoint x: 1196, endPoint y: 353, distance: 125.2
click at [1195, 352] on div at bounding box center [1129, 417] width 246 height 548
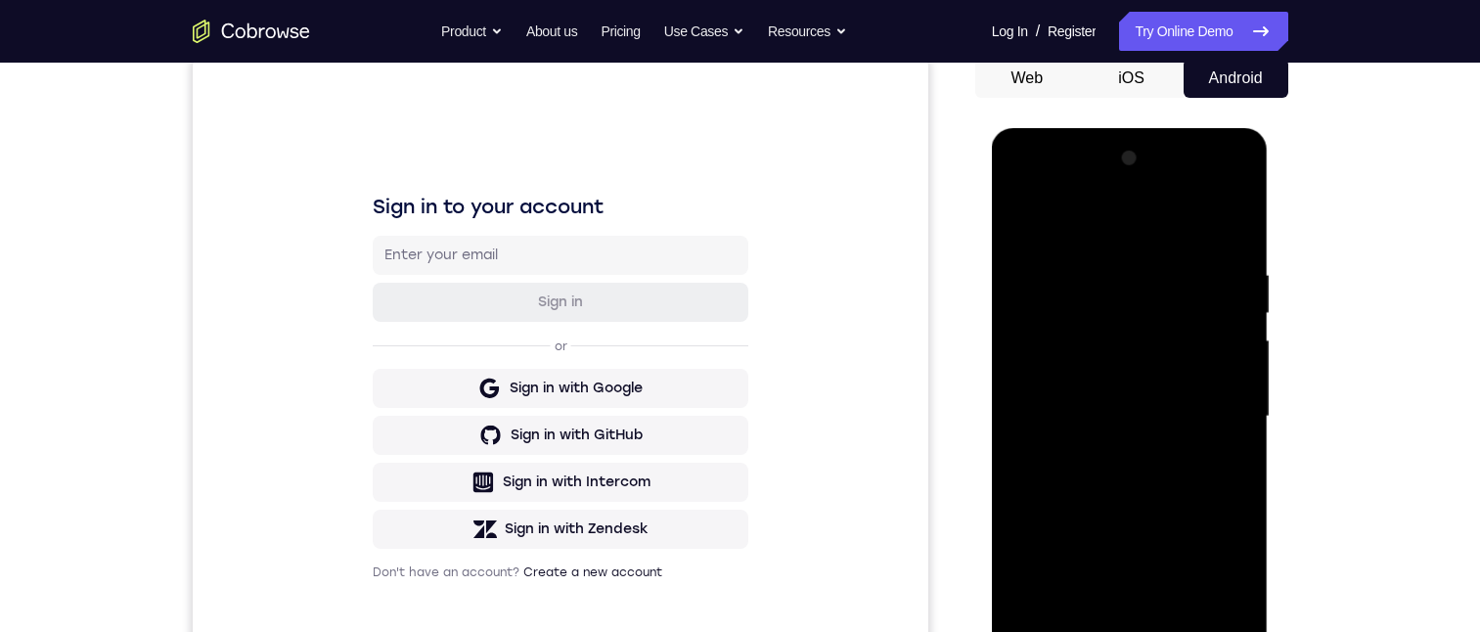
drag, startPoint x: 1176, startPoint y: 324, endPoint x: 1219, endPoint y: 537, distance: 217.5
click at [1205, 579] on div at bounding box center [1129, 417] width 246 height 548
drag, startPoint x: 1187, startPoint y: 434, endPoint x: 1171, endPoint y: 474, distance: 43.4
click at [1193, 531] on div at bounding box center [1129, 417] width 246 height 548
click at [1058, 288] on div at bounding box center [1129, 417] width 246 height 548
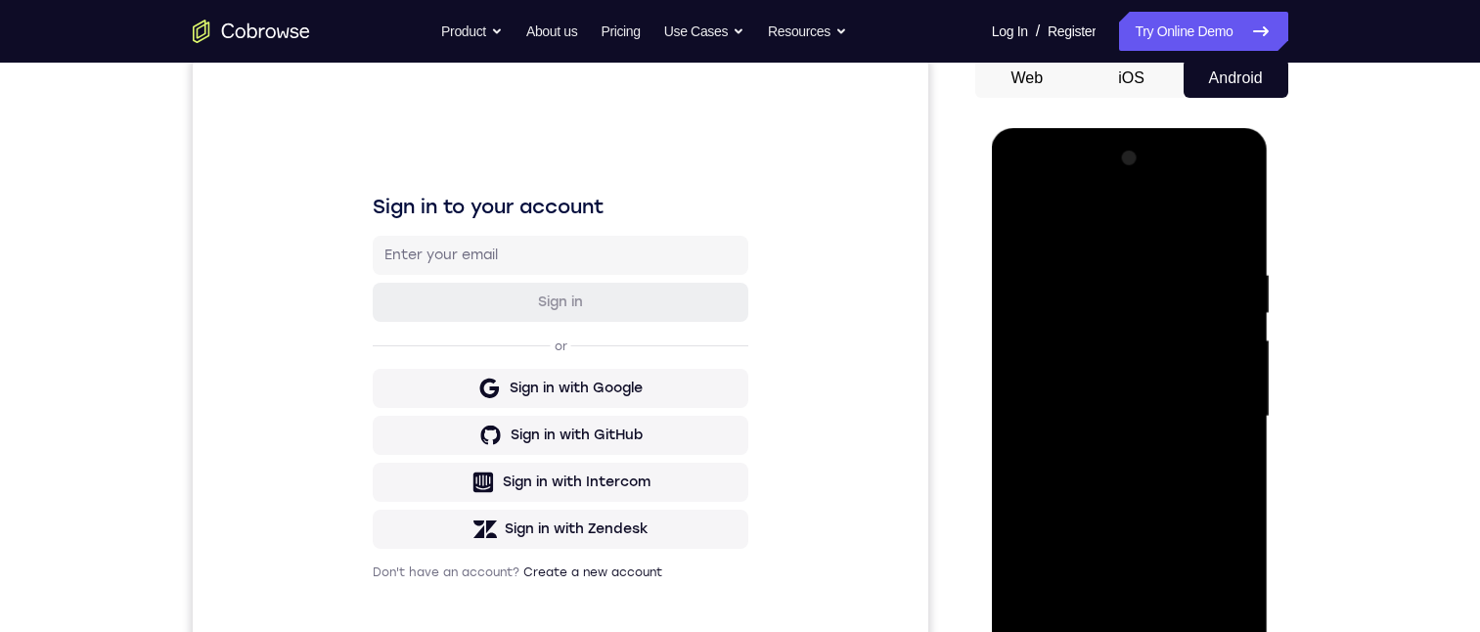
drag, startPoint x: 1183, startPoint y: 370, endPoint x: 1173, endPoint y: 382, distance: 16.0
click at [1185, 362] on div at bounding box center [1129, 417] width 246 height 548
drag, startPoint x: 1145, startPoint y: 558, endPoint x: 1151, endPoint y: 457, distance: 101.9
click at [1150, 454] on div at bounding box center [1129, 417] width 246 height 548
drag, startPoint x: 1156, startPoint y: 573, endPoint x: 1134, endPoint y: 433, distance: 141.5
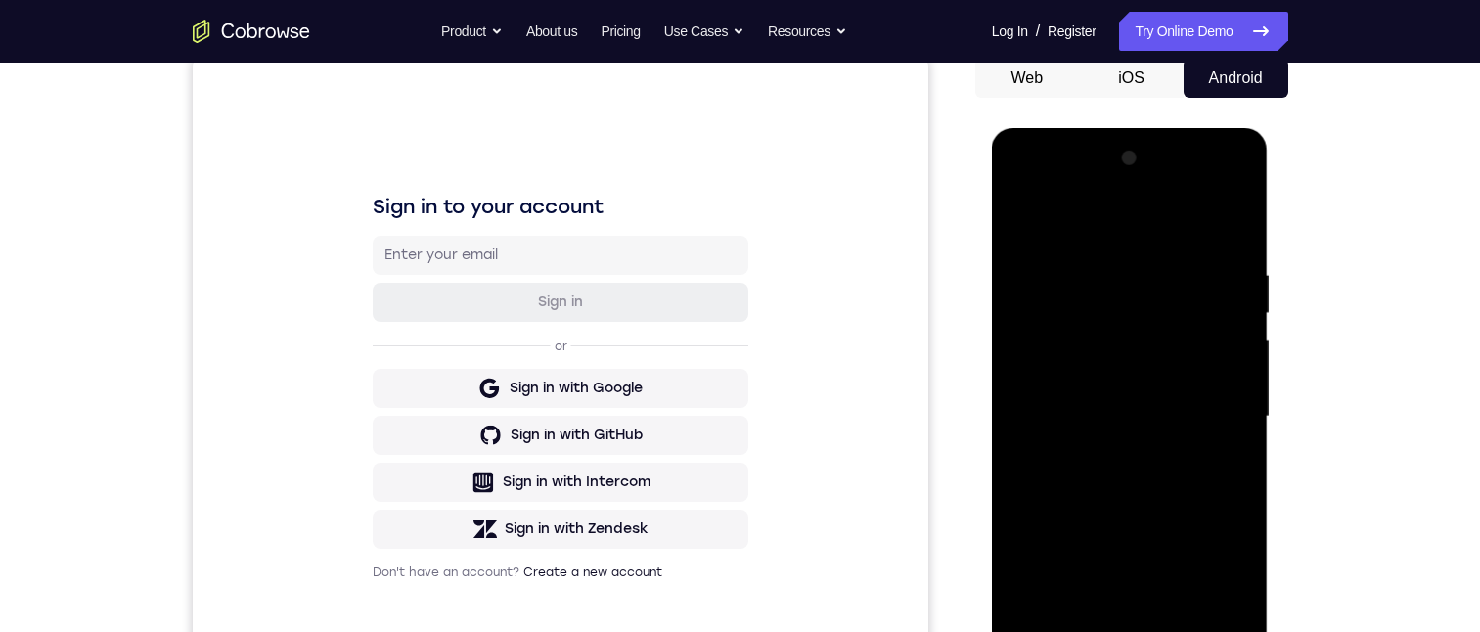
click at [1134, 425] on div at bounding box center [1129, 417] width 246 height 548
drag, startPoint x: 1224, startPoint y: 564, endPoint x: 1236, endPoint y: 478, distance: 86.8
click at [1236, 476] on div at bounding box center [1129, 417] width 246 height 548
drag, startPoint x: 1209, startPoint y: 609, endPoint x: 1197, endPoint y: 460, distance: 150.1
click at [1204, 461] on div at bounding box center [1129, 417] width 246 height 548
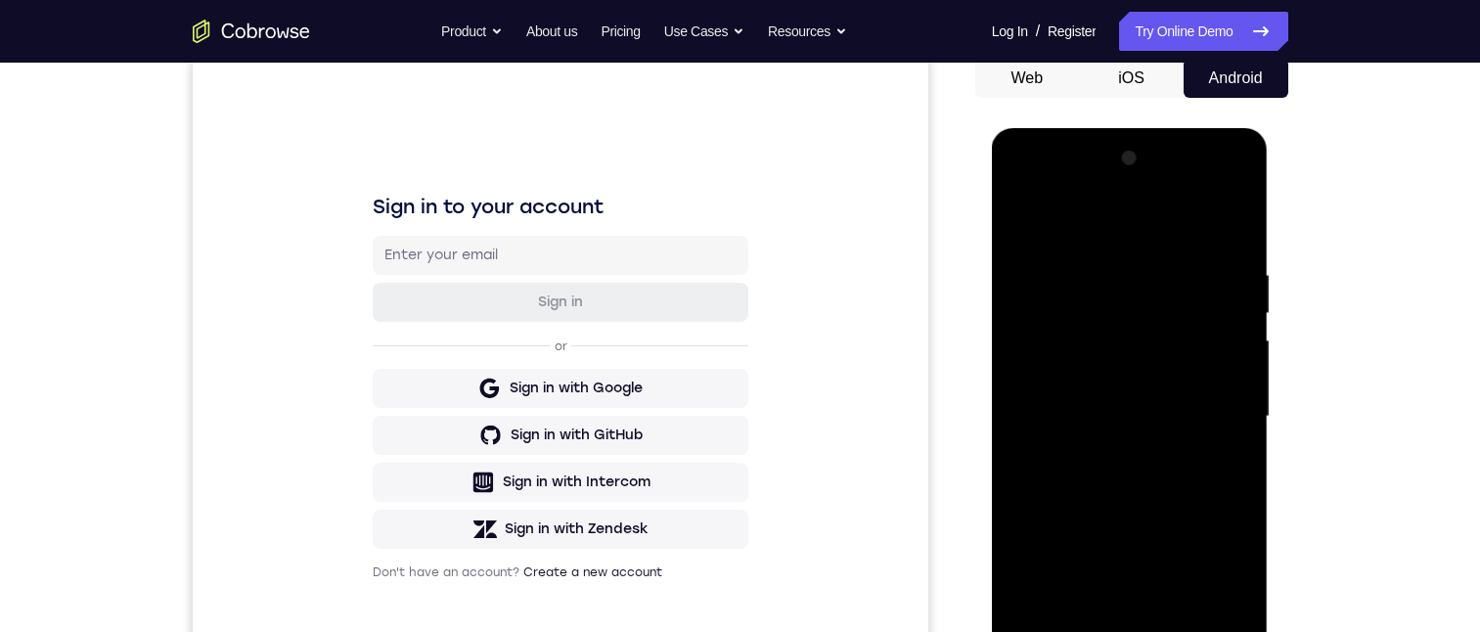
drag, startPoint x: 1166, startPoint y: 483, endPoint x: 1181, endPoint y: 412, distance: 73.1
click at [1179, 421] on div at bounding box center [1129, 417] width 246 height 548
drag, startPoint x: 1182, startPoint y: 563, endPoint x: 1175, endPoint y: 308, distance: 255.3
click at [1176, 330] on div at bounding box center [1129, 417] width 246 height 548
drag, startPoint x: 1136, startPoint y: 259, endPoint x: 1150, endPoint y: 616, distance: 357.2
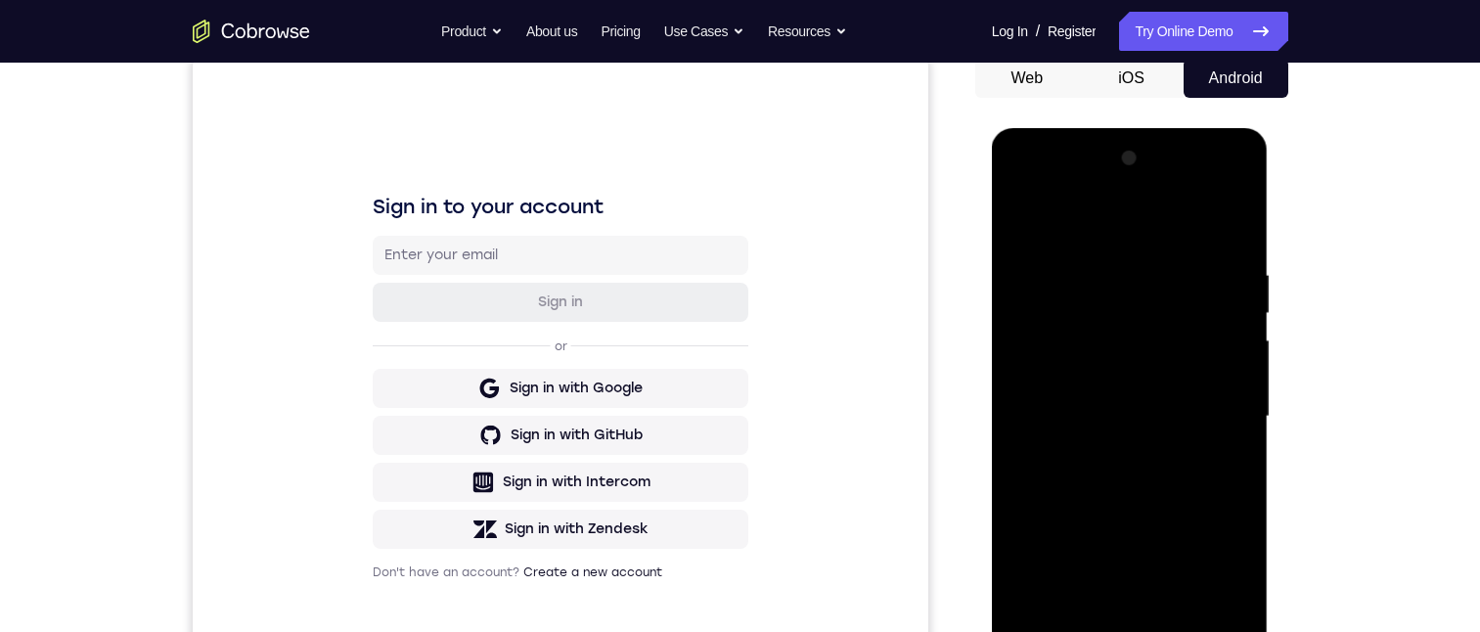
click at [1155, 631] on div at bounding box center [1129, 417] width 246 height 548
click at [1127, 225] on div at bounding box center [1129, 417] width 246 height 548
click at [1234, 222] on div at bounding box center [1129, 417] width 246 height 548
click at [1127, 245] on div at bounding box center [1129, 417] width 246 height 548
click at [1046, 256] on div at bounding box center [1129, 417] width 246 height 548
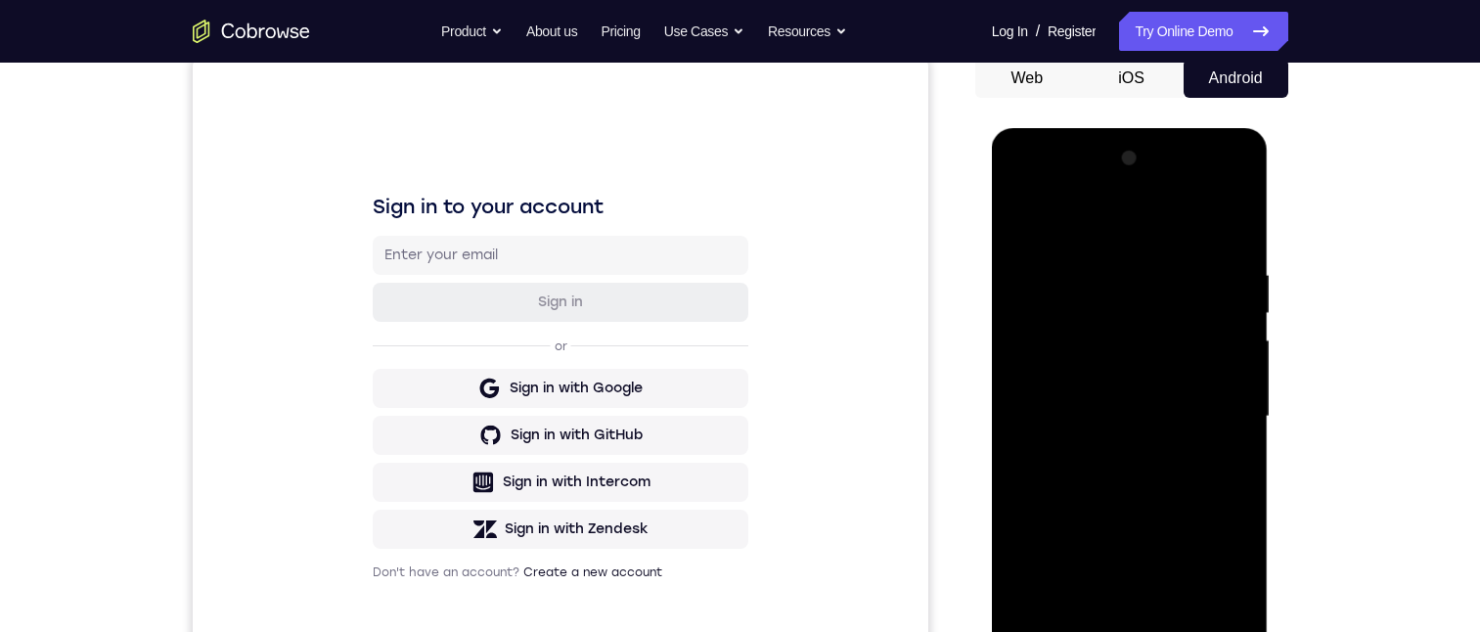
click at [1036, 222] on div at bounding box center [1129, 417] width 246 height 548
click at [1048, 253] on div at bounding box center [1129, 417] width 246 height 548
drag, startPoint x: 1130, startPoint y: 233, endPoint x: 1055, endPoint y: 236, distance: 75.4
click at [1055, 236] on div at bounding box center [1129, 417] width 246 height 548
click at [1117, 234] on div at bounding box center [1129, 417] width 246 height 548
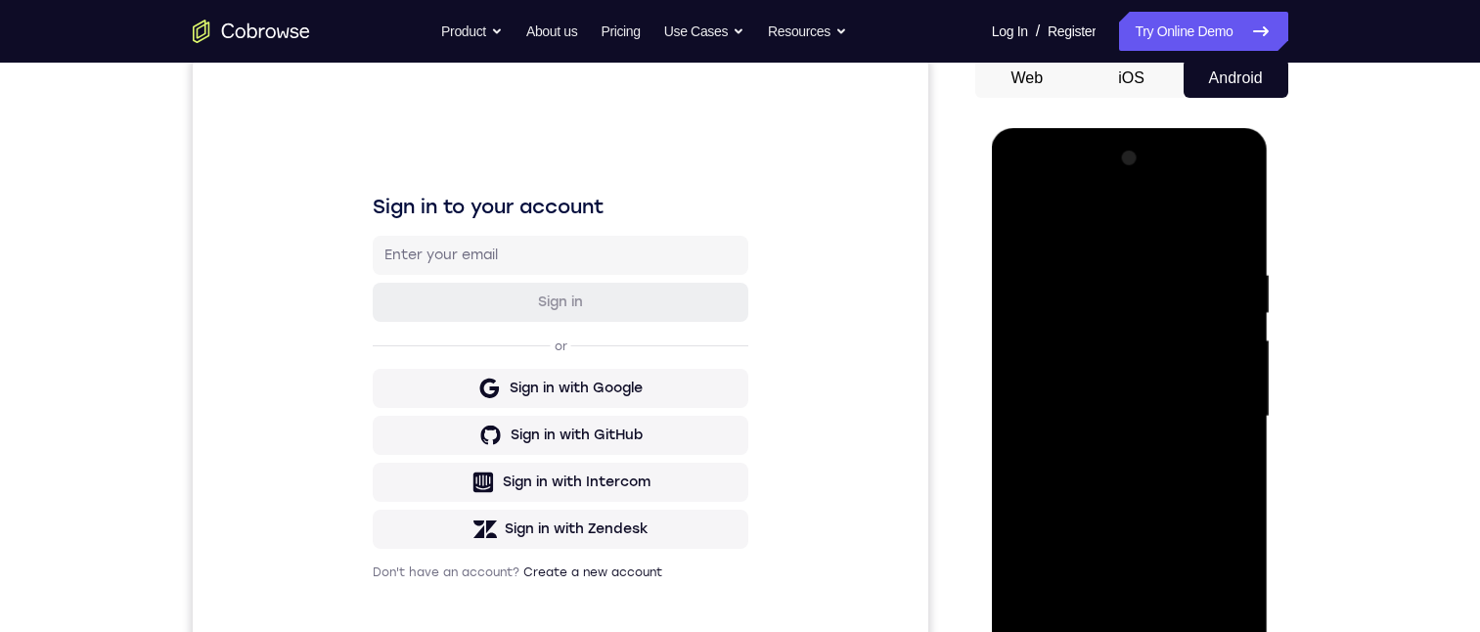
click at [1135, 238] on div at bounding box center [1129, 417] width 246 height 548
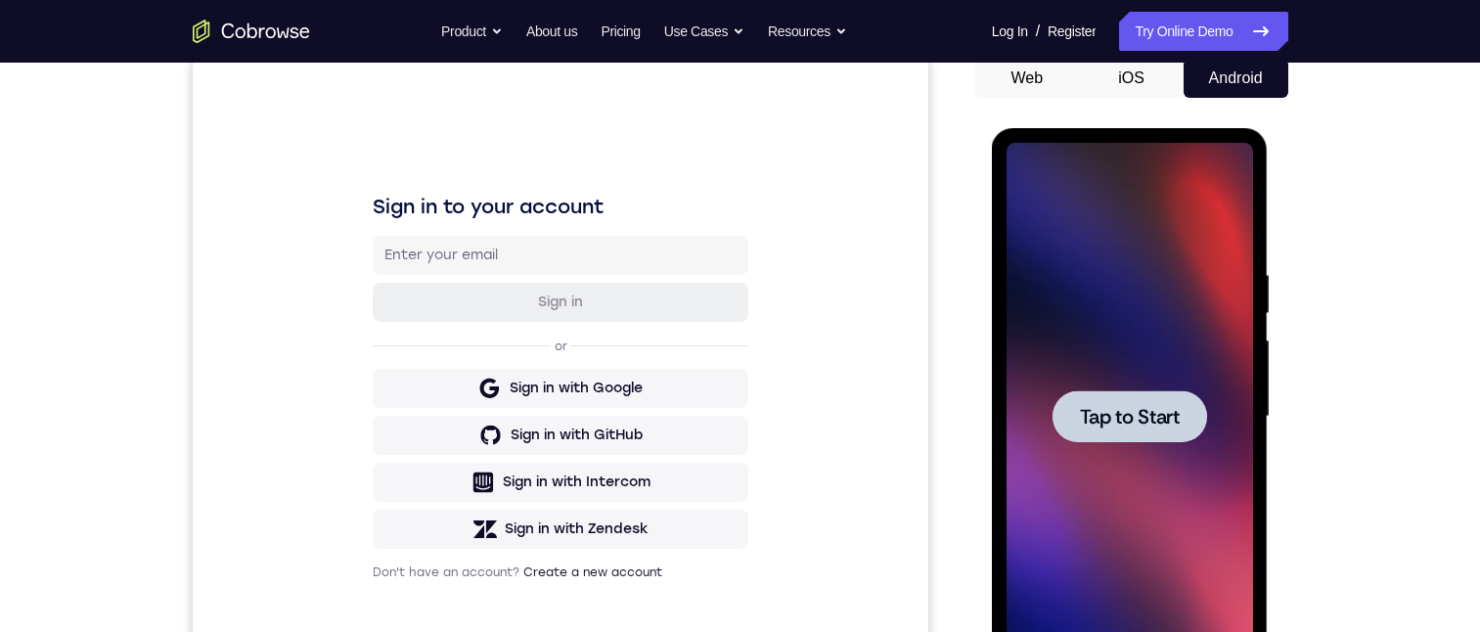
click at [1142, 420] on span "Tap to Start" at bounding box center [1130, 417] width 100 height 20
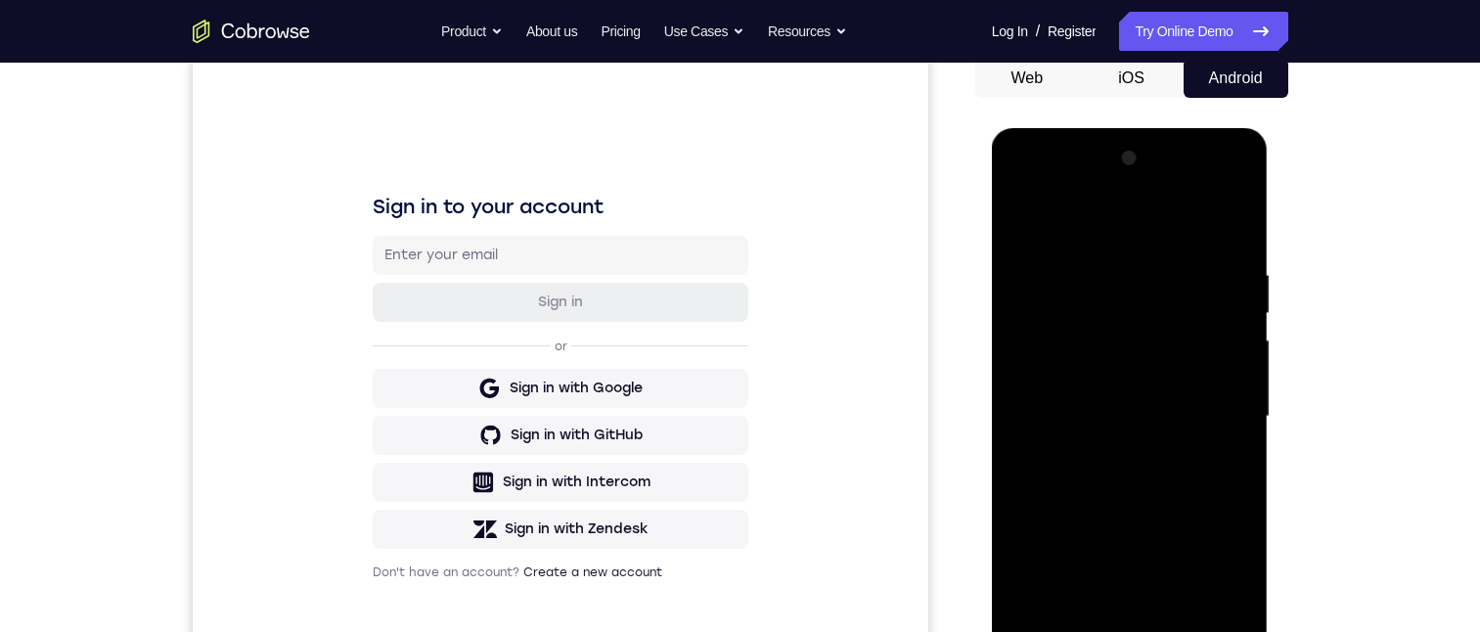
click at [1127, 631] on div at bounding box center [1129, 417] width 246 height 548
click at [1221, 603] on div at bounding box center [1129, 417] width 246 height 548
click at [1030, 187] on div at bounding box center [1129, 417] width 246 height 548
click at [1022, 195] on div at bounding box center [1129, 417] width 246 height 548
click at [1083, 312] on div at bounding box center [1129, 417] width 246 height 548
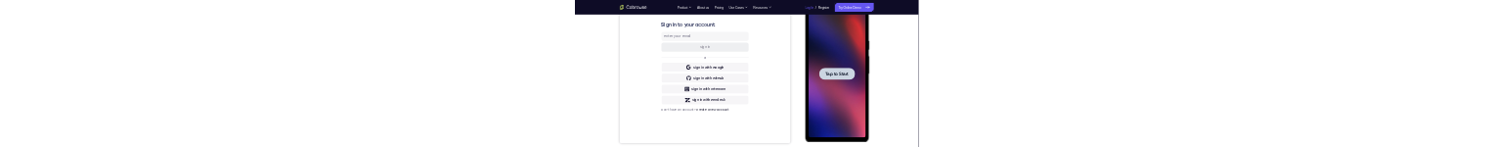
scroll to position [0, 0]
